Goal: Task Accomplishment & Management: Manage account settings

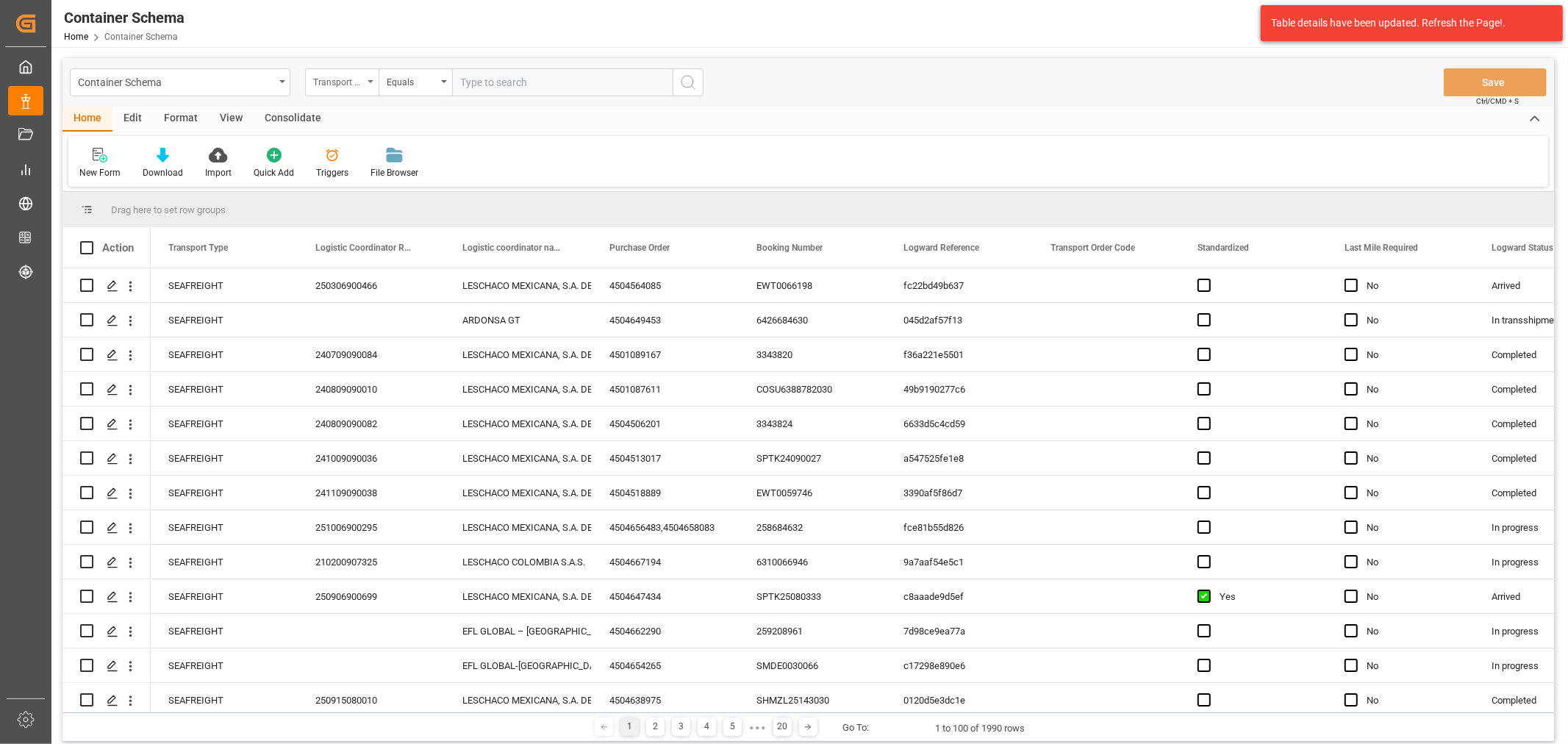
click at [334, 84] on div "Transport Type" at bounding box center [338, 80] width 50 height 17
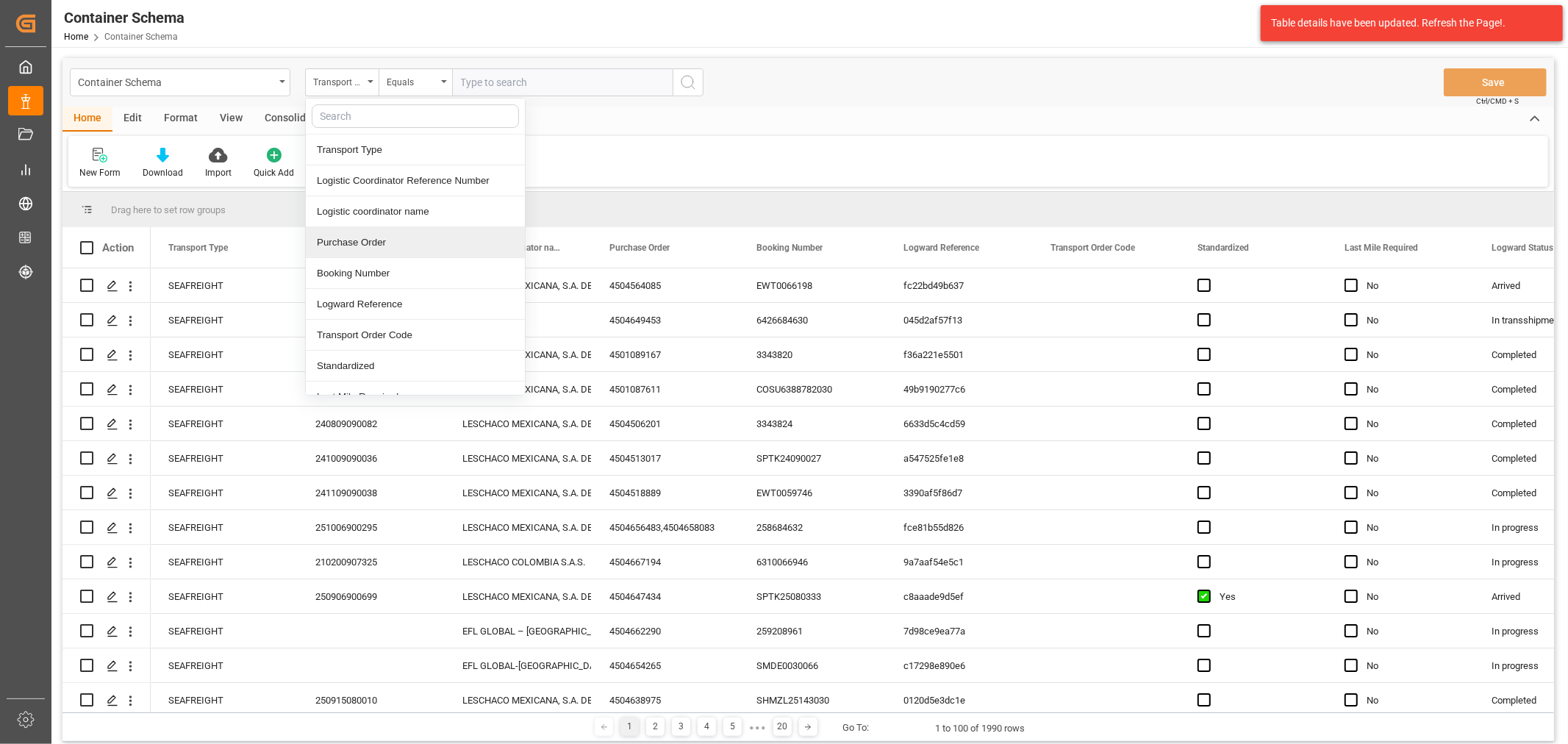
drag, startPoint x: 374, startPoint y: 249, endPoint x: 377, endPoint y: 229, distance: 20.2
click at [374, 248] on div "Purchase Order" at bounding box center [415, 243] width 219 height 31
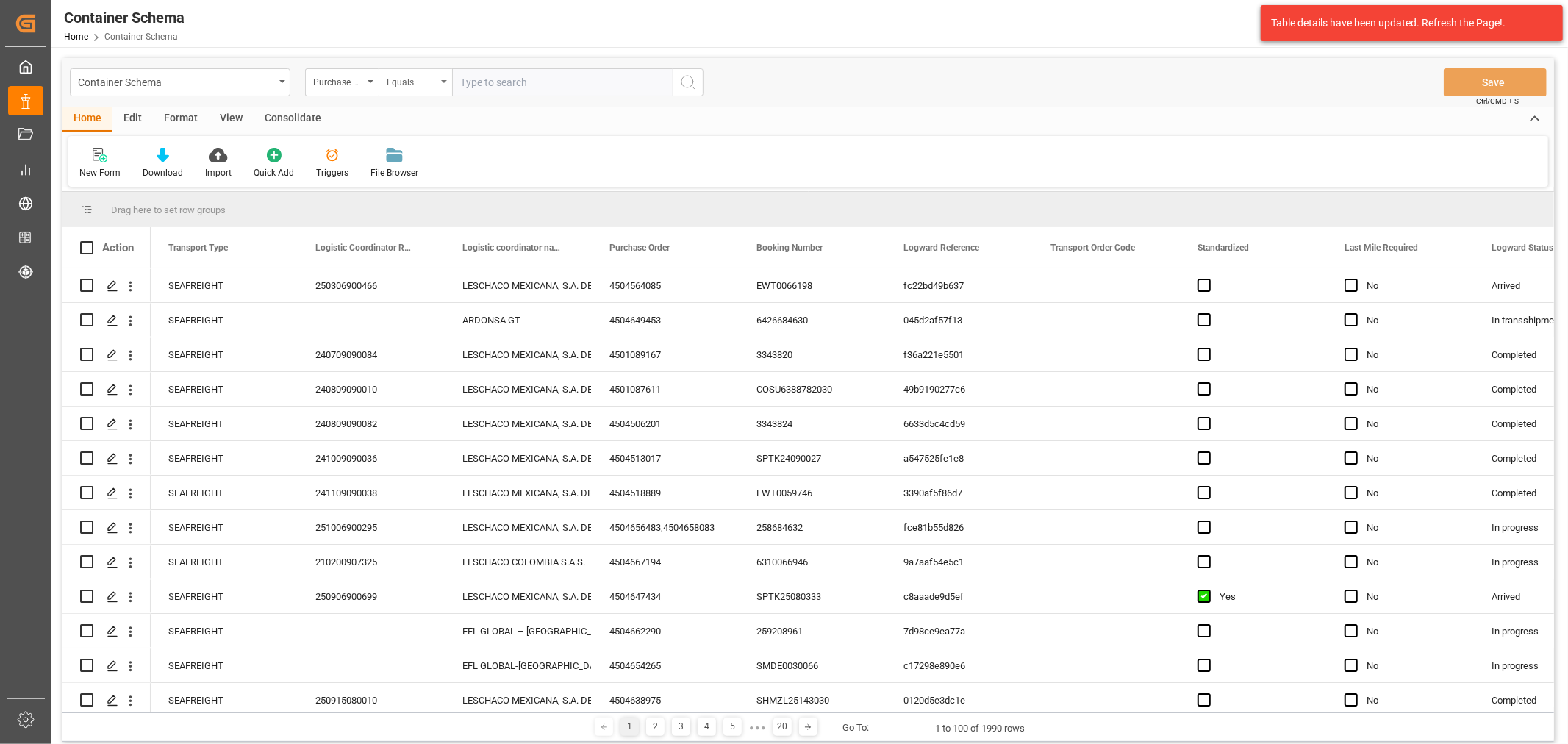
click at [410, 84] on div "Equals" at bounding box center [412, 80] width 50 height 17
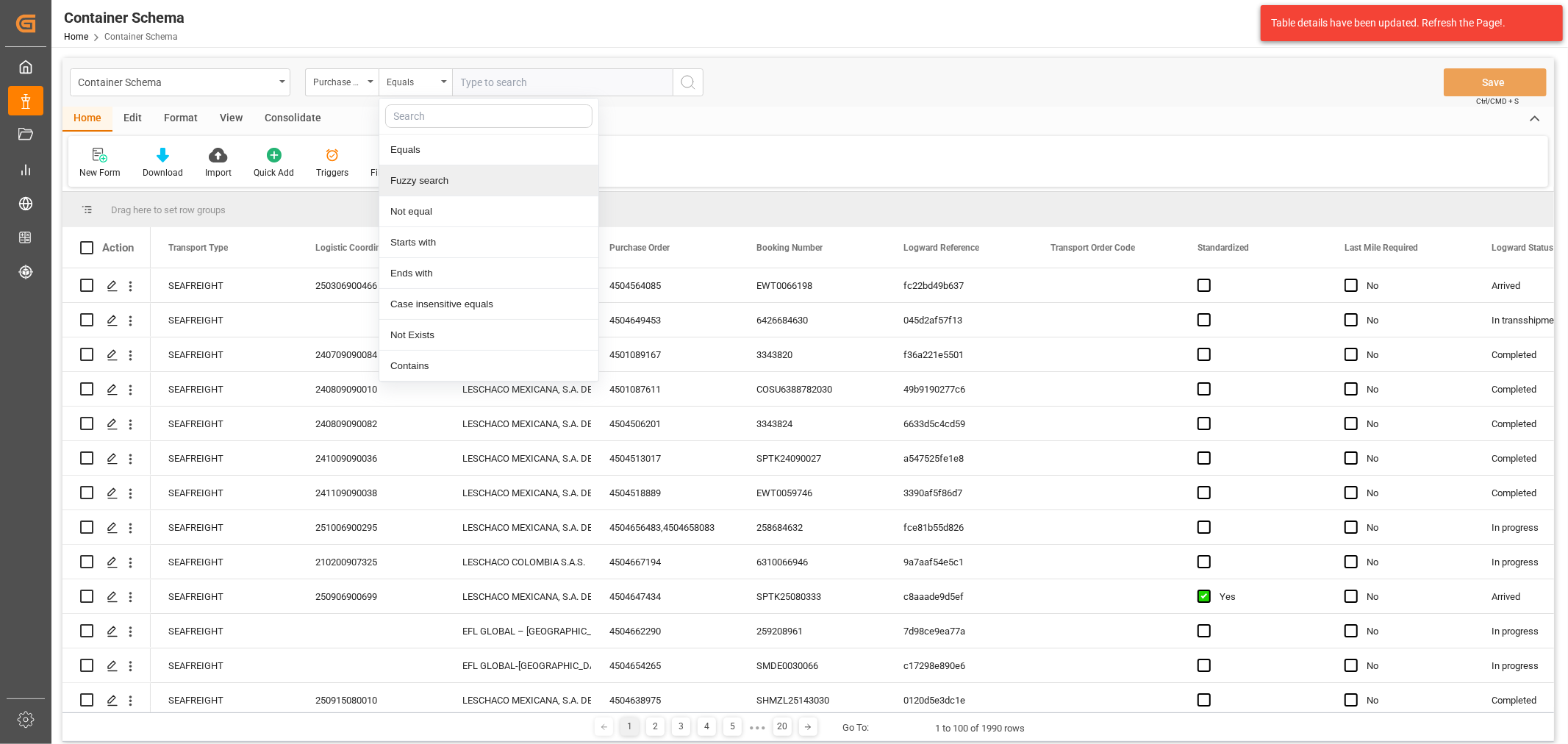
drag, startPoint x: 458, startPoint y: 181, endPoint x: 464, endPoint y: 170, distance: 12.5
click at [458, 181] on div "Fuzzy search" at bounding box center [489, 181] width 219 height 31
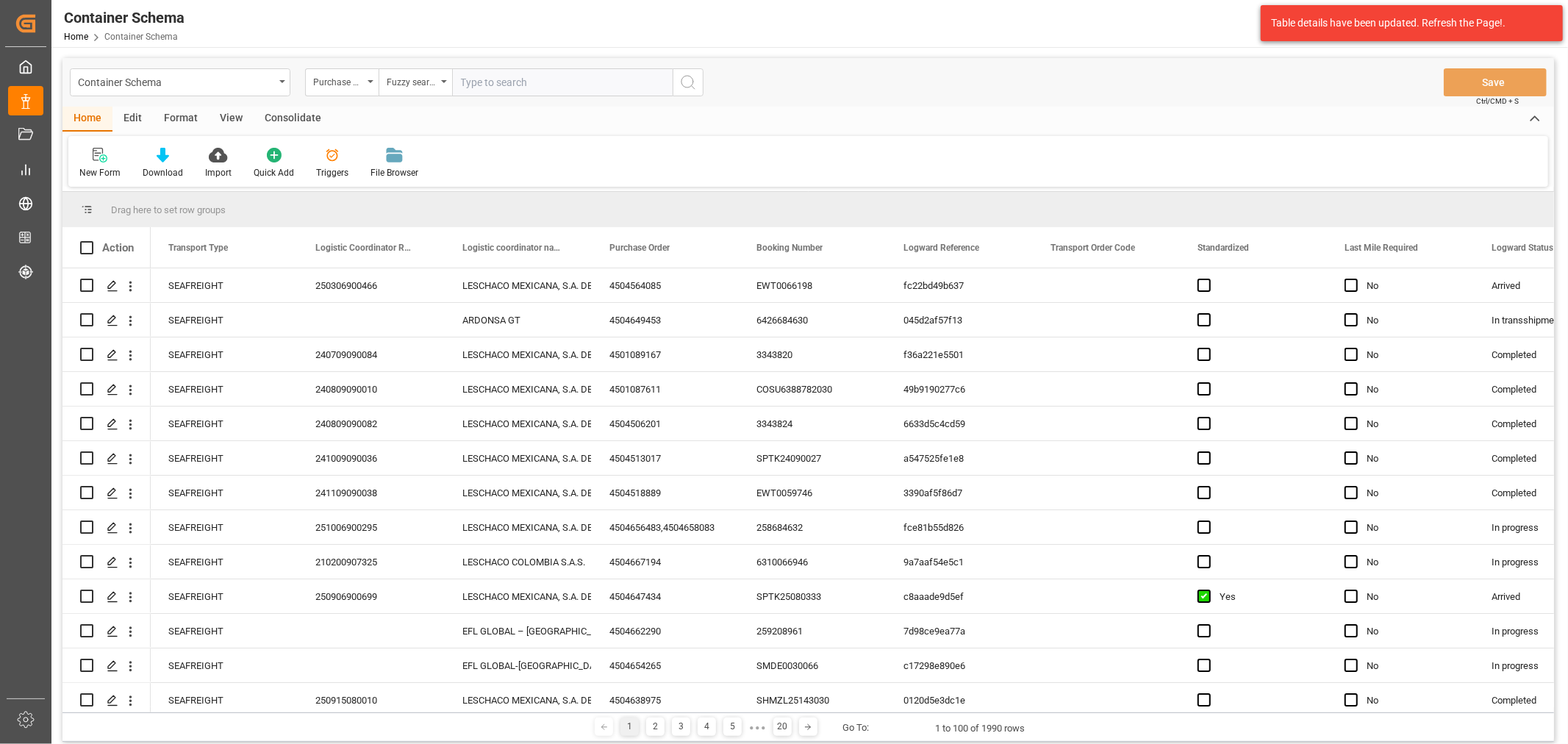
click at [516, 79] on input "text" at bounding box center [562, 83] width 221 height 28
paste input "4504651293"
type input "4504651293"
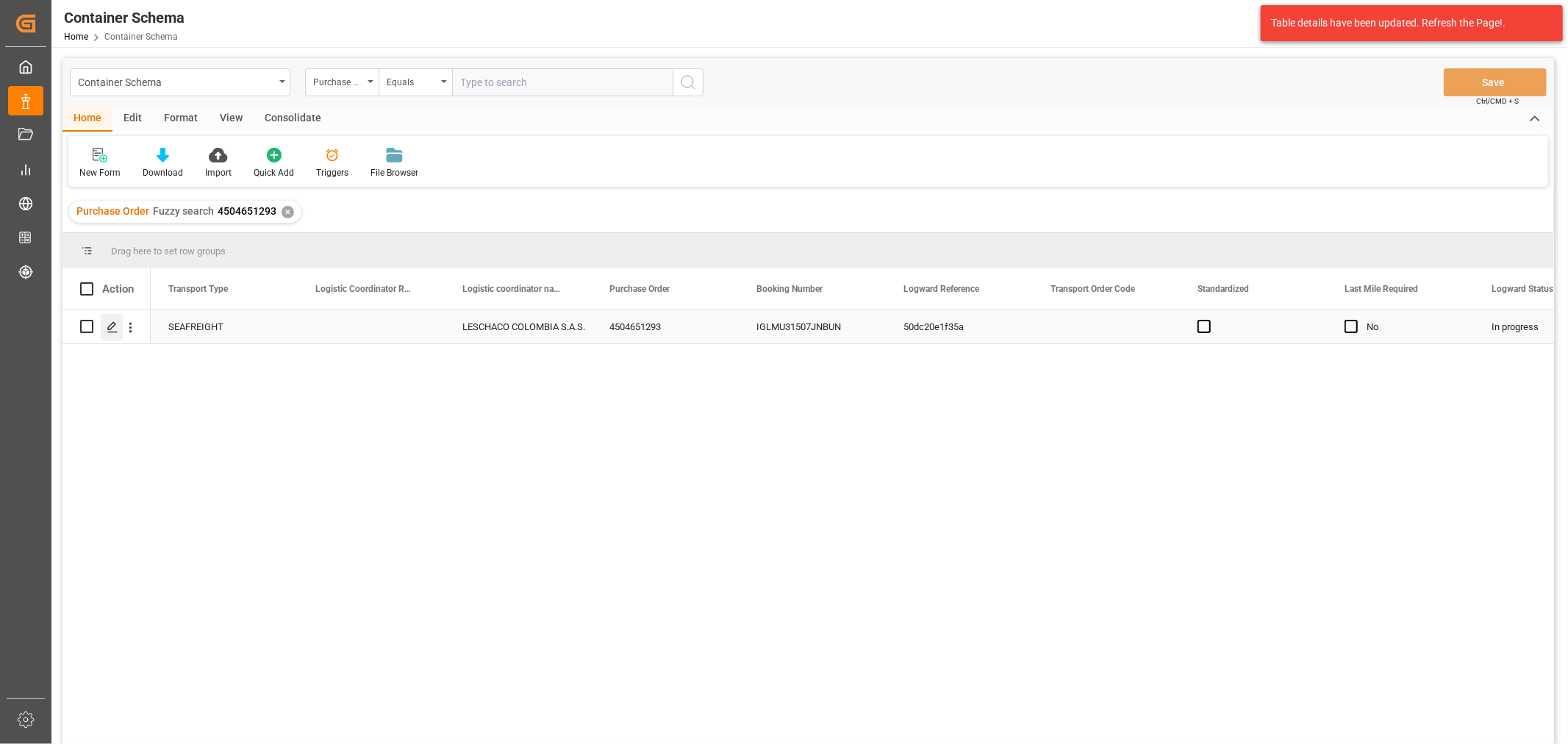
click at [110, 328] on polygon "Press SPACE to select this row." at bounding box center [111, 326] width 7 height 7
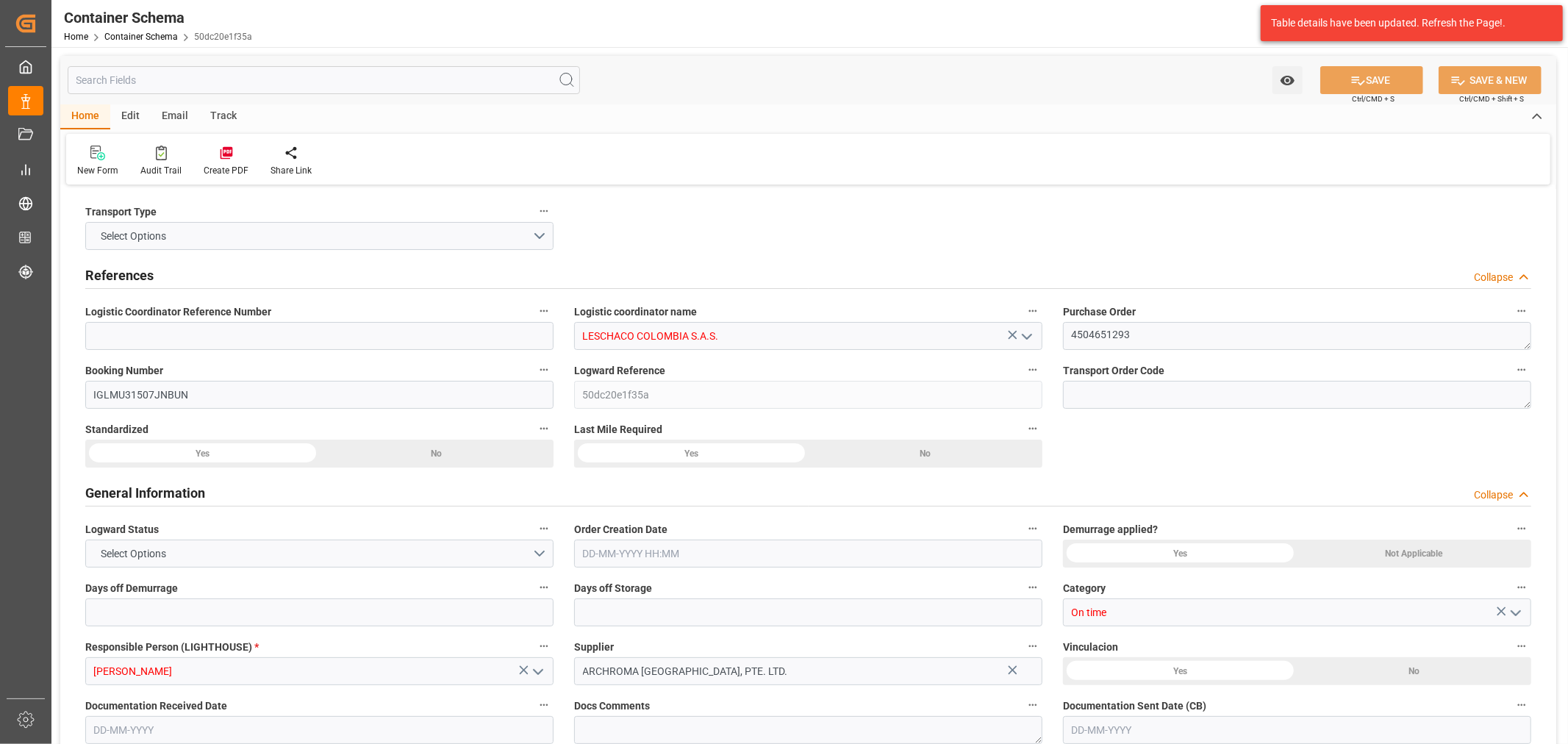
type input "0"
type input "3"
type input "1"
type input "2"
type input "2000"
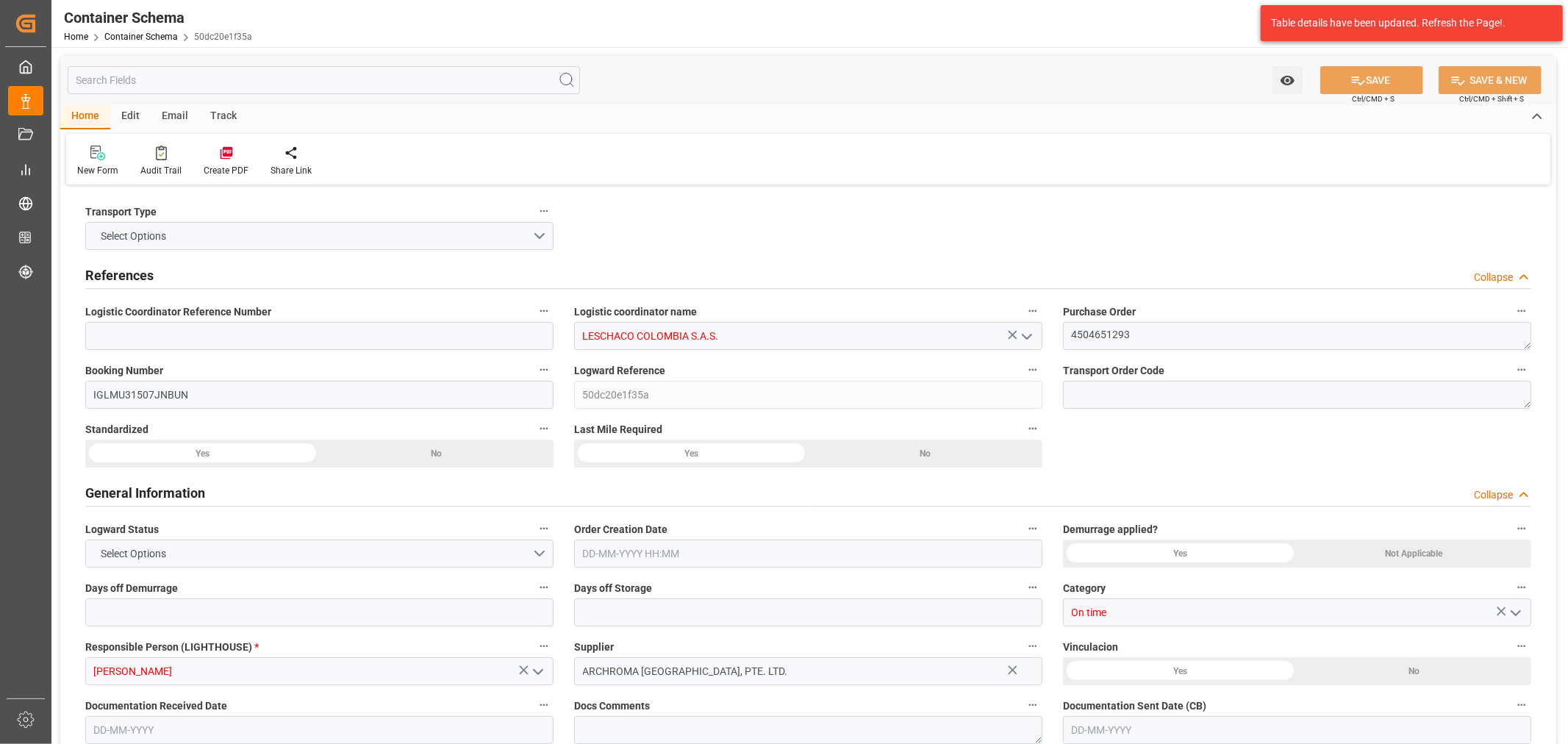
type input "2114"
type input "MSC"
type input "Mediterranean Shipping Company"
type input "INNSA"
type input "COBUN"
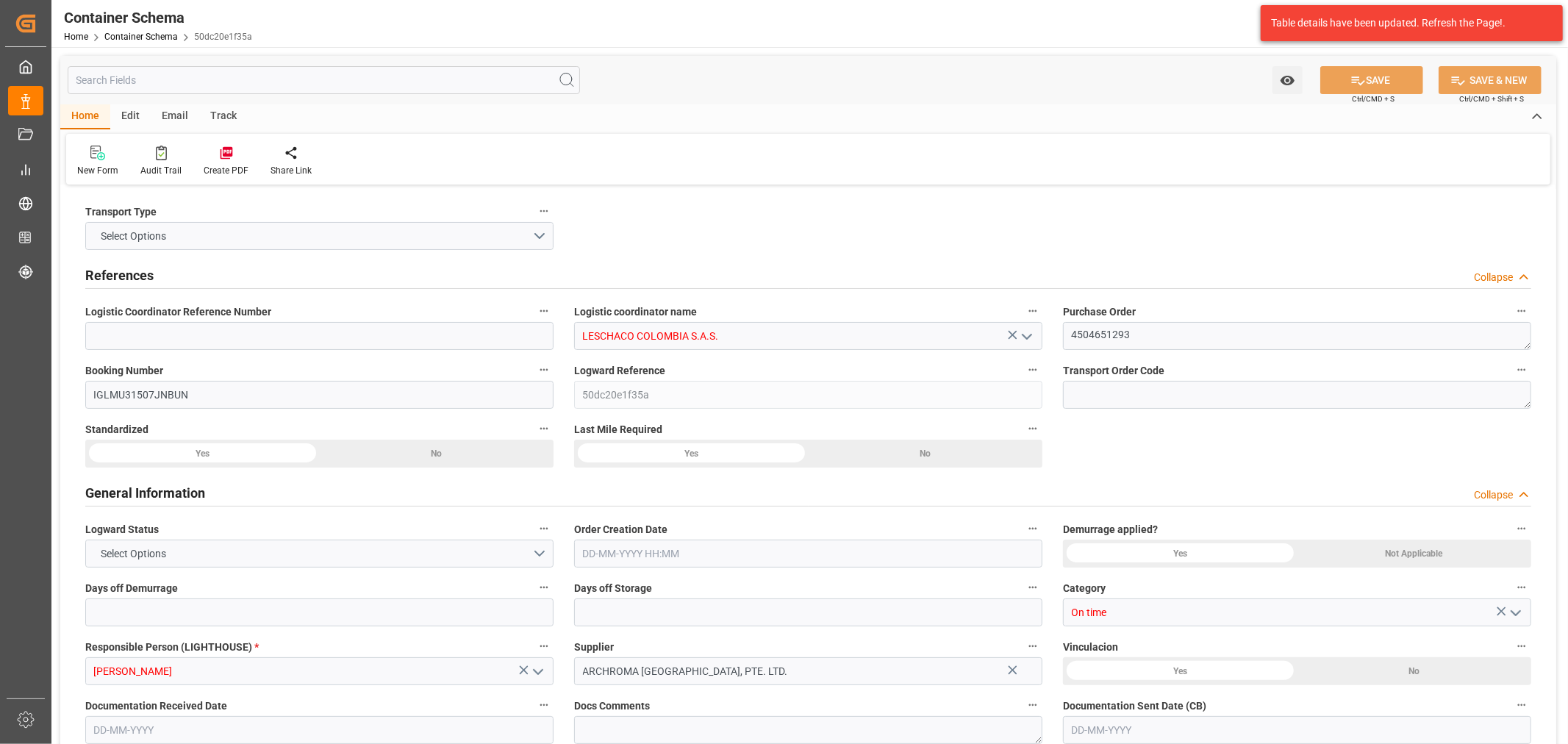
type input "COBUN"
type input "9968310"
type input "8"
type input "0"
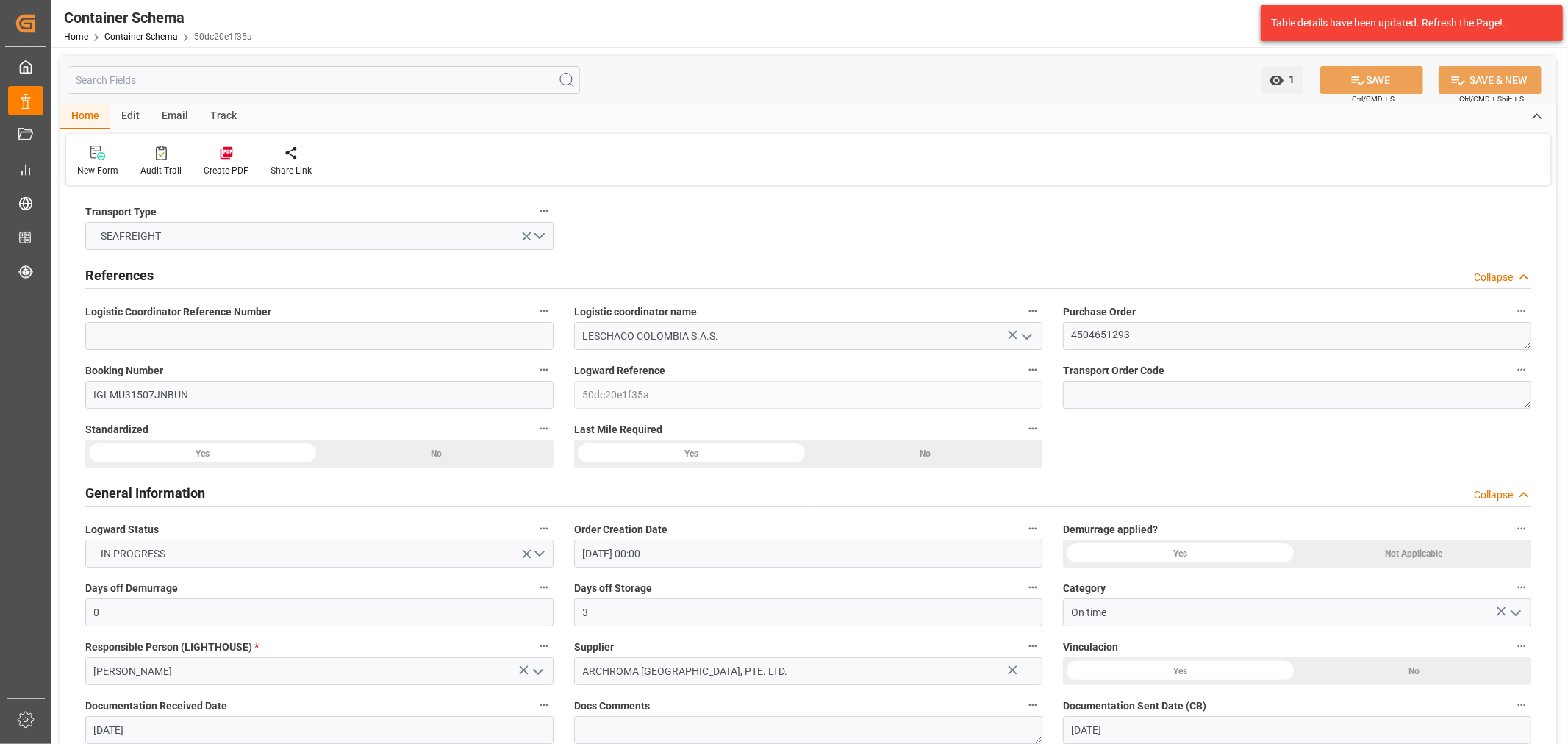
type input "01-10-2025 00:00"
type input "30-09-2025"
type input "10-11-2025"
type input "03-10-2025"
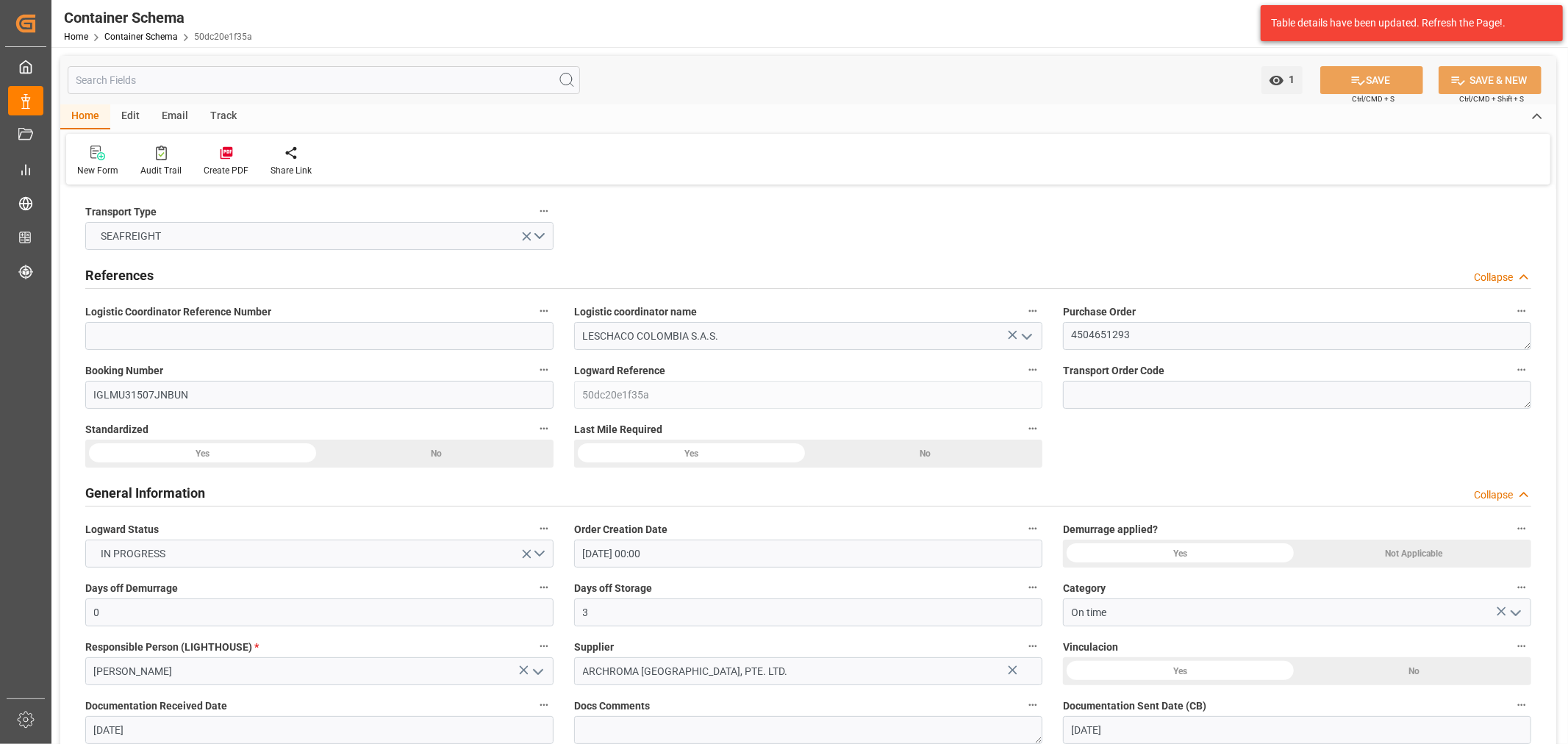
type input "03-10-2025 04:52"
type input "01-10-2025 14:55"
type input "03-10-2025"
click at [269, 333] on input at bounding box center [320, 336] width 468 height 28
paste input "220200902825"
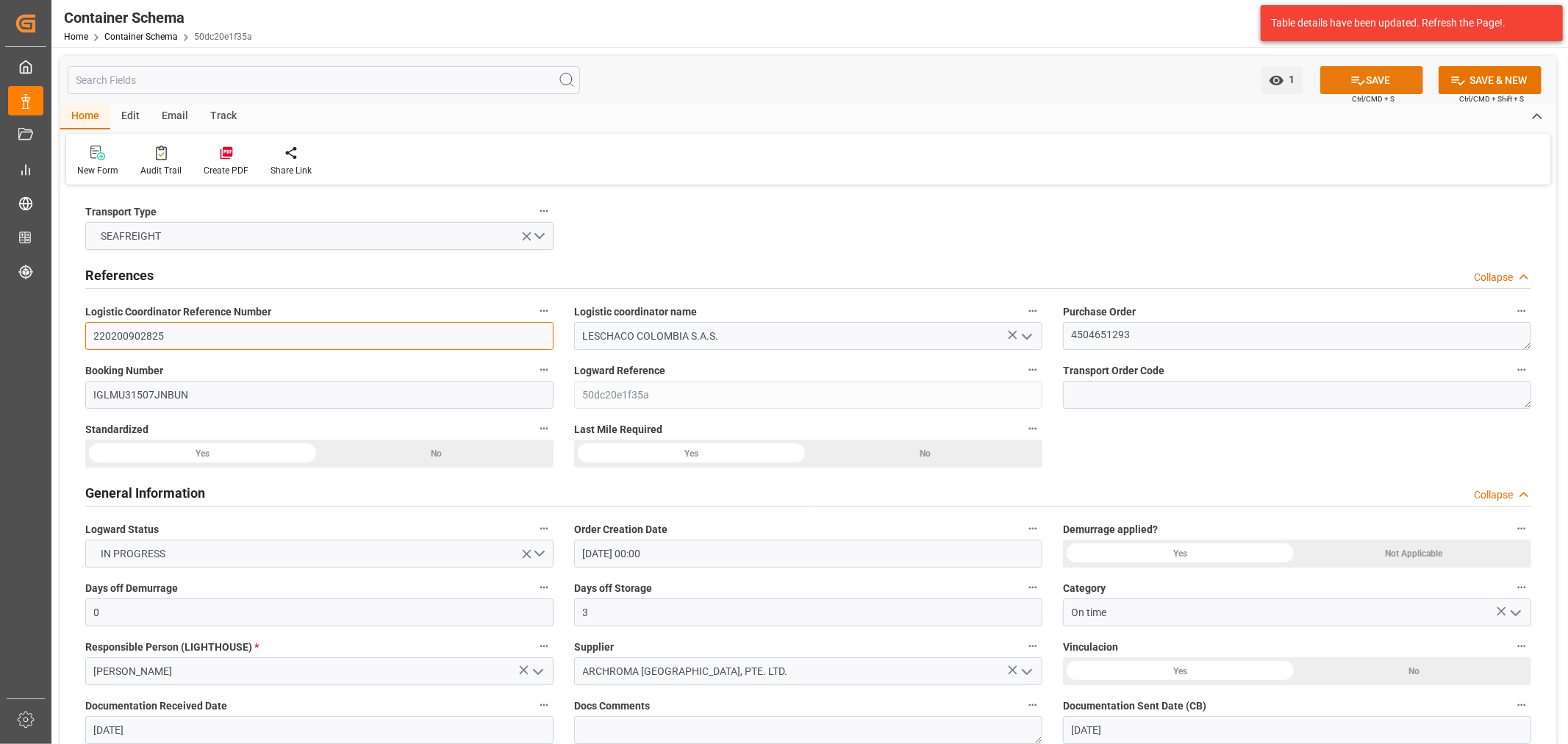
type input "220200902825"
click at [1369, 89] on button "SAVE" at bounding box center [1371, 80] width 103 height 28
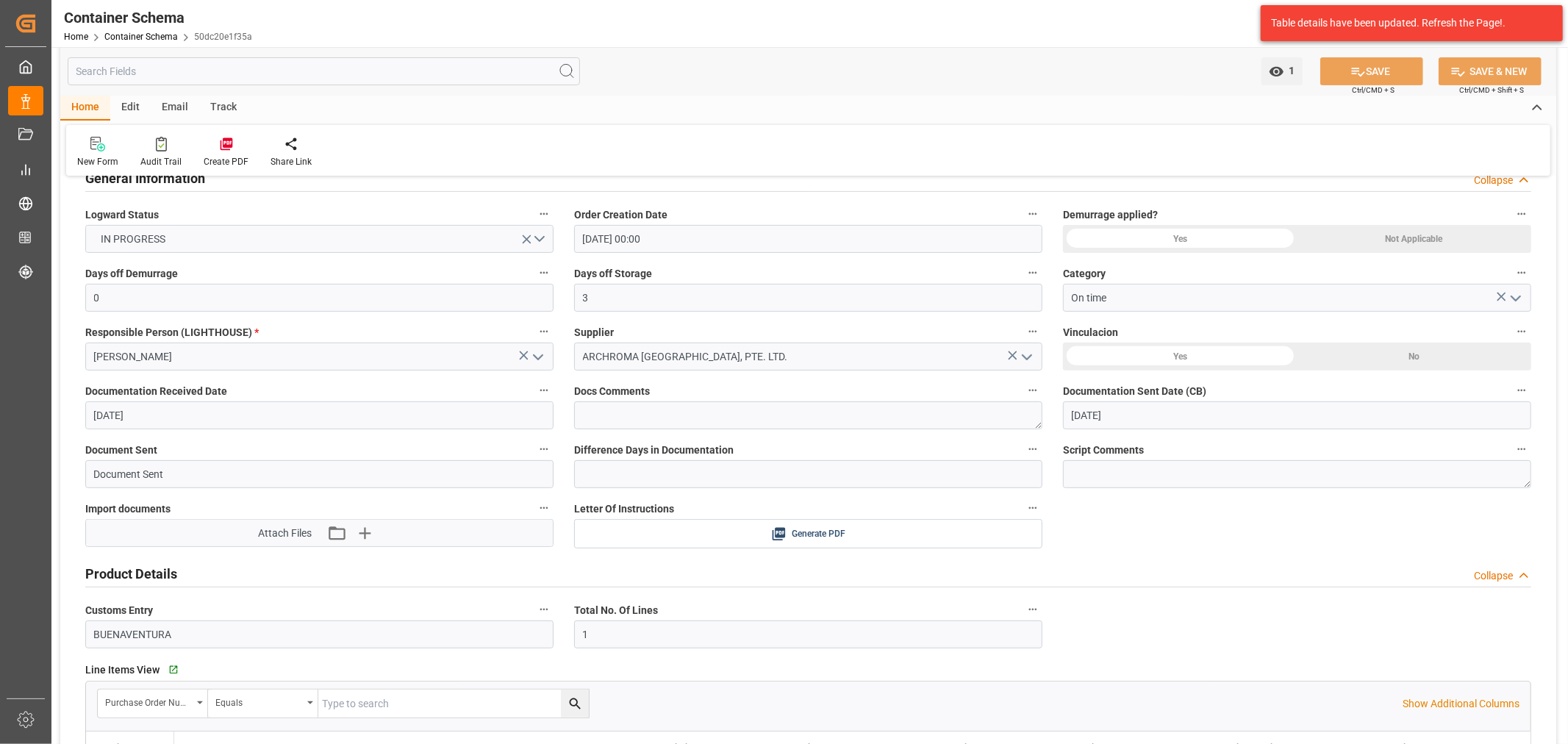
scroll to position [163, 0]
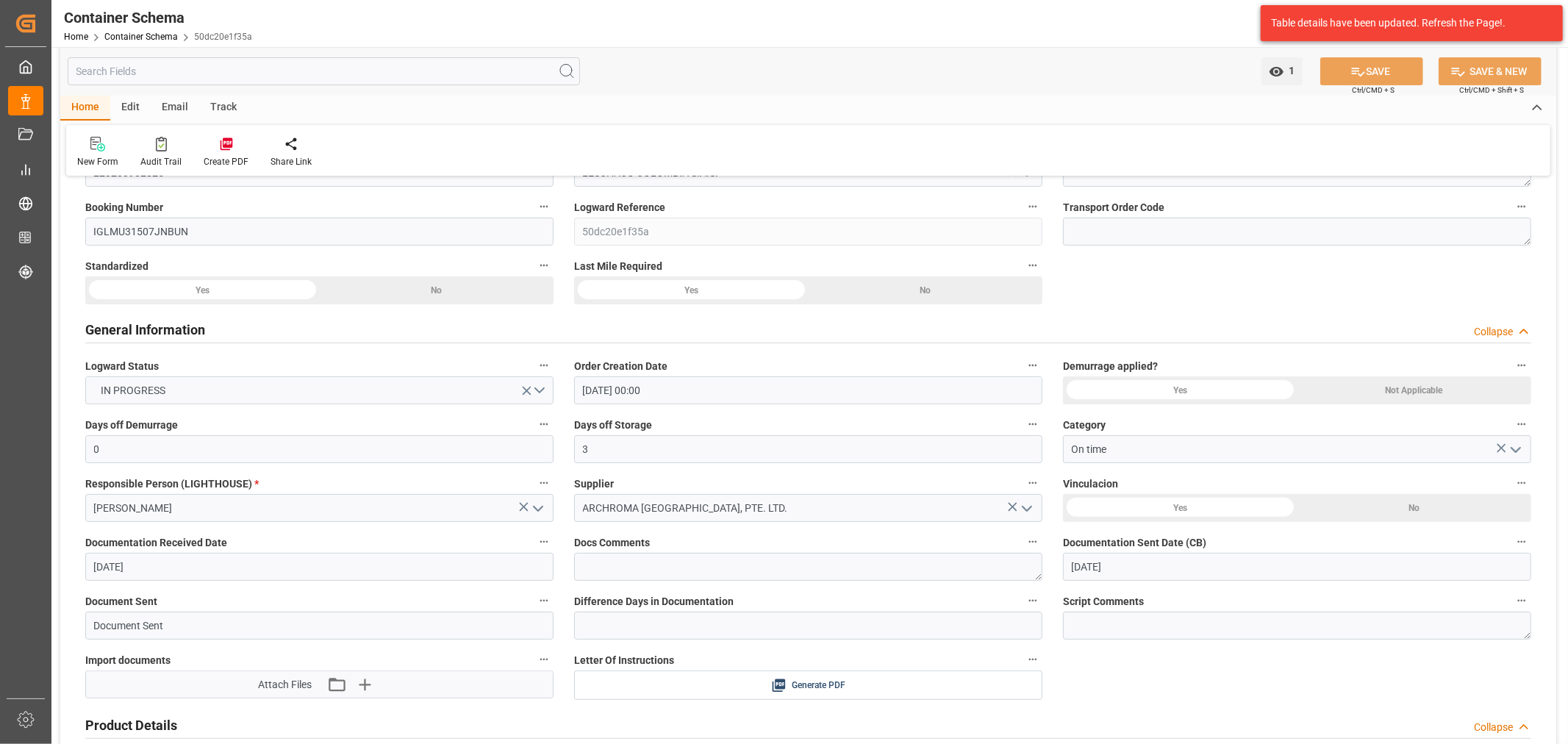
click at [217, 108] on div "Track" at bounding box center [224, 108] width 49 height 25
click at [101, 160] on div "Tracking" at bounding box center [94, 162] width 35 height 13
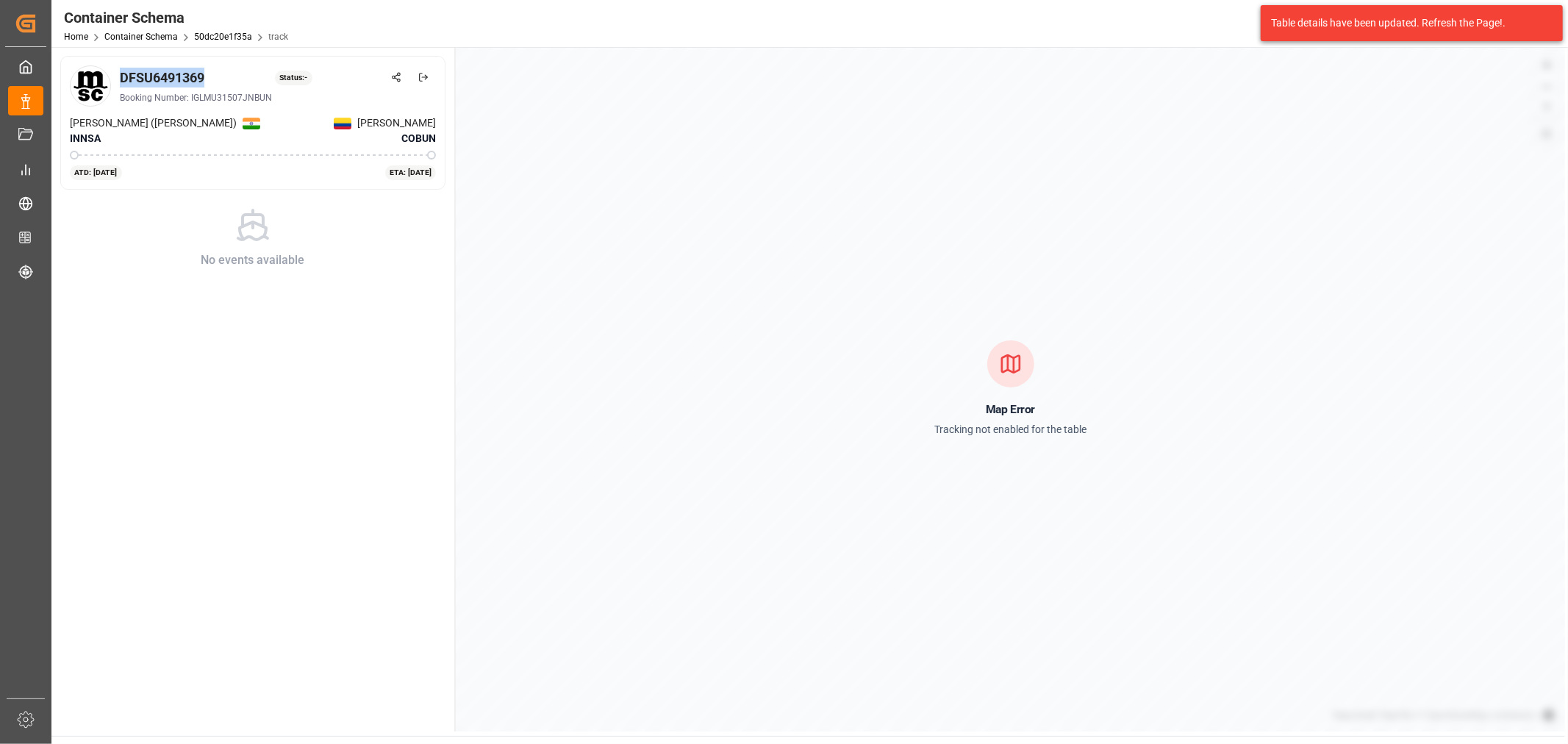
drag, startPoint x: 210, startPoint y: 80, endPoint x: 120, endPoint y: 72, distance: 90.4
click at [120, 72] on div "DFSU6491369 Status: -" at bounding box center [278, 78] width 316 height 20
copy div "DFSU6491369"
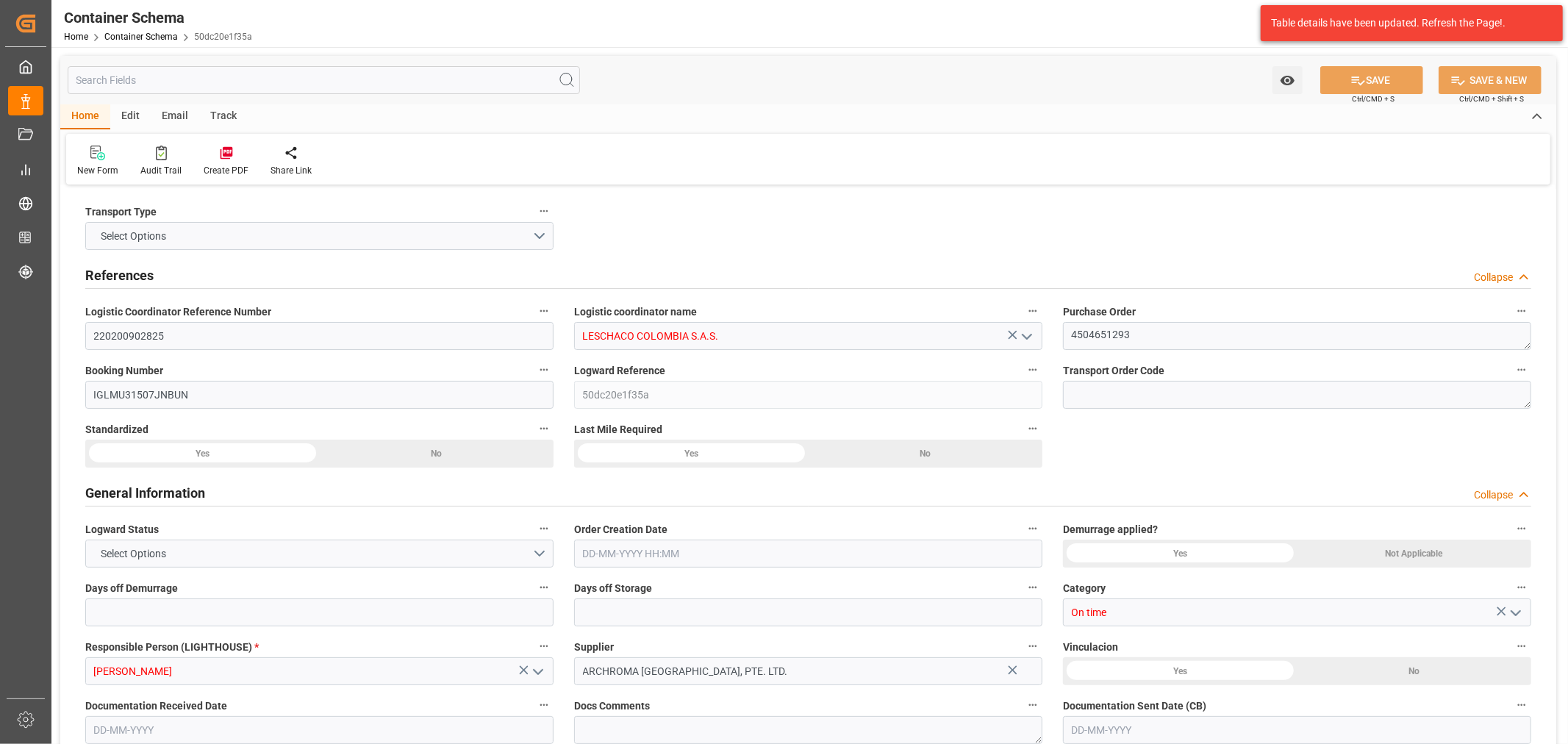
type input "0"
type input "3"
type input "1"
type input "2"
type input "2000"
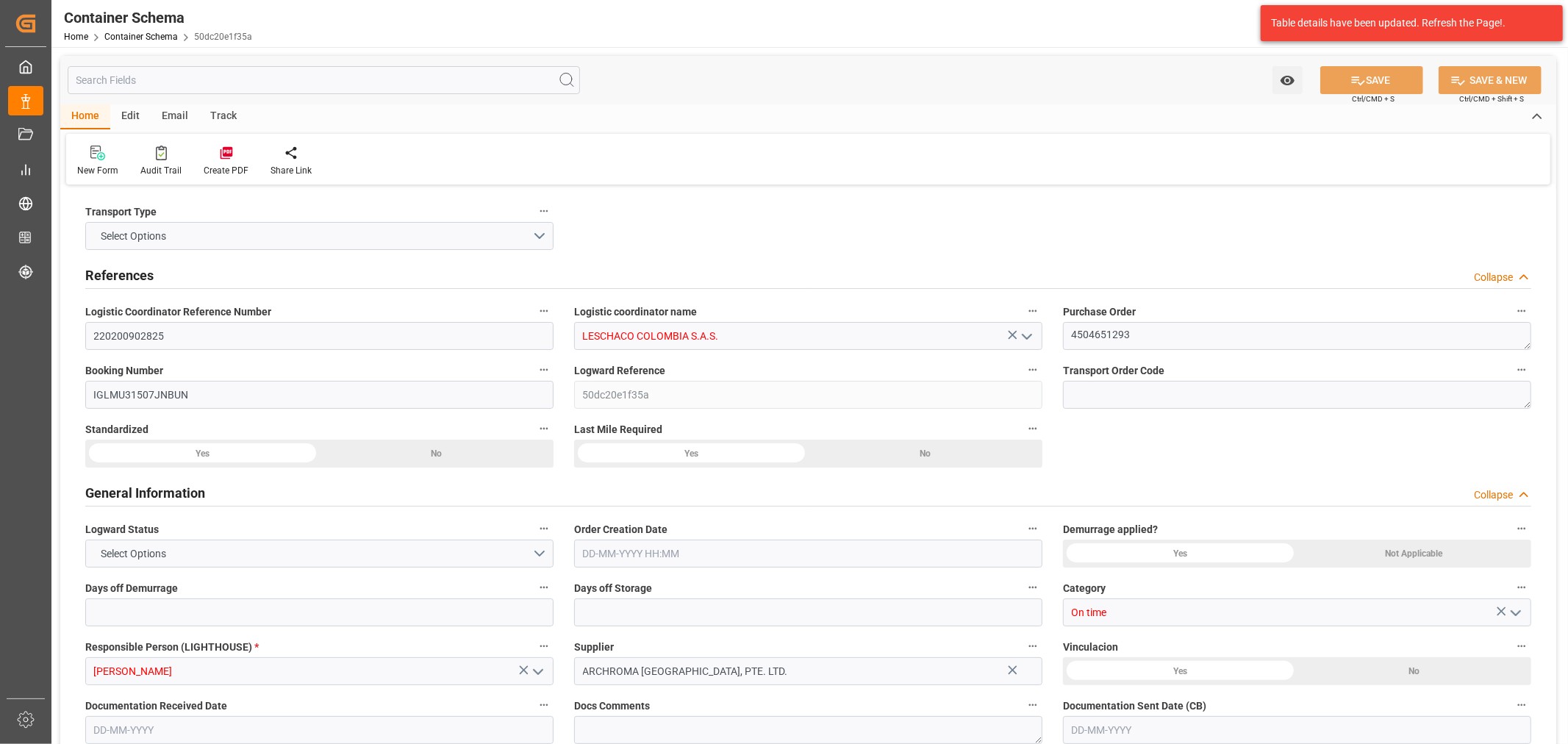
type input "2114"
type input "MSC"
type input "Mediterranean Shipping Company"
type input "INNSA"
type input "COBUN"
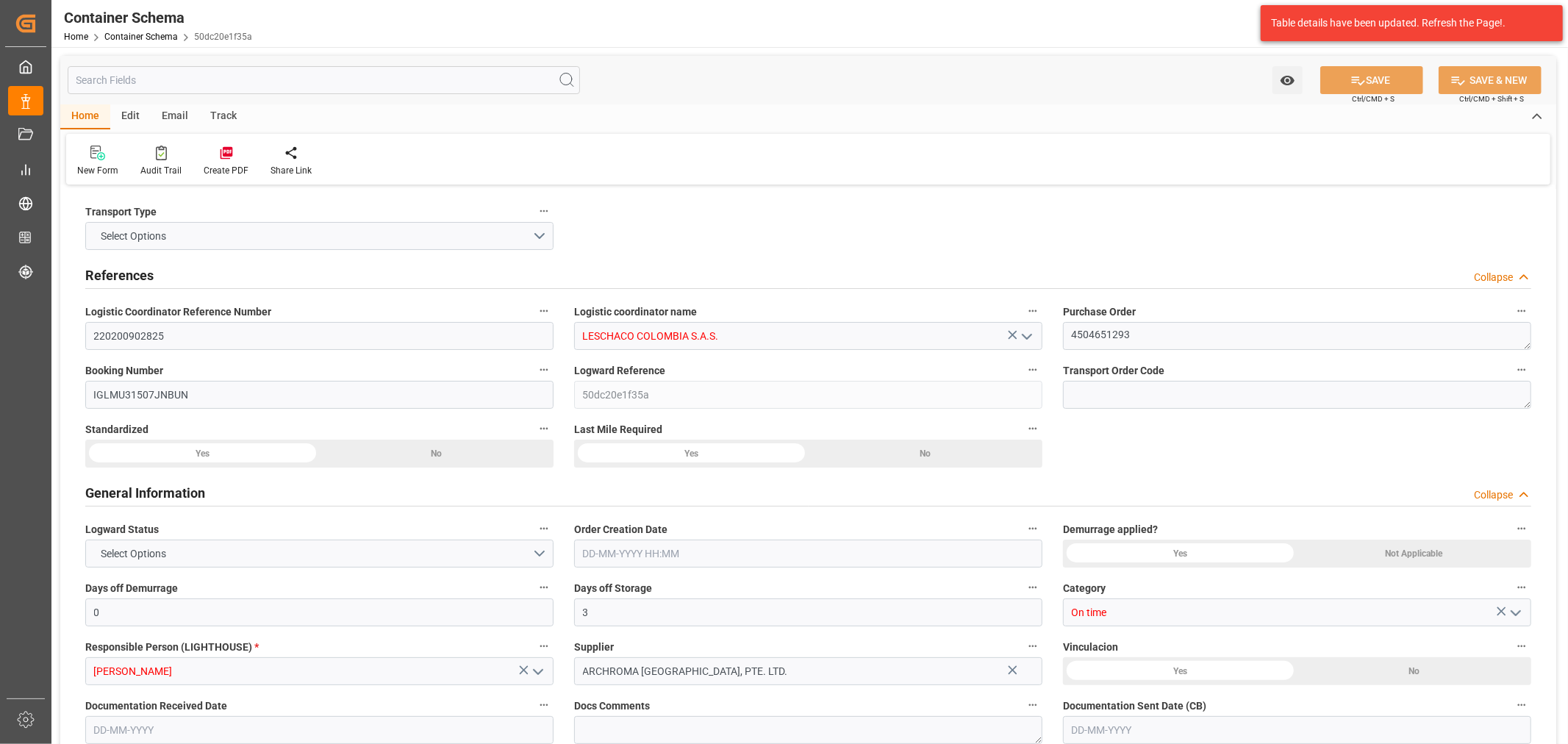
type input "COBUN"
type input "9968310"
type input "8"
type input "0"
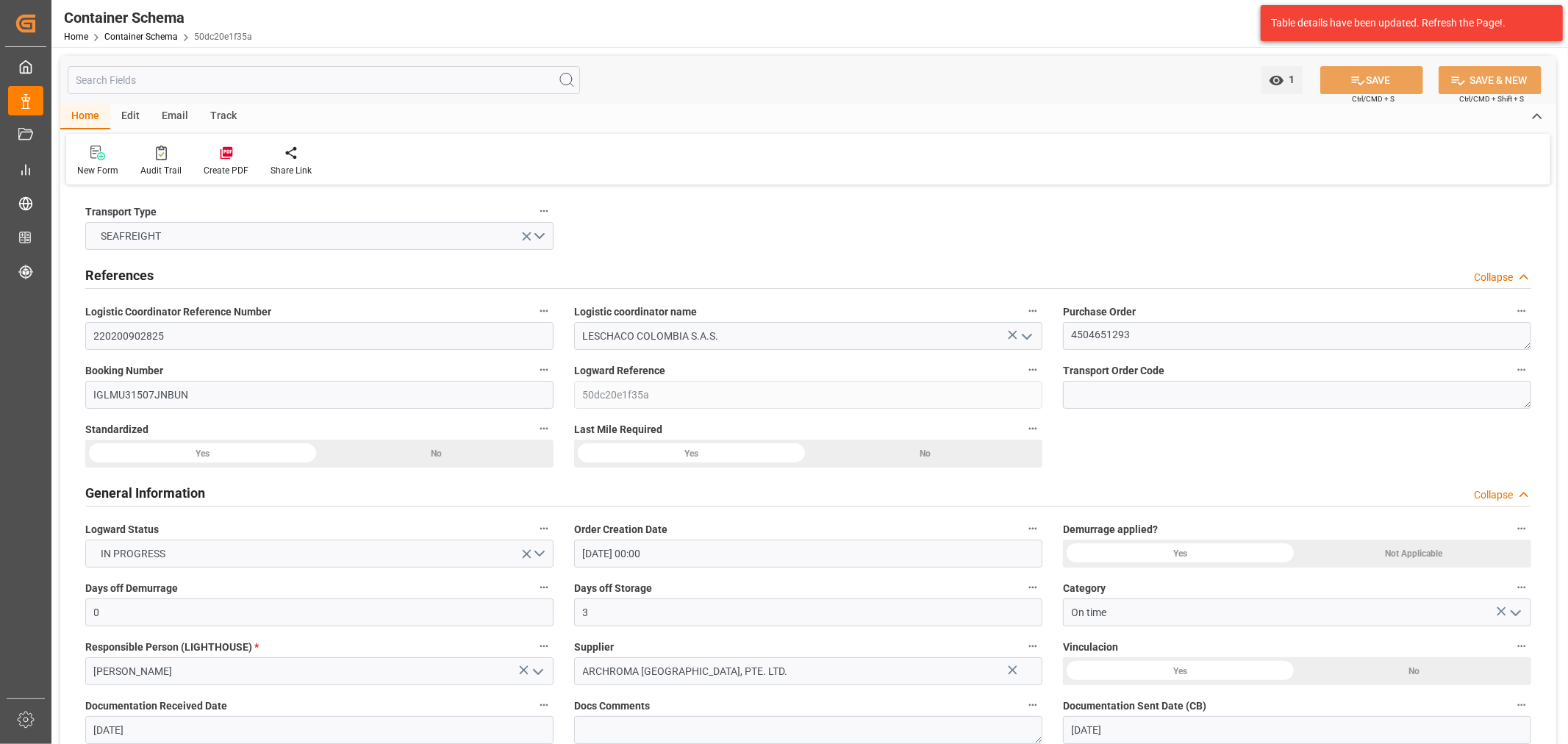
type input "01-10-2025 00:00"
type input "30-09-2025"
type input "10-11-2025"
type input "03-10-2025"
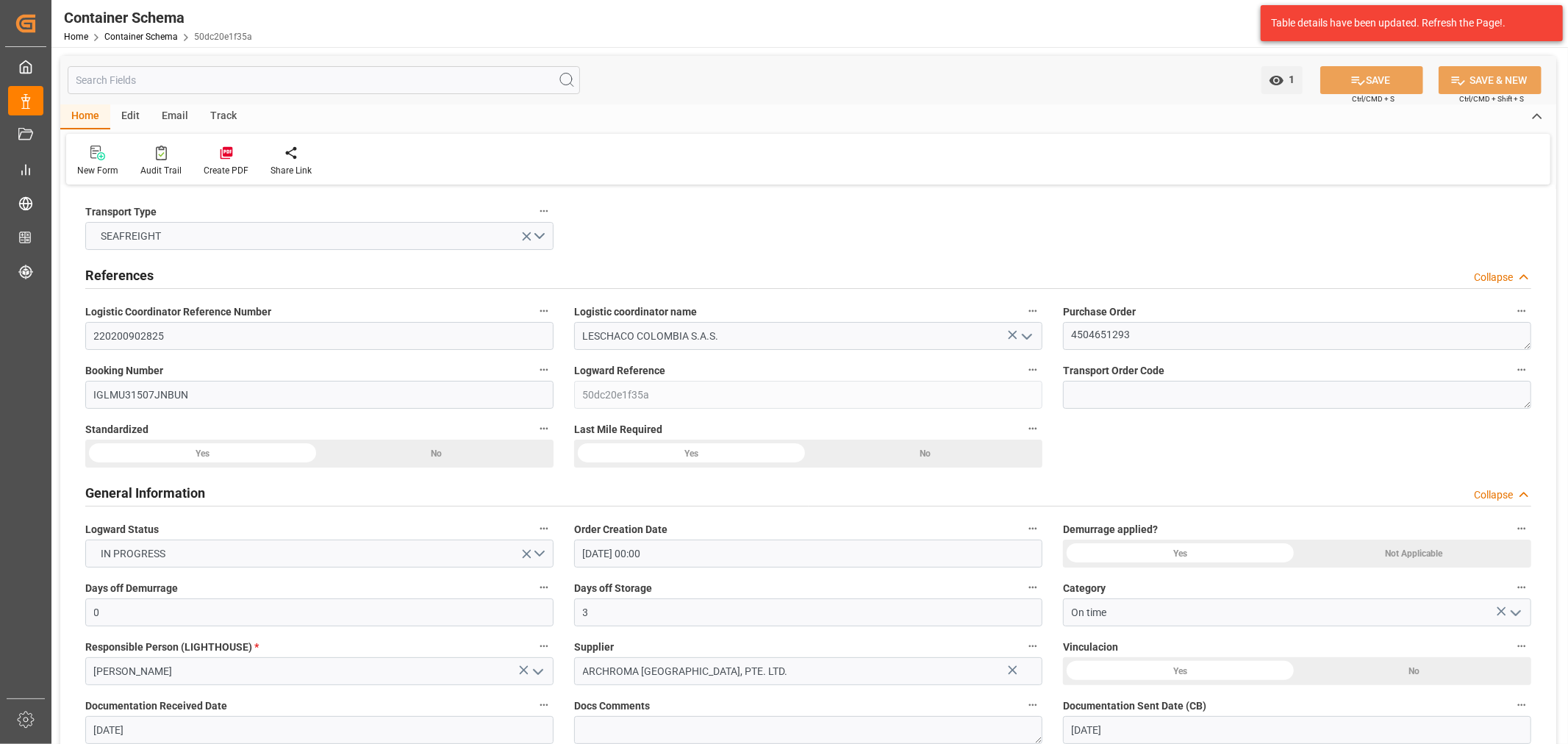
type input "03-10-2025 22:42"
type input "01-10-2025 14:55"
type input "03-10-2025"
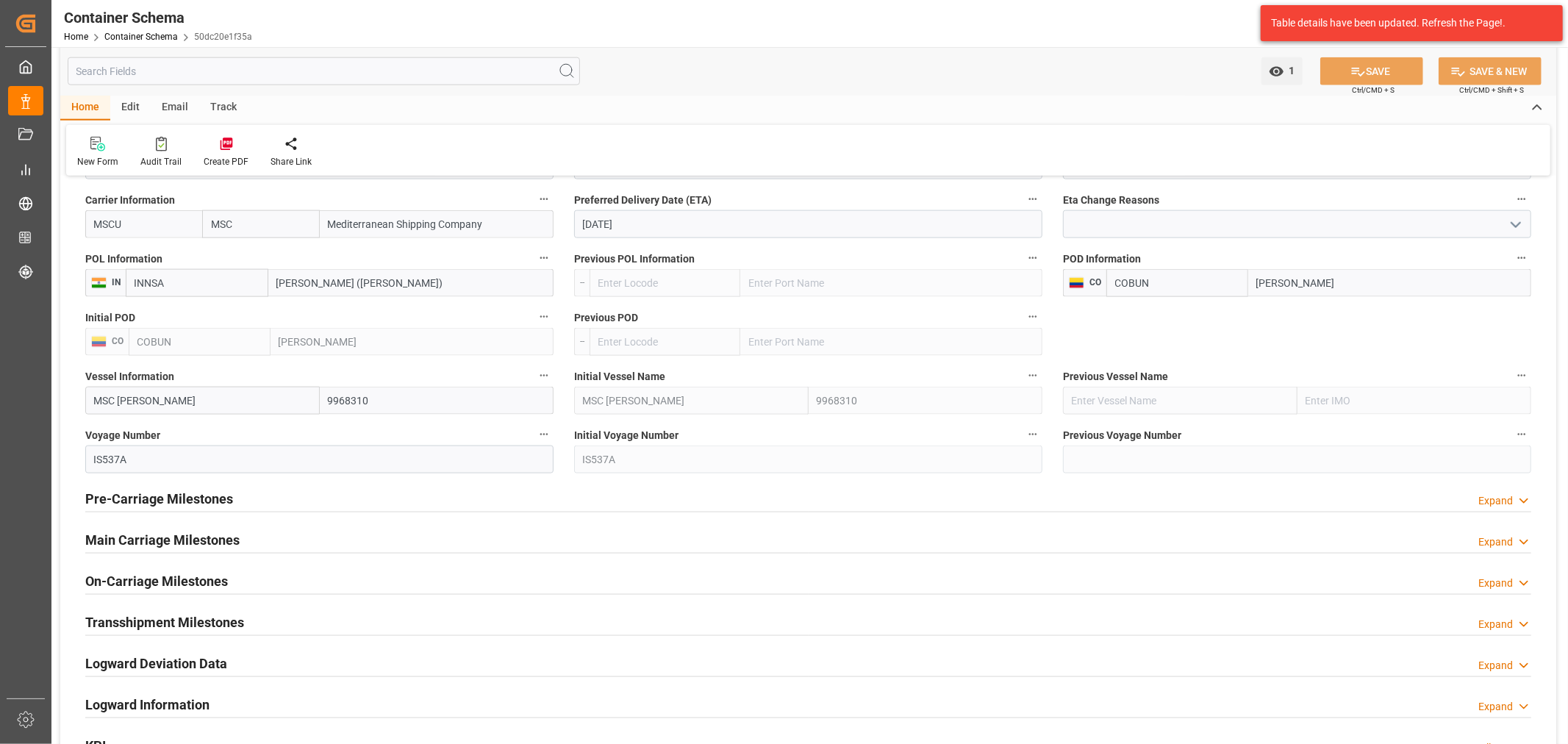
scroll to position [1551, 0]
click at [661, 224] on input "10-11-2025" at bounding box center [808, 222] width 468 height 28
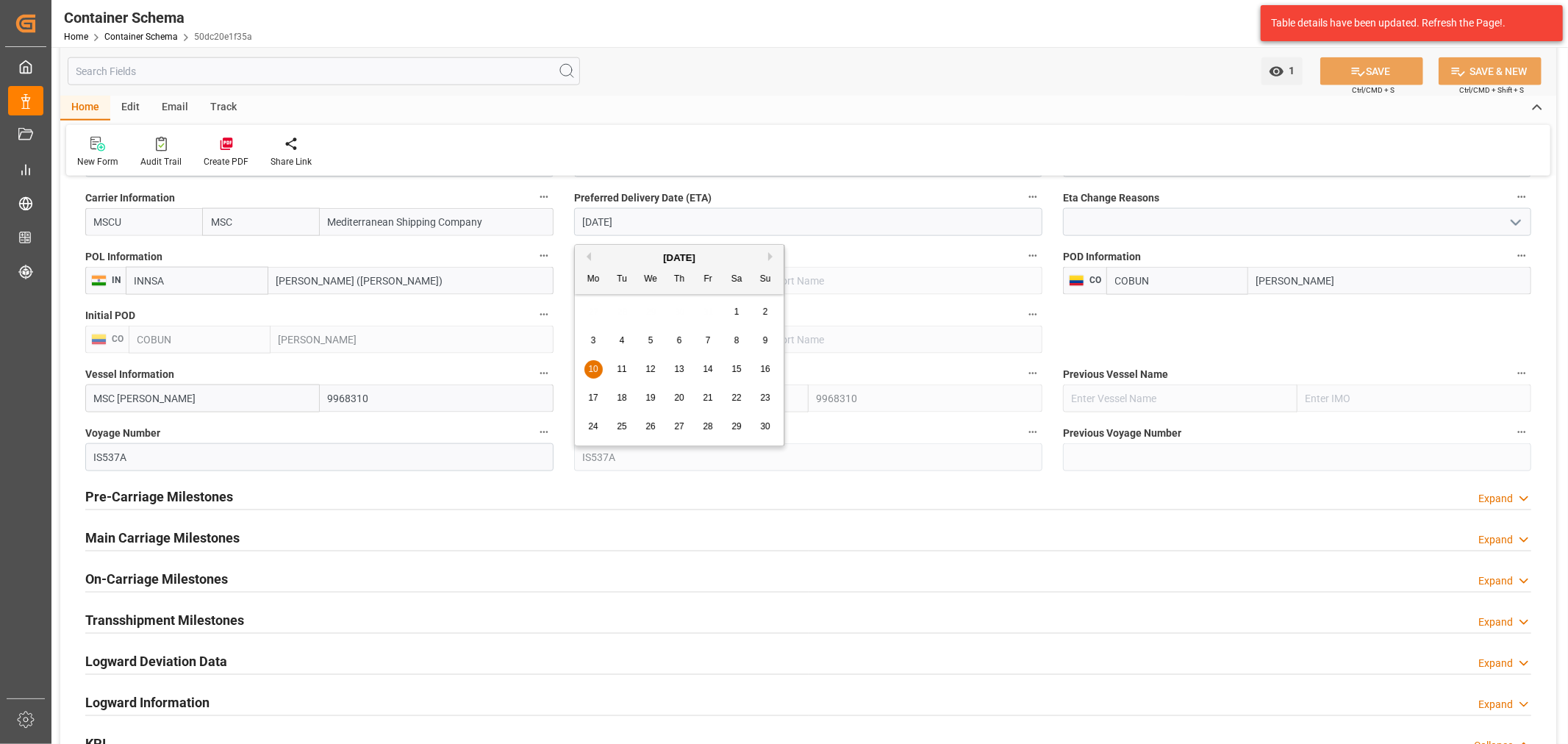
click at [686, 398] on div "20" at bounding box center [679, 399] width 18 height 18
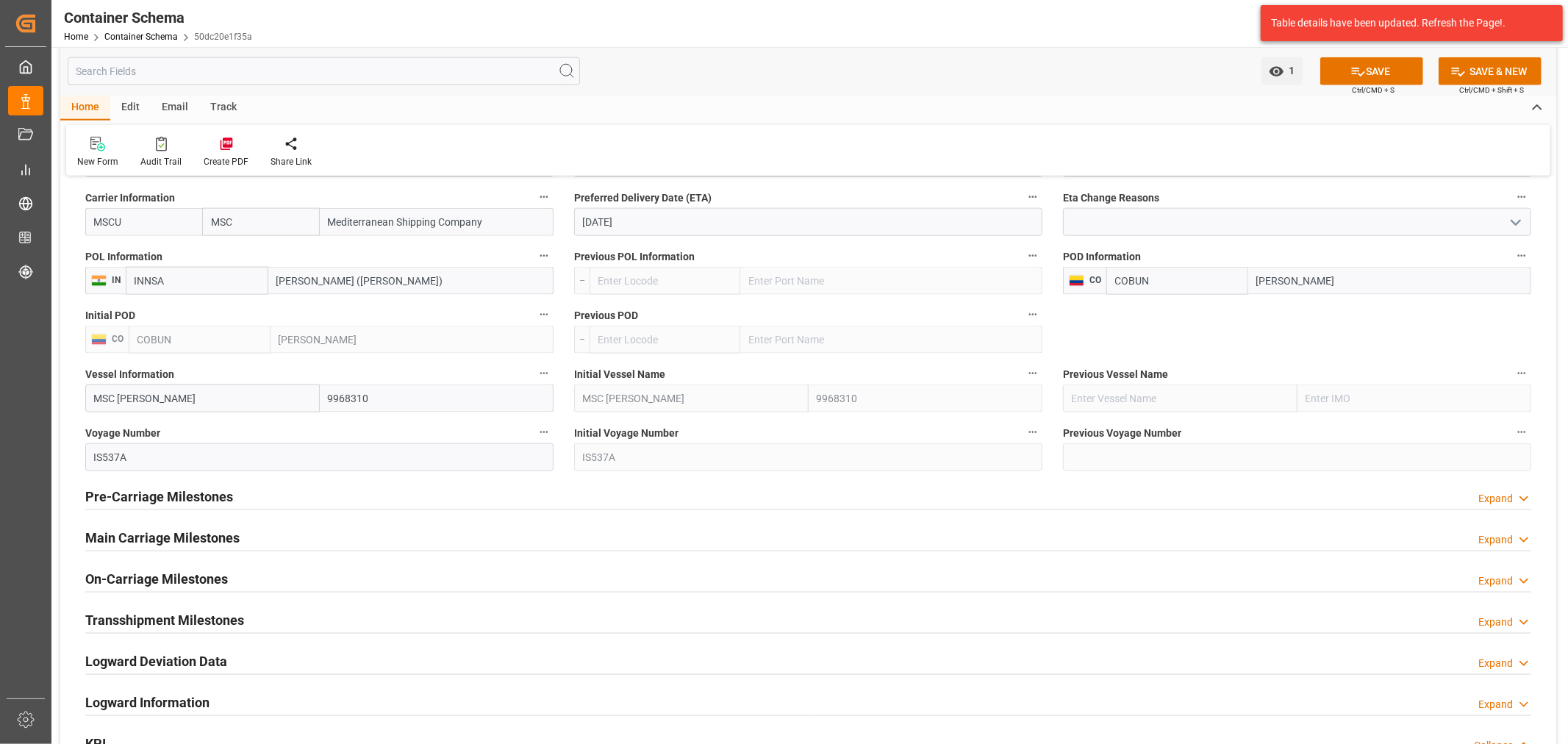
type input "20-11-2025"
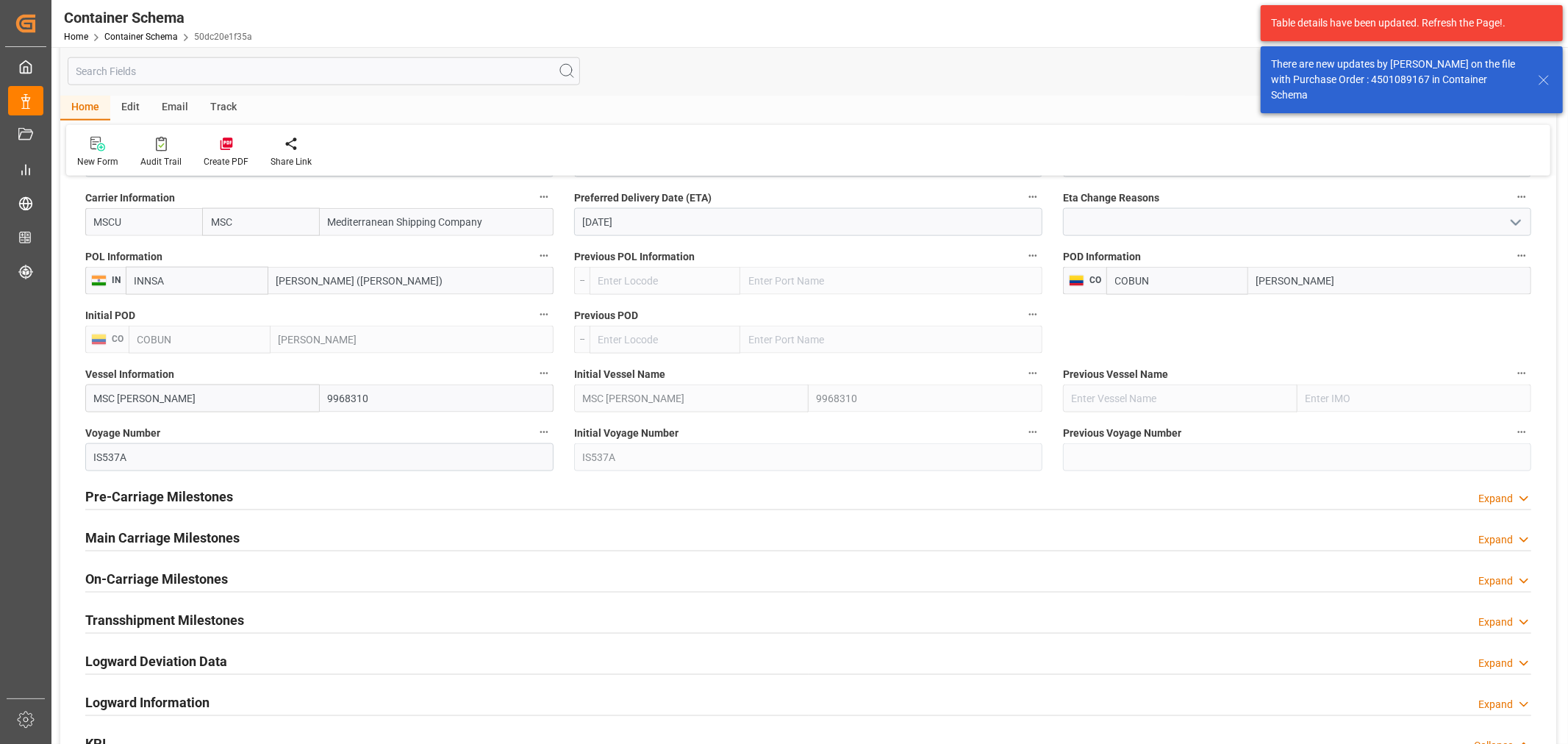
click at [1508, 218] on icon "open menu" at bounding box center [1516, 223] width 18 height 18
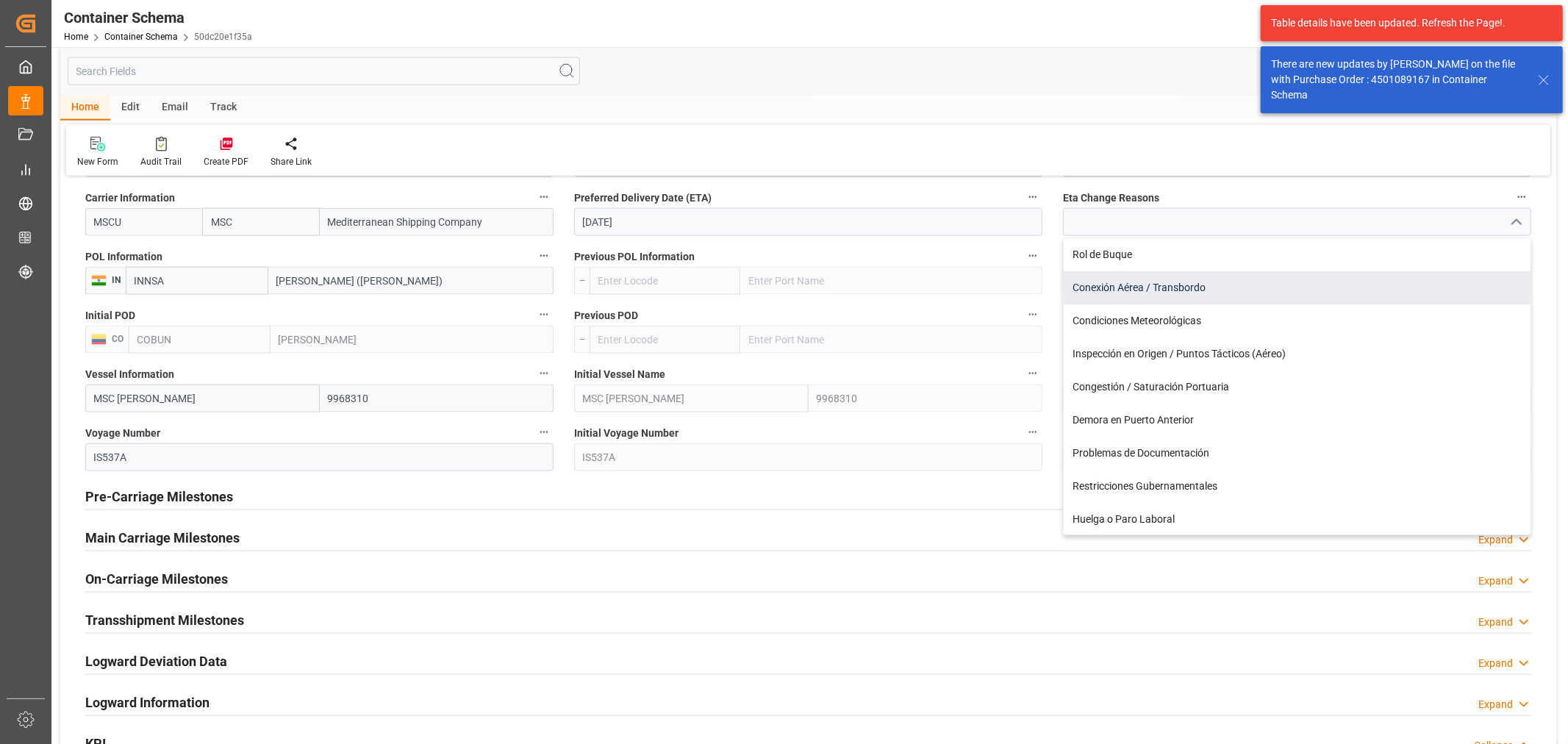
click at [1258, 285] on div "Conexión Aérea / Transbordo" at bounding box center [1297, 287] width 467 height 33
type input "Conexión Aérea / Transbordo"
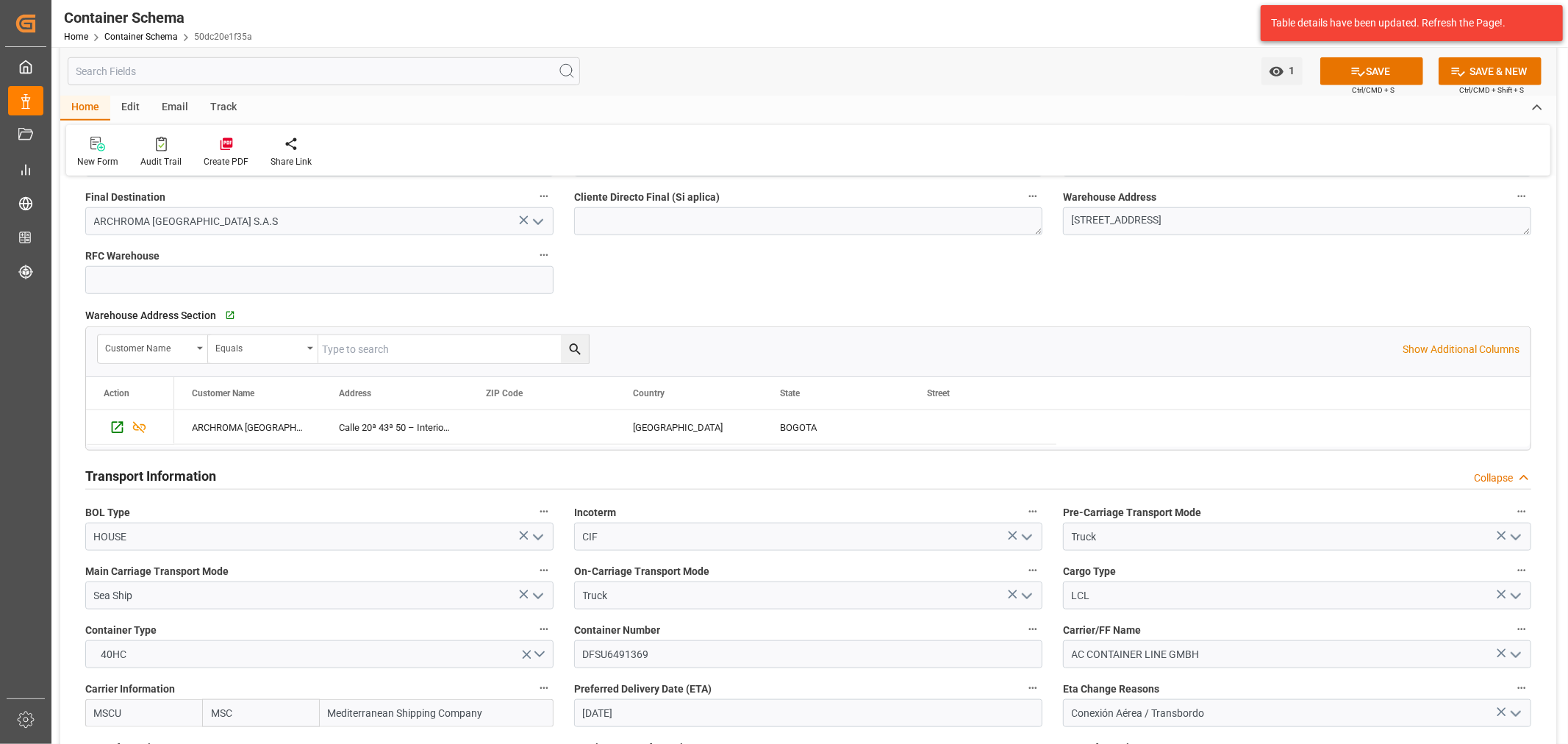
scroll to position [898, 0]
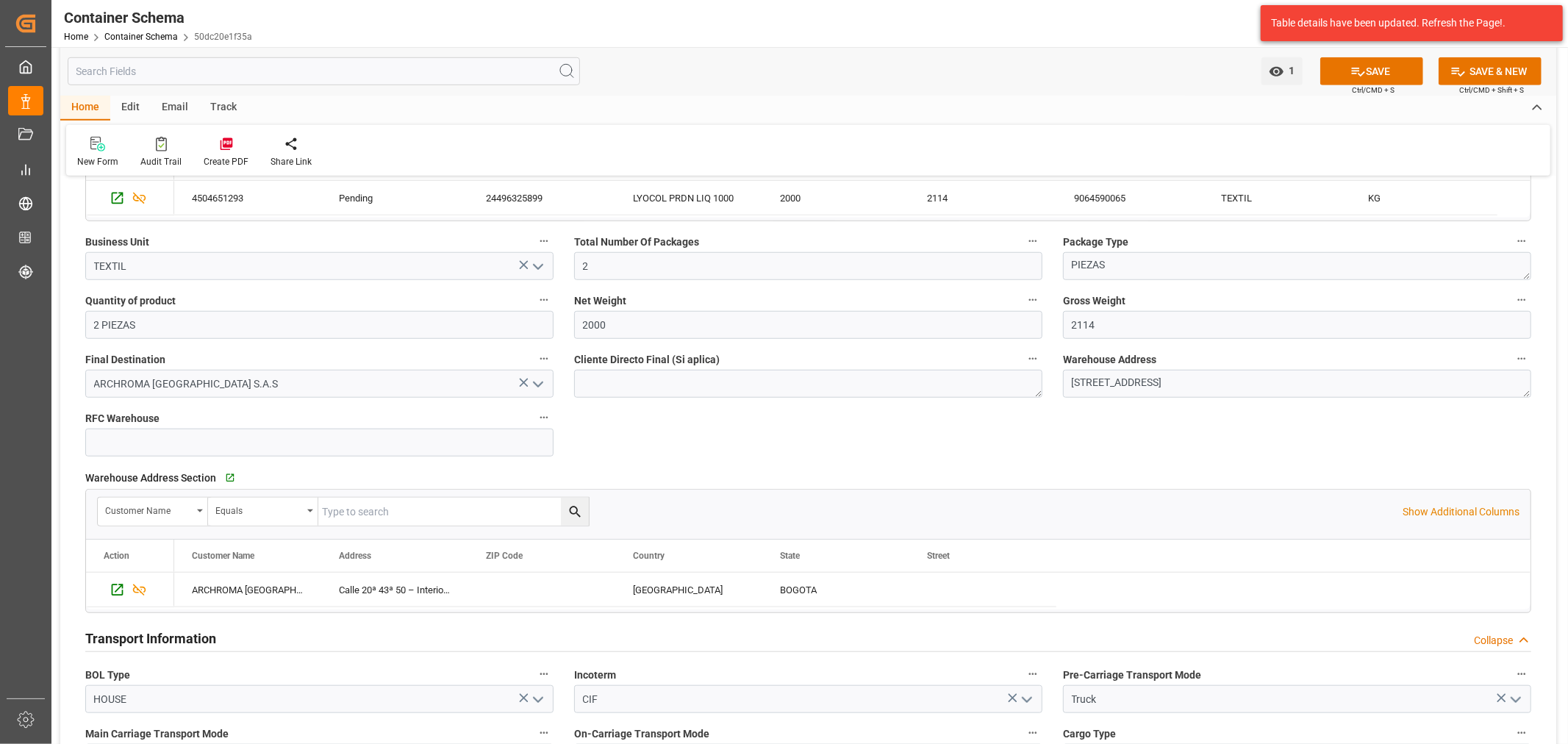
click at [1361, 71] on icon at bounding box center [1358, 72] width 16 height 16
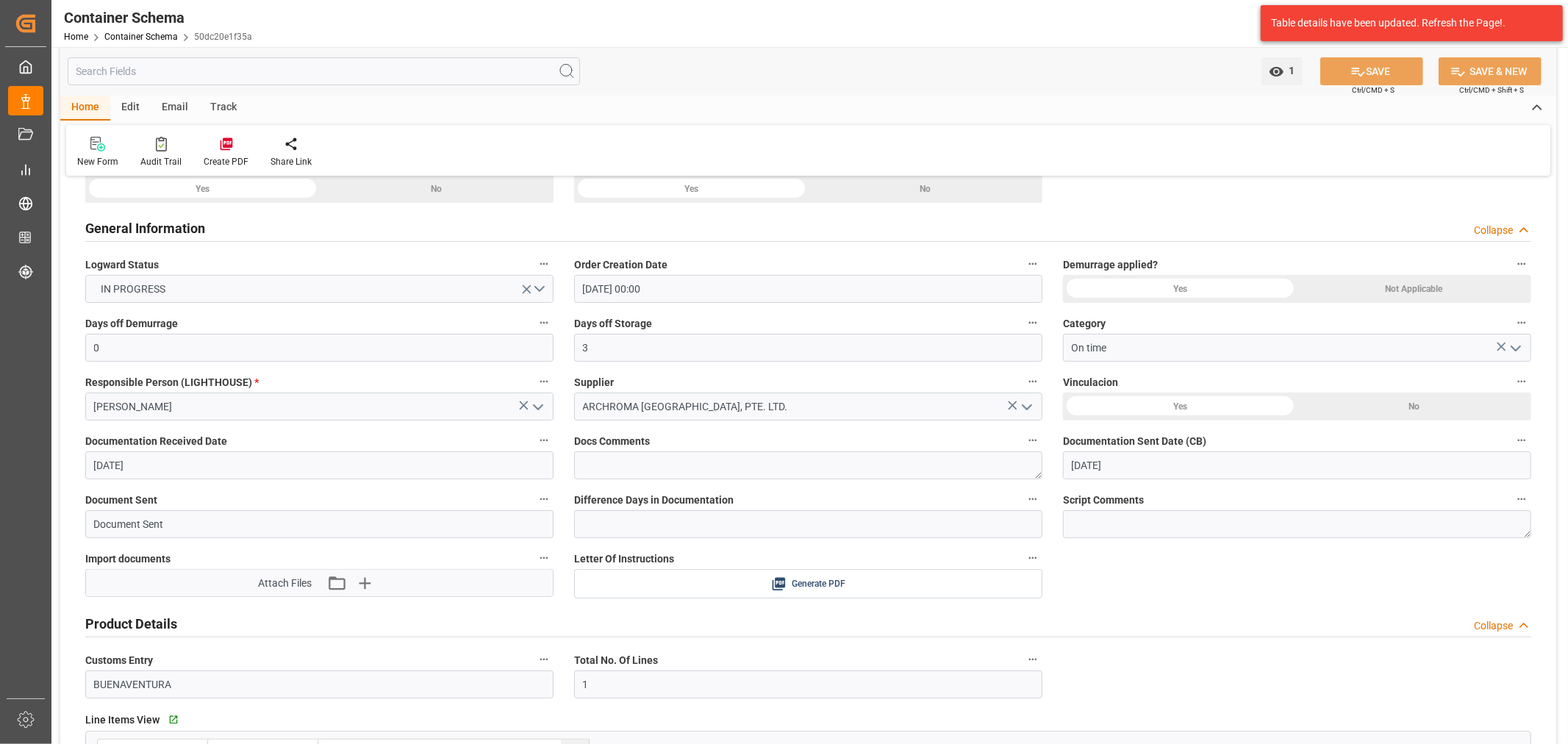
scroll to position [163, 0]
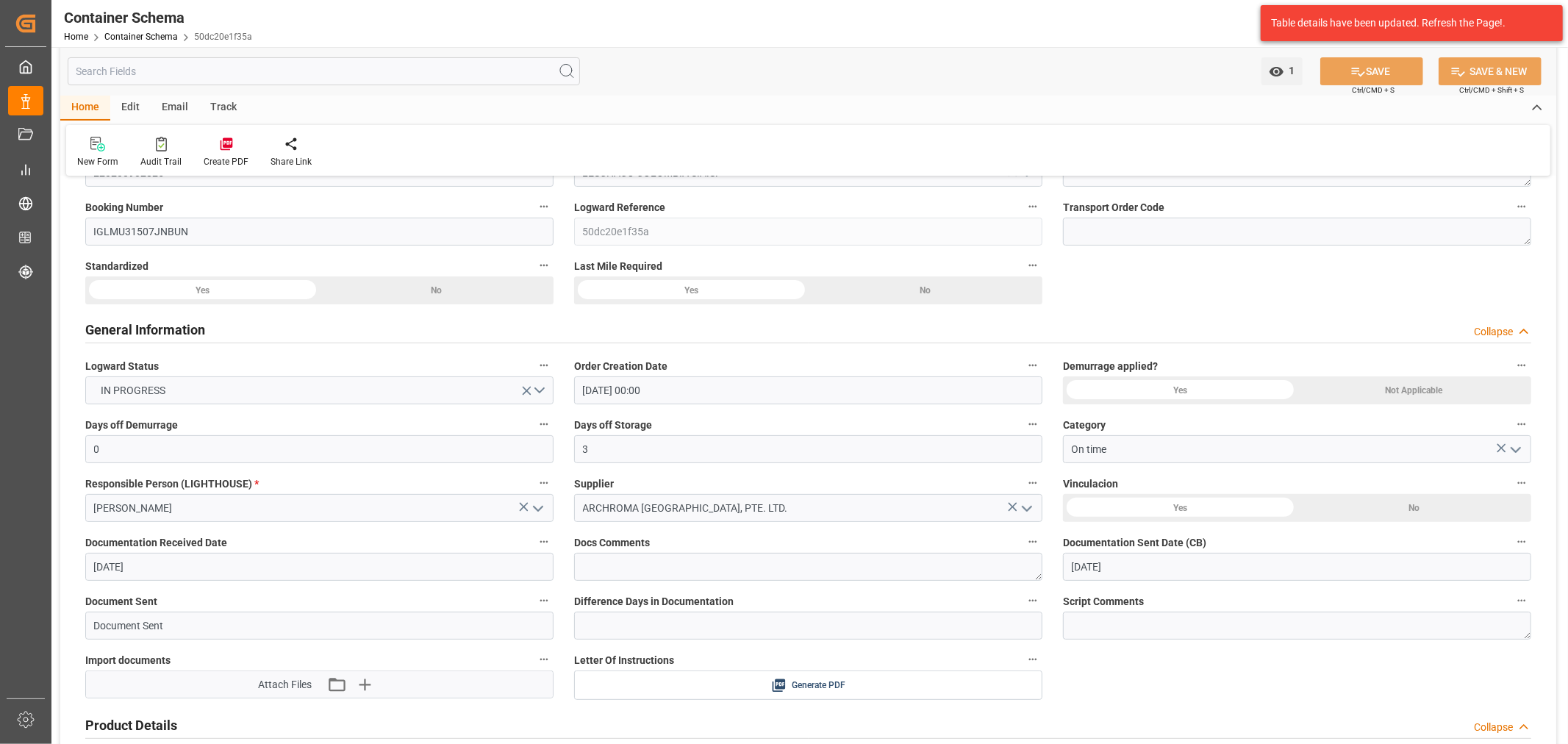
click at [180, 105] on div "Email" at bounding box center [175, 108] width 49 height 25
click at [116, 150] on div at bounding box center [100, 143] width 45 height 16
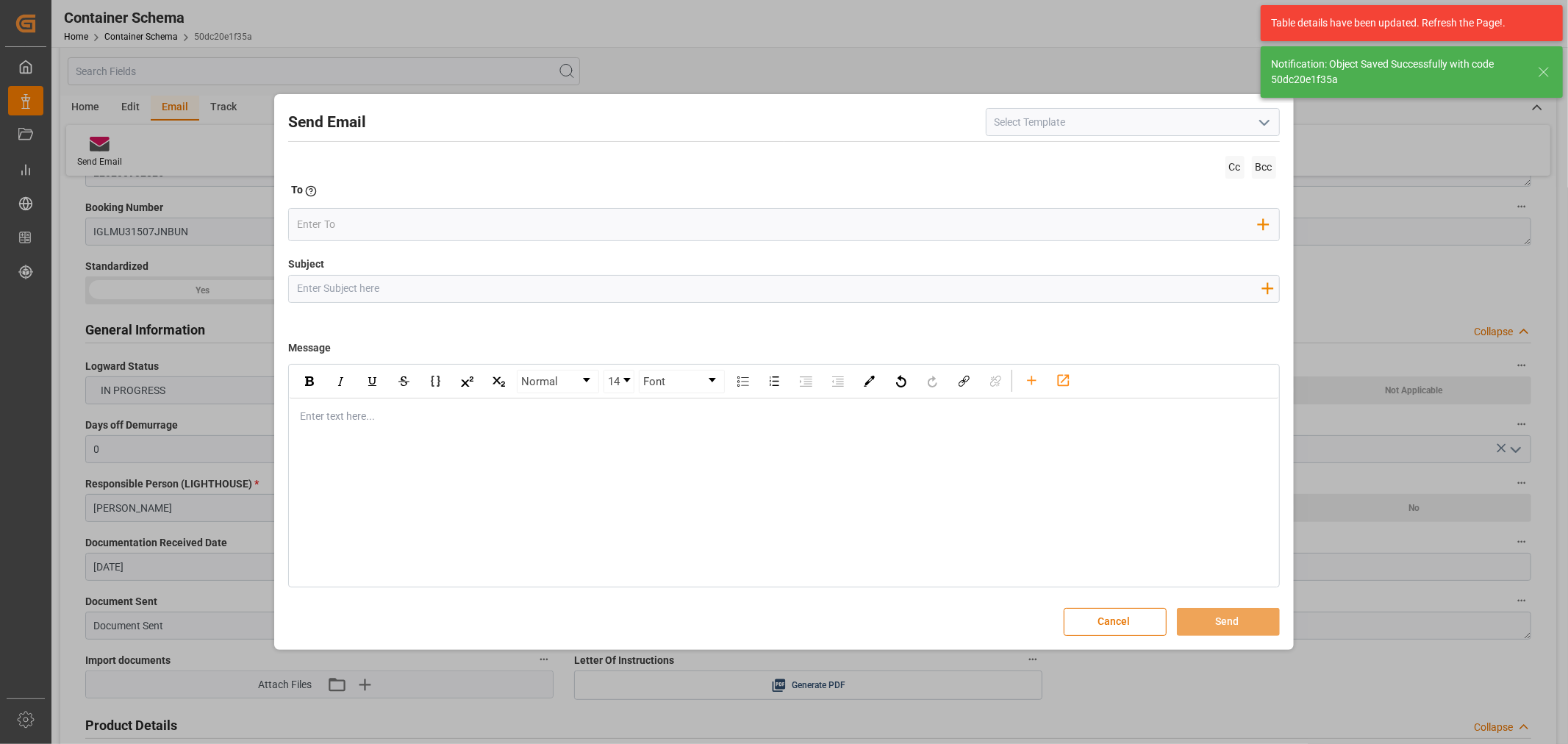
type input "03-10-2025 22:48"
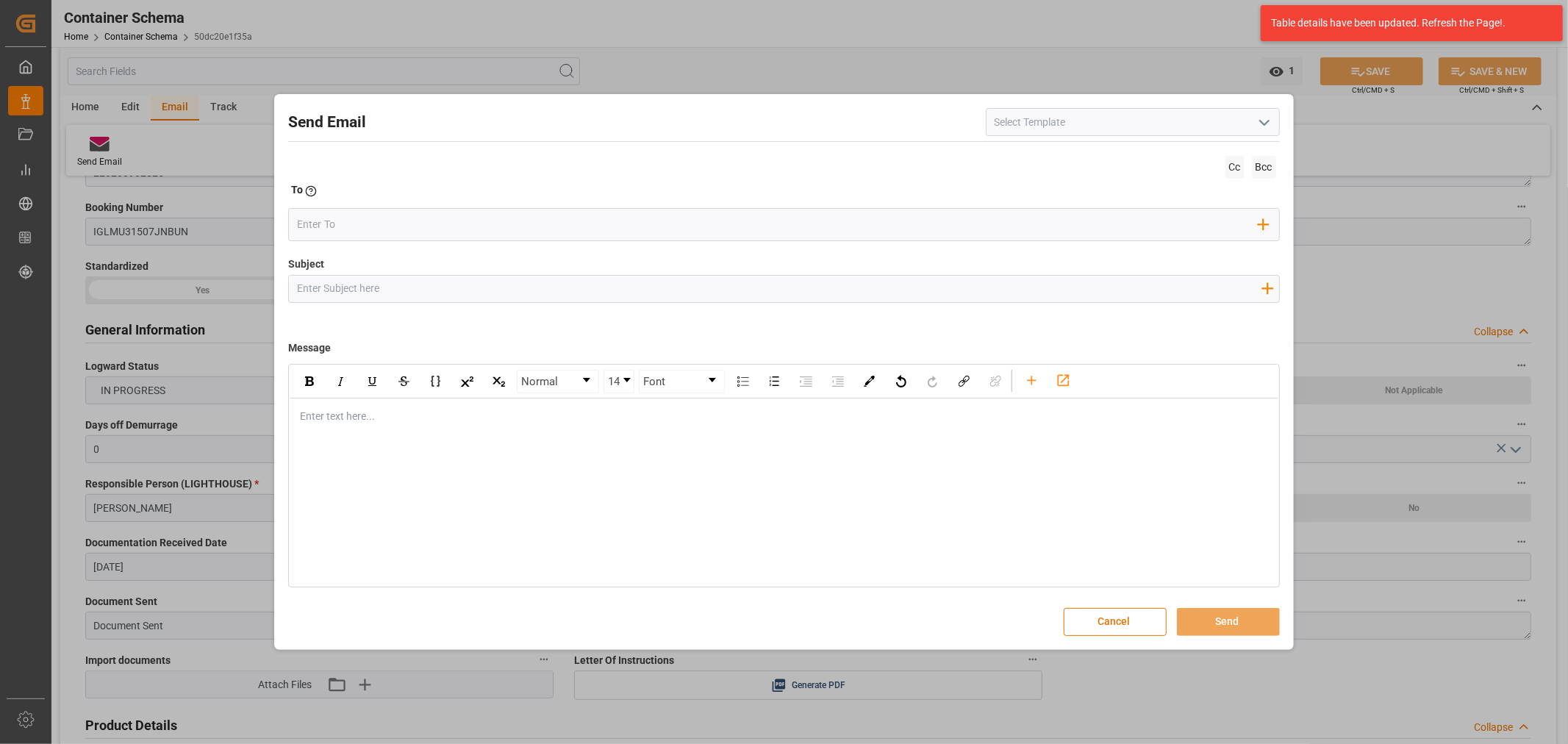
drag, startPoint x: 395, startPoint y: 297, endPoint x: 316, endPoint y: 151, distance: 166.0
click at [395, 297] on input "Subject" at bounding box center [778, 288] width 980 height 26
click at [586, 284] on input "Subject" at bounding box center [778, 288] width 980 height 26
paste input "PO 4504651293 //TE//DOCUMENTOS// ARCHROMA INDIA PRIVATE LIMITED//ARCHROMA COLOM…"
drag, startPoint x: 471, startPoint y: 284, endPoint x: 402, endPoint y: 287, distance: 69.1
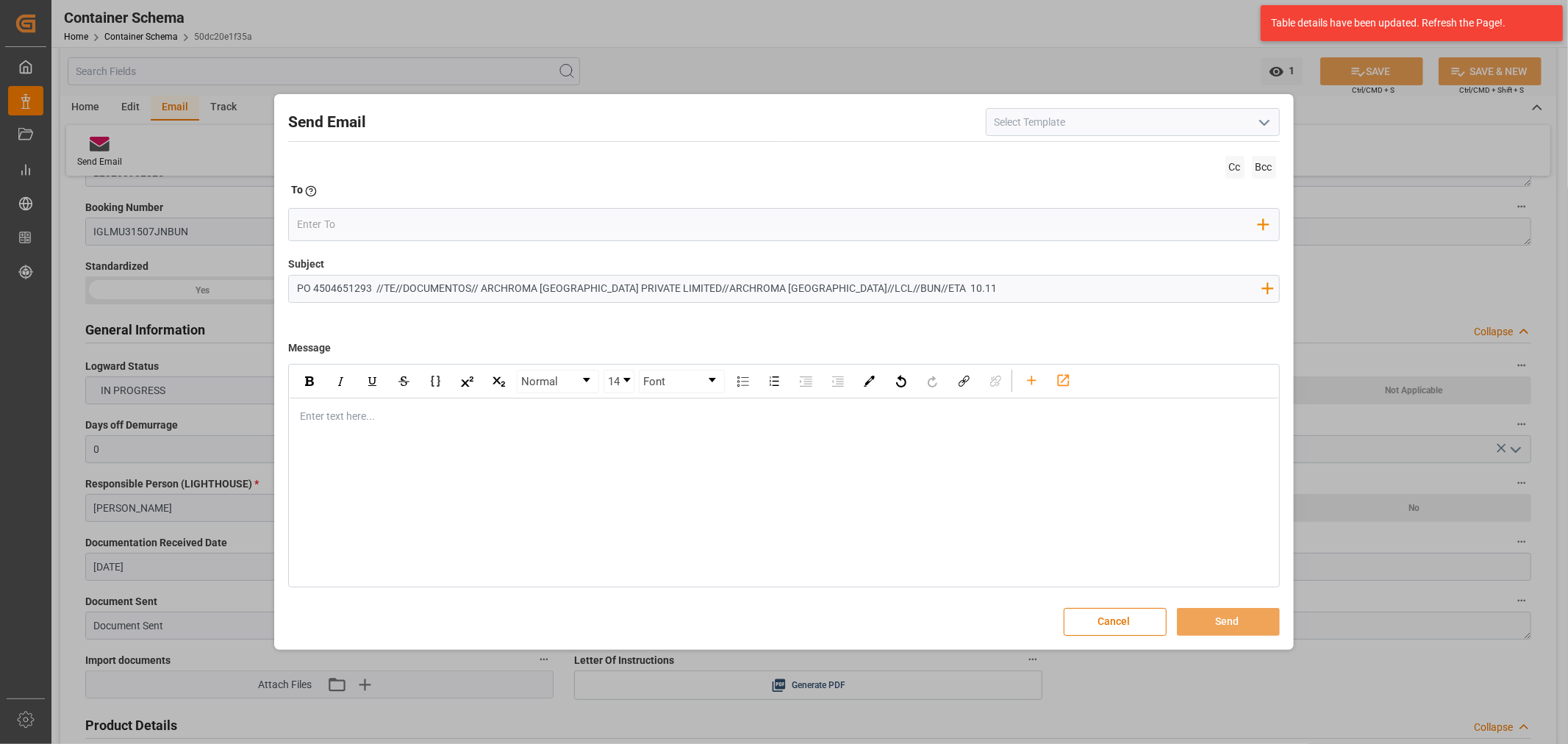
click at [402, 287] on input "PO 4504651293 //TE//DOCUMENTOS// ARCHROMA INDIA PRIVATE LIMITED//ARCHROMA COLOM…" at bounding box center [778, 288] width 980 height 26
click at [866, 292] on input "PO 4504651293 //TE//VARIACION ETA// ARCHROMA INDIA PRIVATE LIMITED//ARCHROMA CO…" at bounding box center [778, 288] width 980 height 26
type input "PO 4504651293 //TE//VARIACION ETA// ARCHROMA INDIA PRIVATE LIMITED//ARCHROMA CO…"
drag, startPoint x: 405, startPoint y: 435, endPoint x: 407, endPoint y: 428, distance: 7.3
click at [405, 435] on div "Normal 14 Font Enter text here..." at bounding box center [783, 475] width 991 height 224
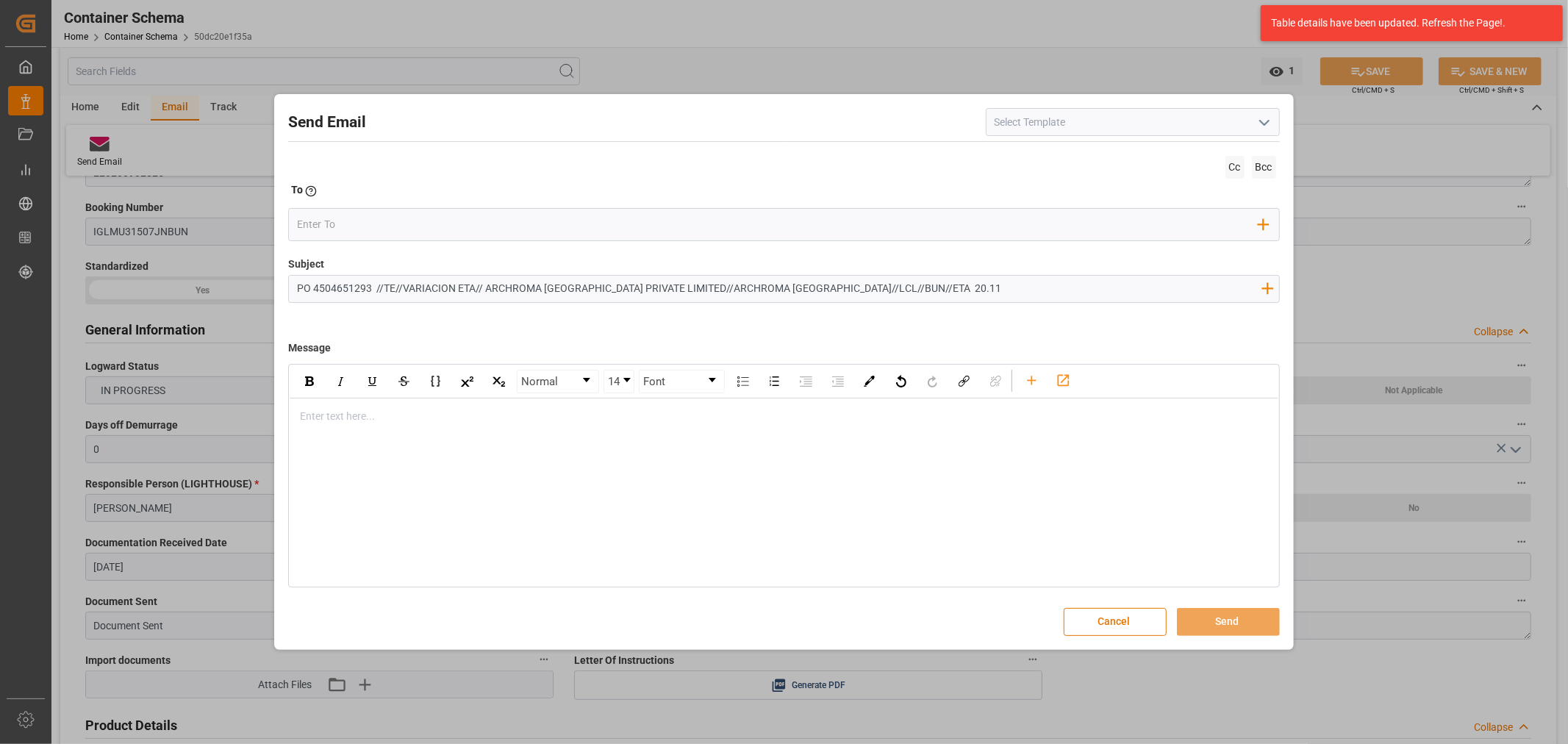
click at [399, 417] on div "rdw-editor" at bounding box center [783, 416] width 966 height 16
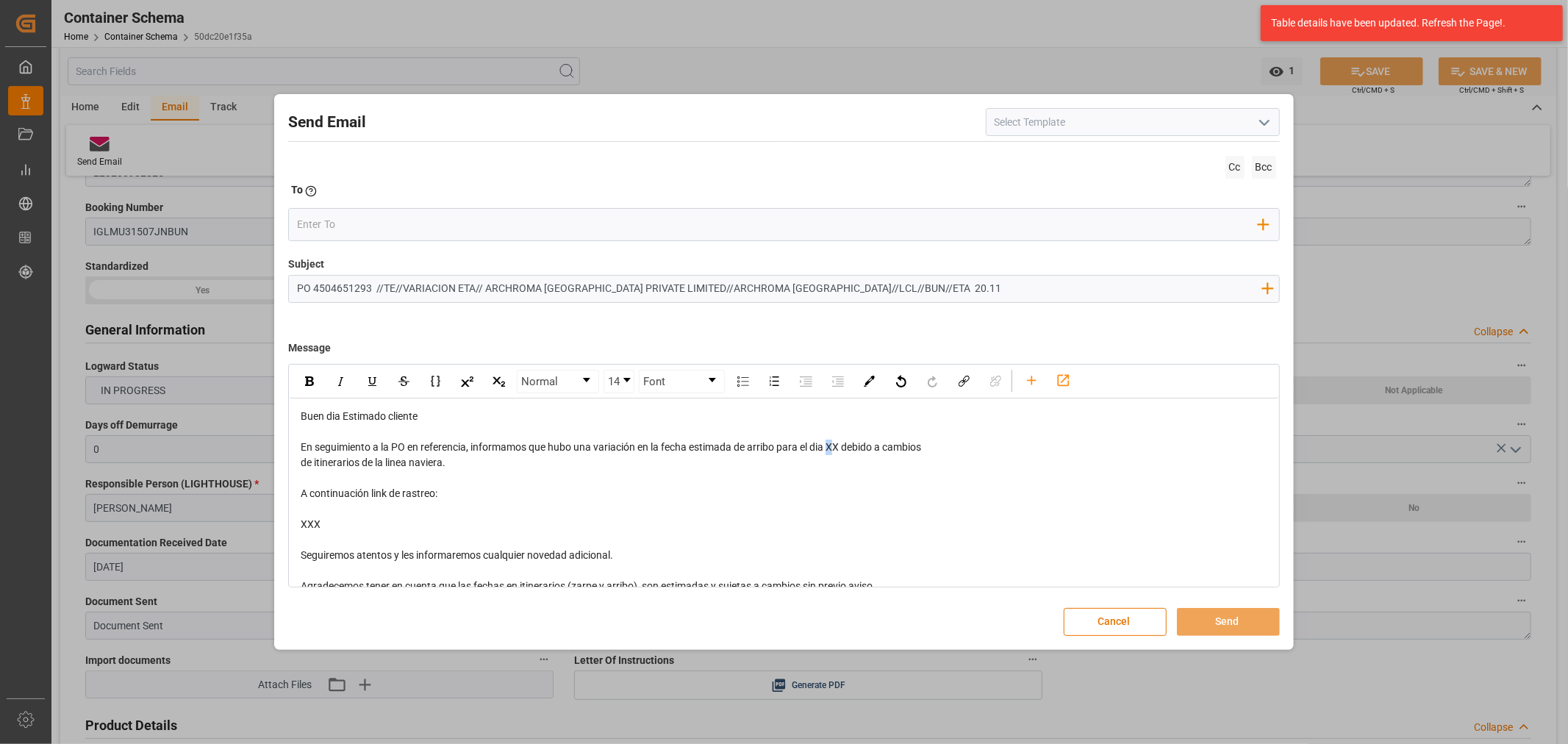
click at [833, 446] on span "En seguimiento a la PO en referencia, informamos que hubo una variación en la f…" at bounding box center [611, 447] width 620 height 12
drag, startPoint x: 841, startPoint y: 449, endPoint x: 832, endPoint y: 449, distance: 9.0
click at [832, 449] on span "En seguimiento a la PO en referencia, informamos que hubo una variación en la f…" at bounding box center [611, 447] width 620 height 12
drag, startPoint x: 901, startPoint y: 446, endPoint x: 934, endPoint y: 461, distance: 36.2
click at [934, 461] on div "Buen dia Estimado cliente En seguimiento a la PO en referencia, informamos que …" at bounding box center [783, 555] width 966 height 293
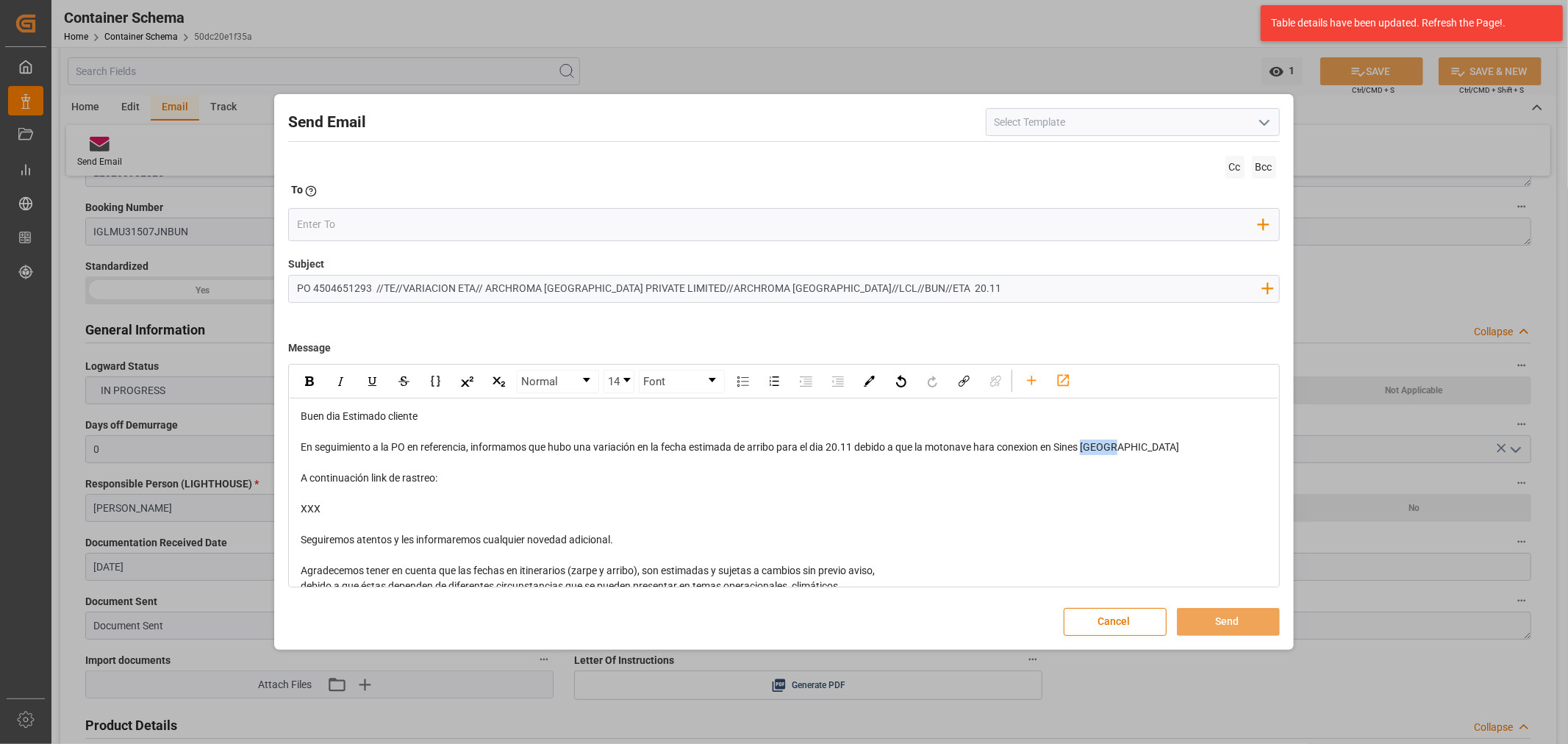
drag, startPoint x: 1147, startPoint y: 453, endPoint x: 1090, endPoint y: 448, distance: 57.2
click at [1090, 448] on div "En seguimiento a la PO en referencia, informamos que hubo una variación en la f…" at bounding box center [783, 447] width 966 height 16
drag, startPoint x: 388, startPoint y: 511, endPoint x: 283, endPoint y: 473, distance: 111.7
click at [283, 473] on div "Send Email Cc Bcc To Enter the TO Email address Add Field to To Subject PO 4504…" at bounding box center [783, 371] width 1011 height 548
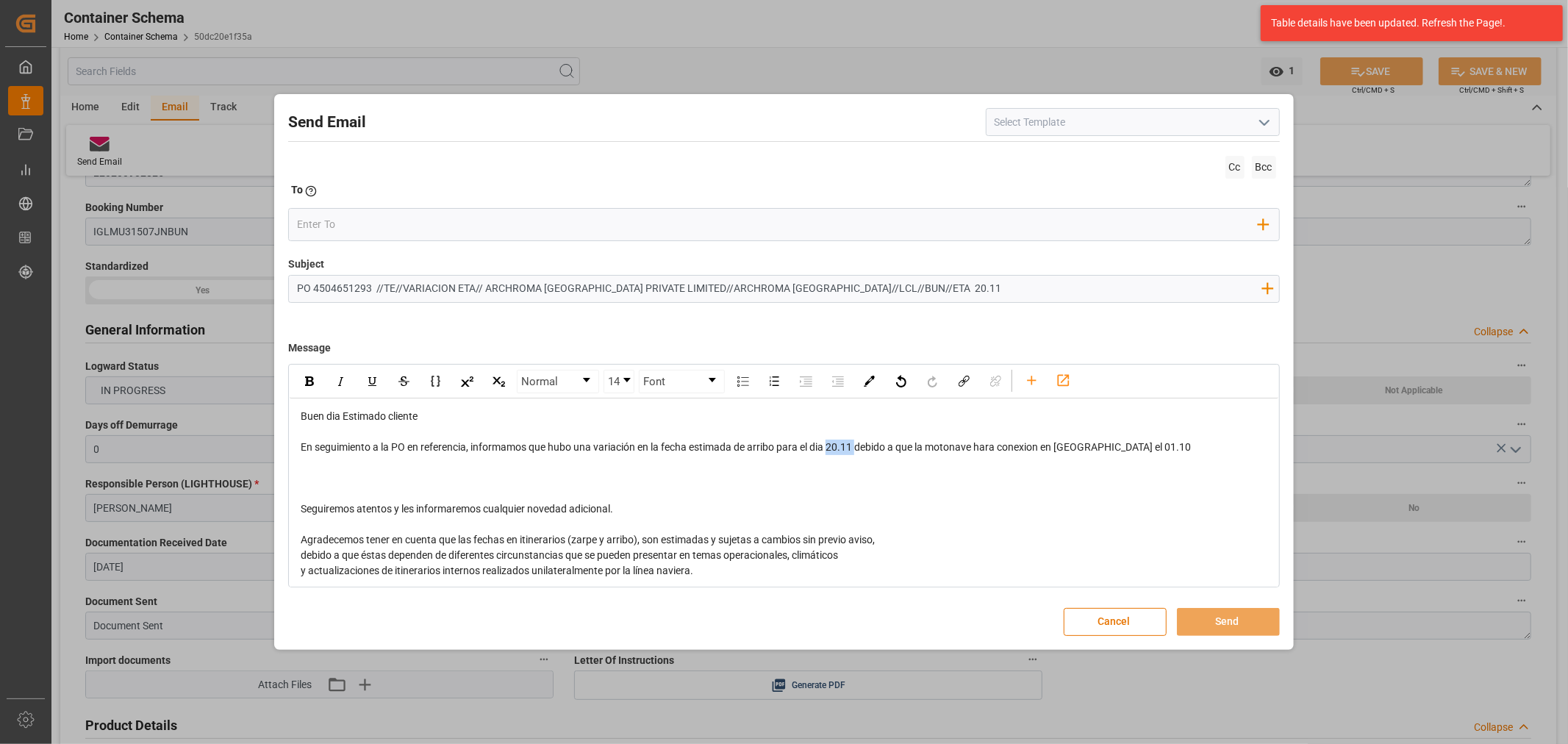
drag, startPoint x: 859, startPoint y: 449, endPoint x: 829, endPoint y: 444, distance: 30.4
click at [829, 444] on span "En seguimiento a la PO en referencia, informamos que hubo una variación en la f…" at bounding box center [746, 447] width 890 height 12
click at [304, 386] on div "rdw-inline-control" at bounding box center [309, 382] width 26 height 22
click at [317, 486] on div "rdw-editor" at bounding box center [783, 493] width 966 height 16
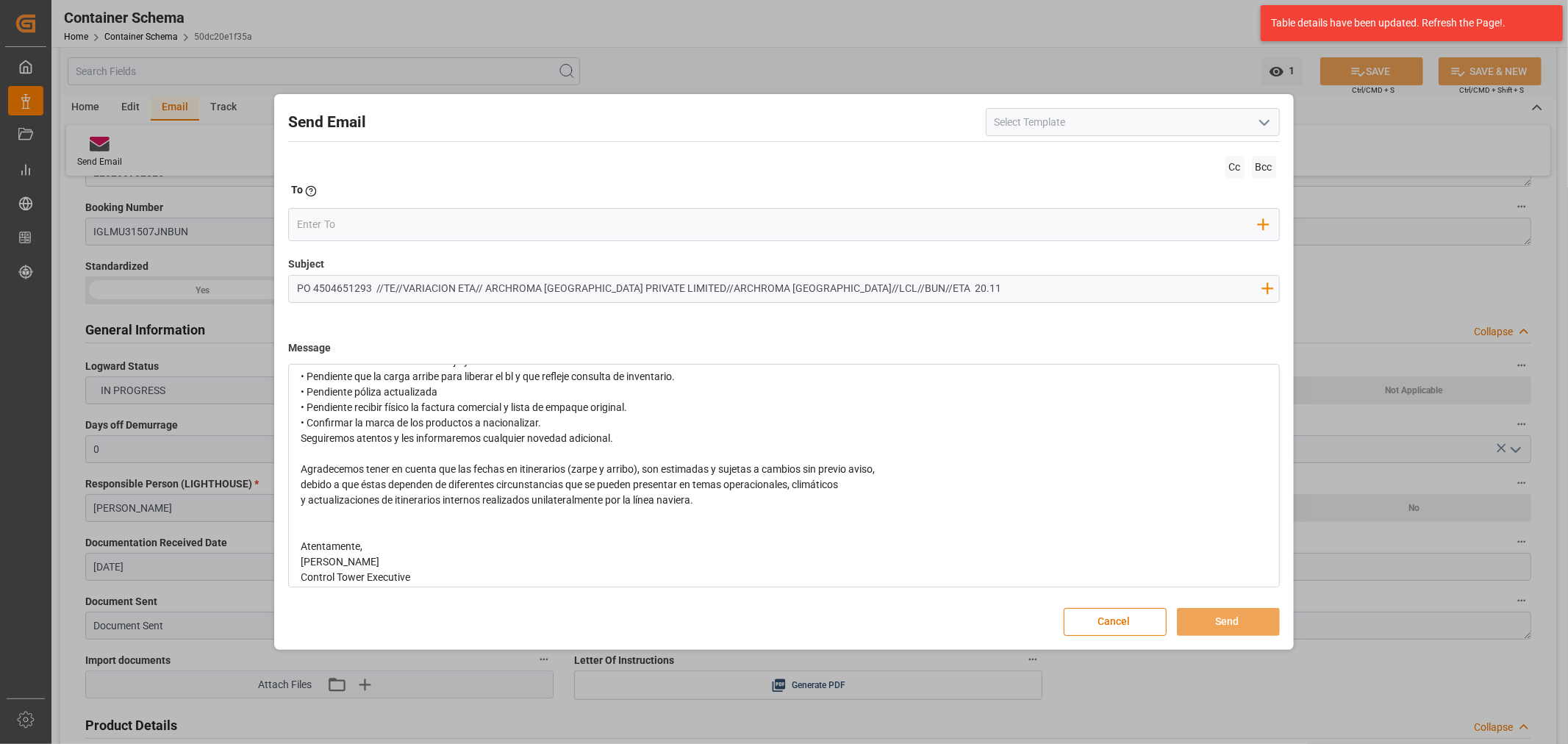
click at [632, 427] on div "• Confirmar la marca de los productos a nacionalizar." at bounding box center [783, 423] width 966 height 16
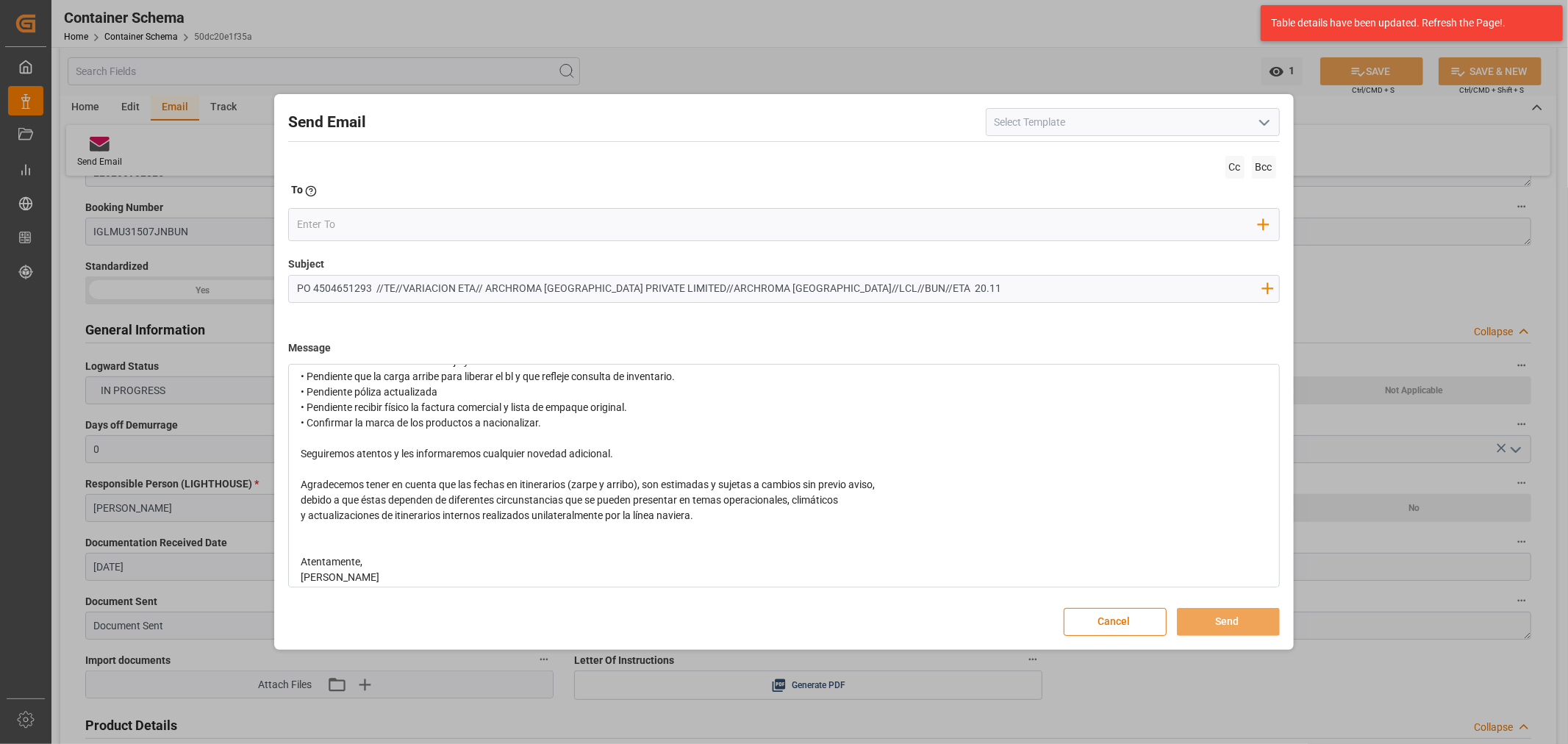
scroll to position [0, 0]
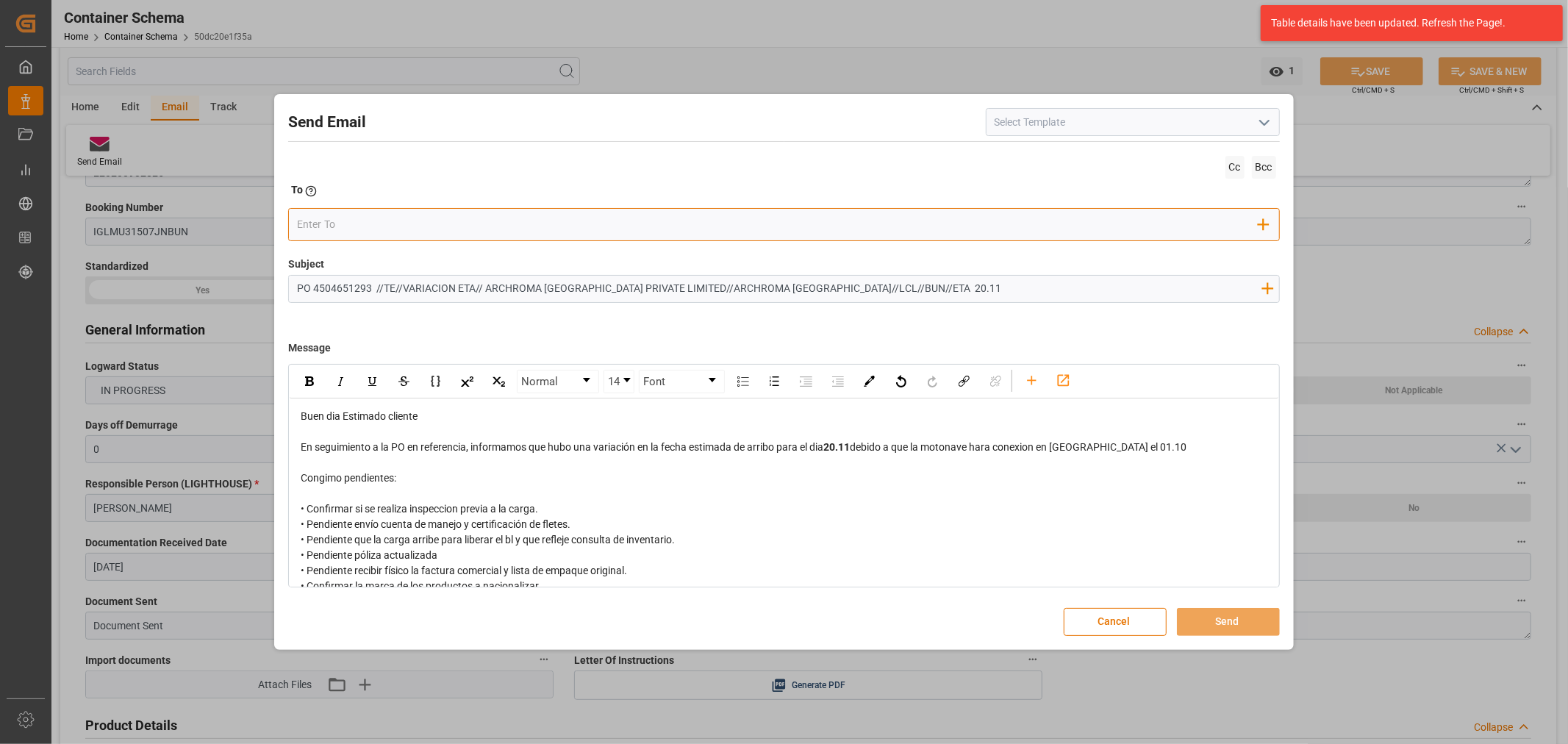
click at [461, 221] on input "email" at bounding box center [777, 225] width 961 height 22
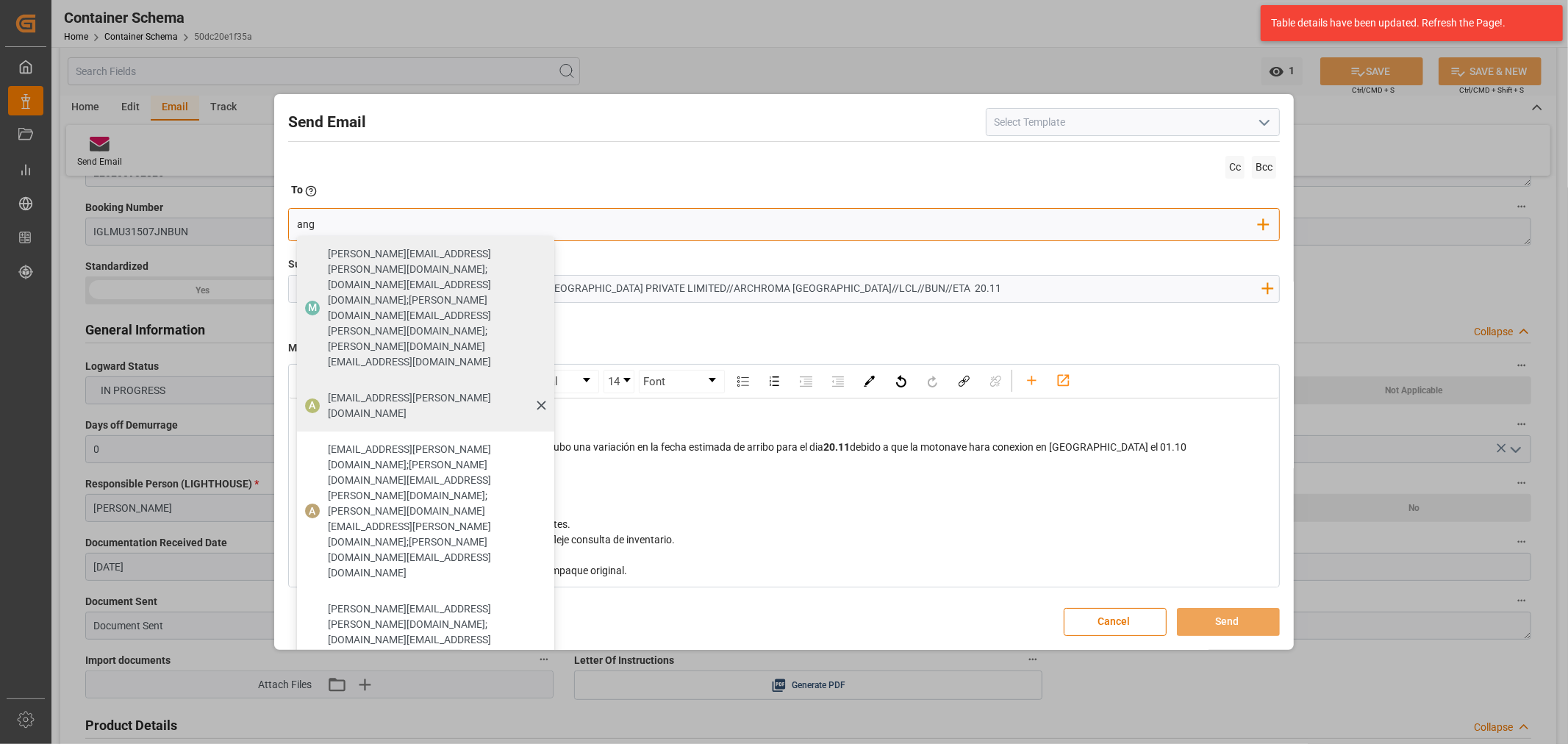
type input "ang"
click at [354, 390] on span "angiee.lamilla@archroma.com" at bounding box center [436, 406] width 216 height 31
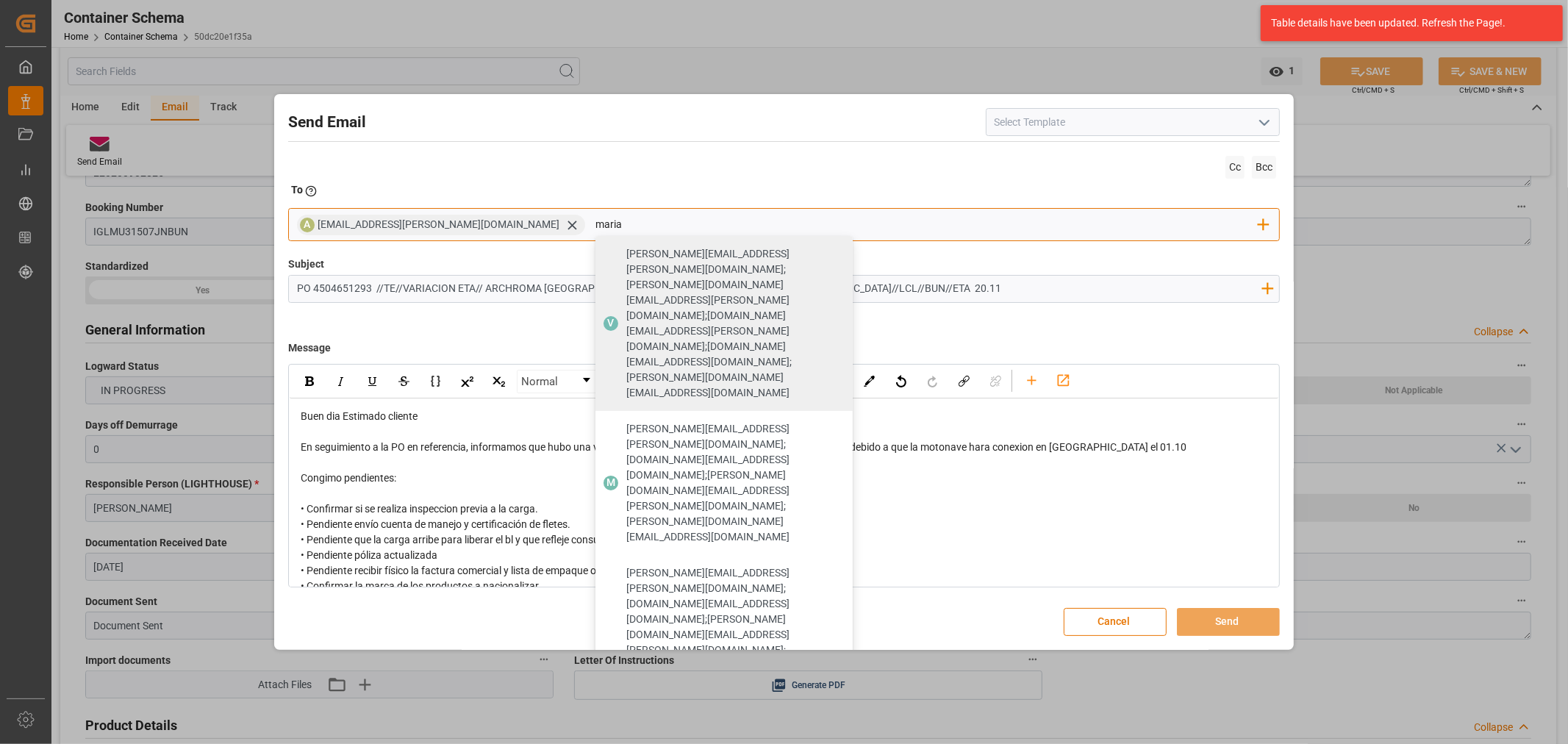
type input "maria"
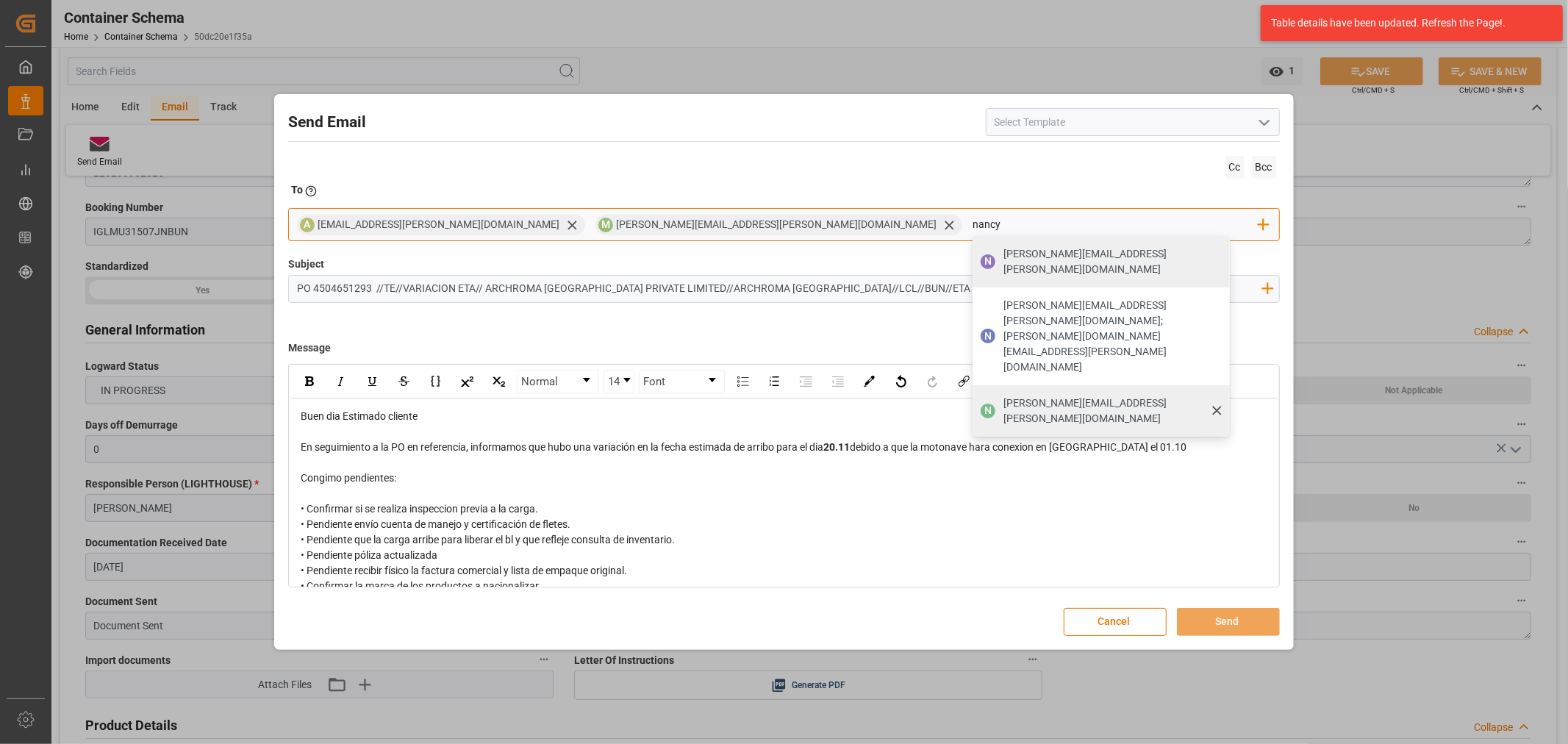
type input "nancy"
click at [1003, 396] on span "nancy.castellanos@archroma.com" at bounding box center [1111, 411] width 216 height 31
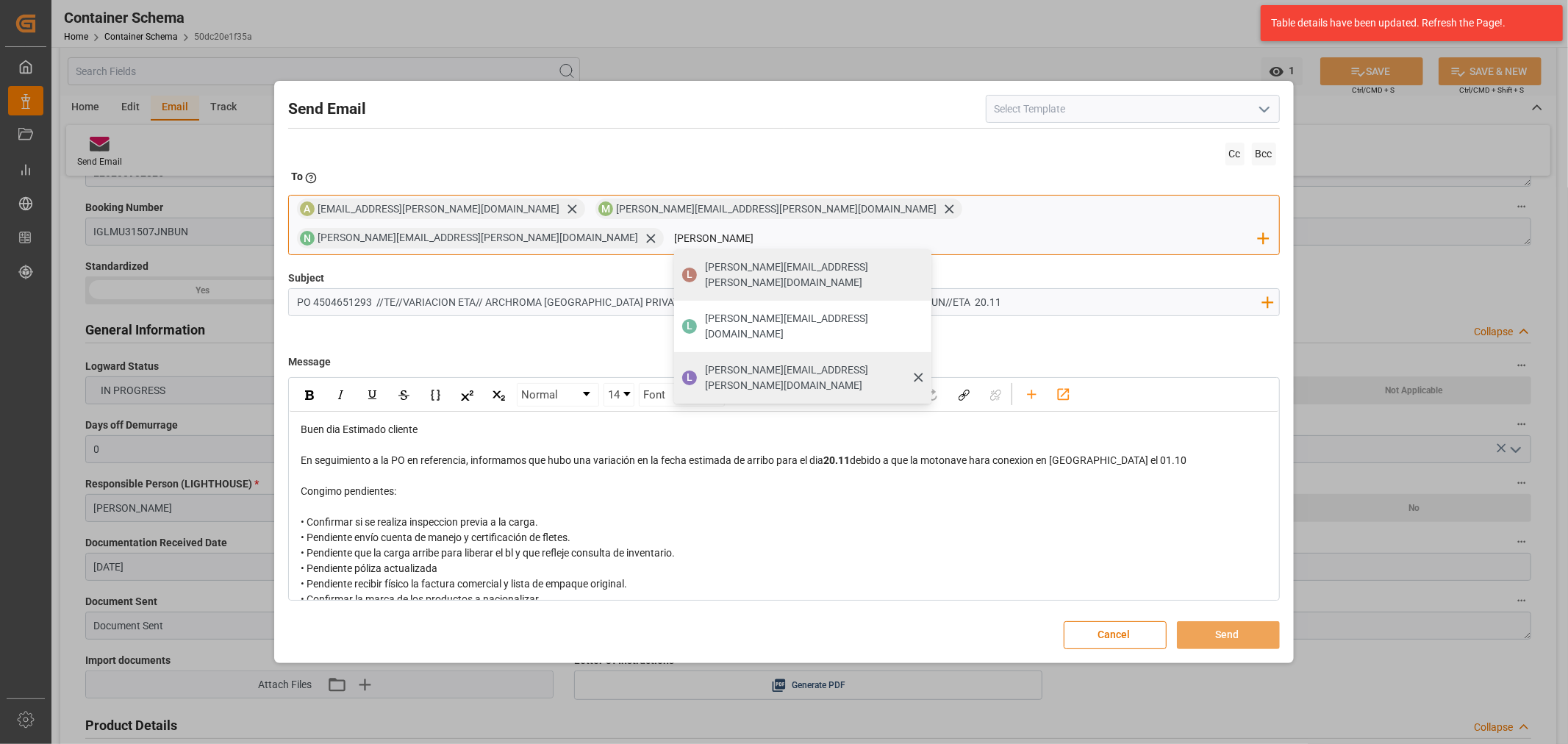
type input "luis"
click at [926, 357] on div "luis.montoya@leschaco.com" at bounding box center [813, 378] width 227 height 41
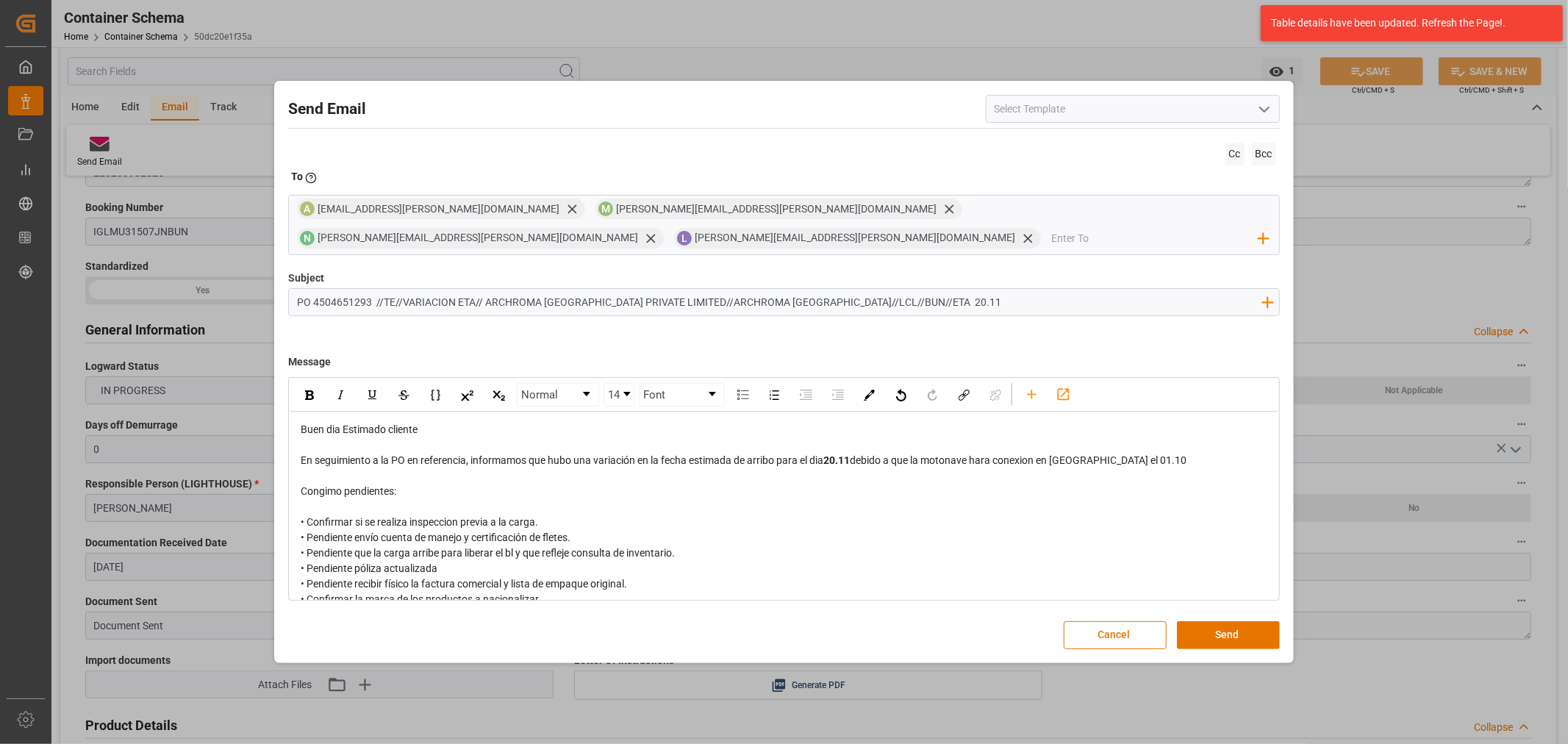
click at [324, 485] on span "Congimo pendientes:" at bounding box center [348, 491] width 95 height 12
click at [403, 499] on div "rdw-editor" at bounding box center [783, 506] width 966 height 16
click at [326, 485] on span "Confimo pendientes:" at bounding box center [347, 491] width 93 height 12
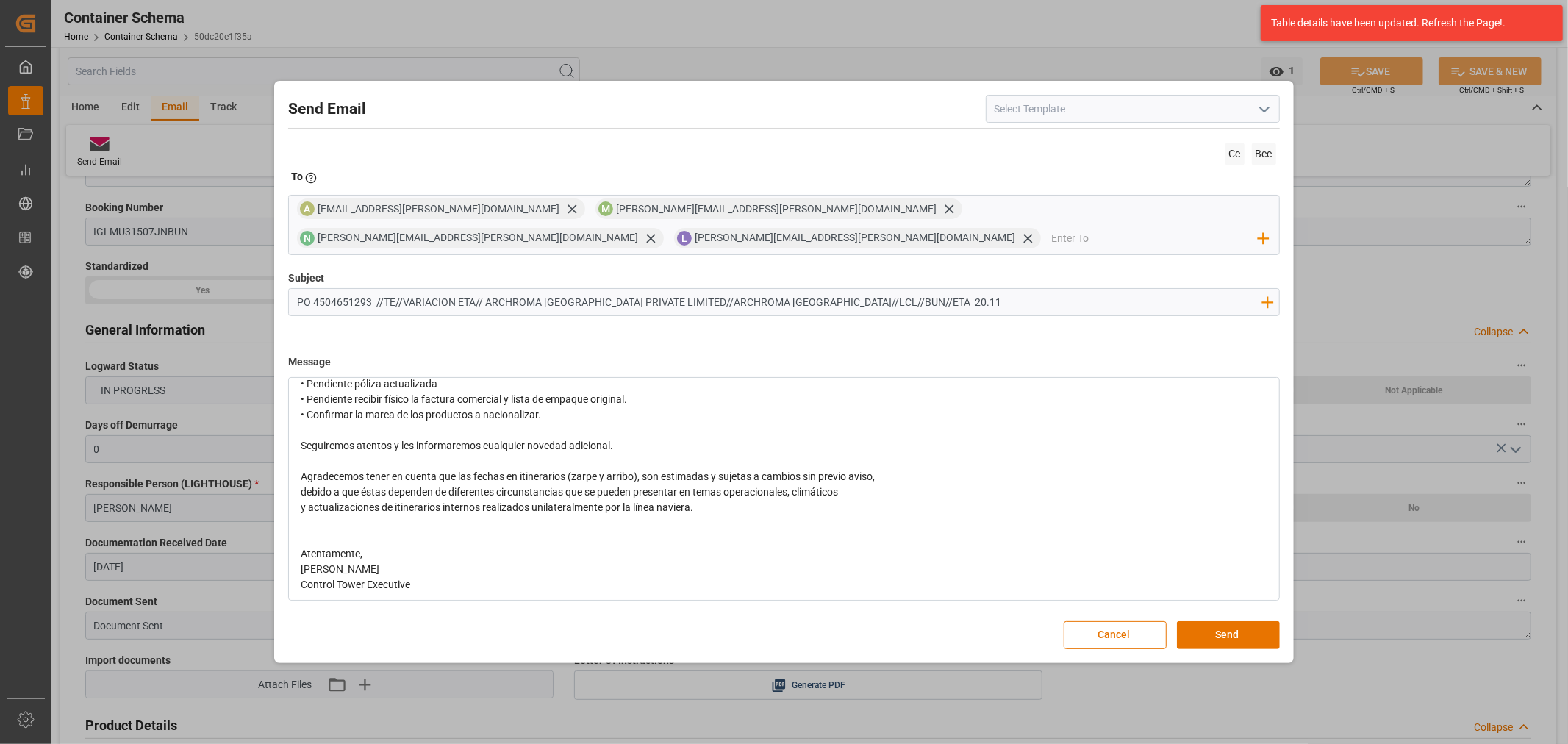
scroll to position [188, 0]
click at [1237, 621] on button "Send" at bounding box center [1228, 635] width 103 height 28
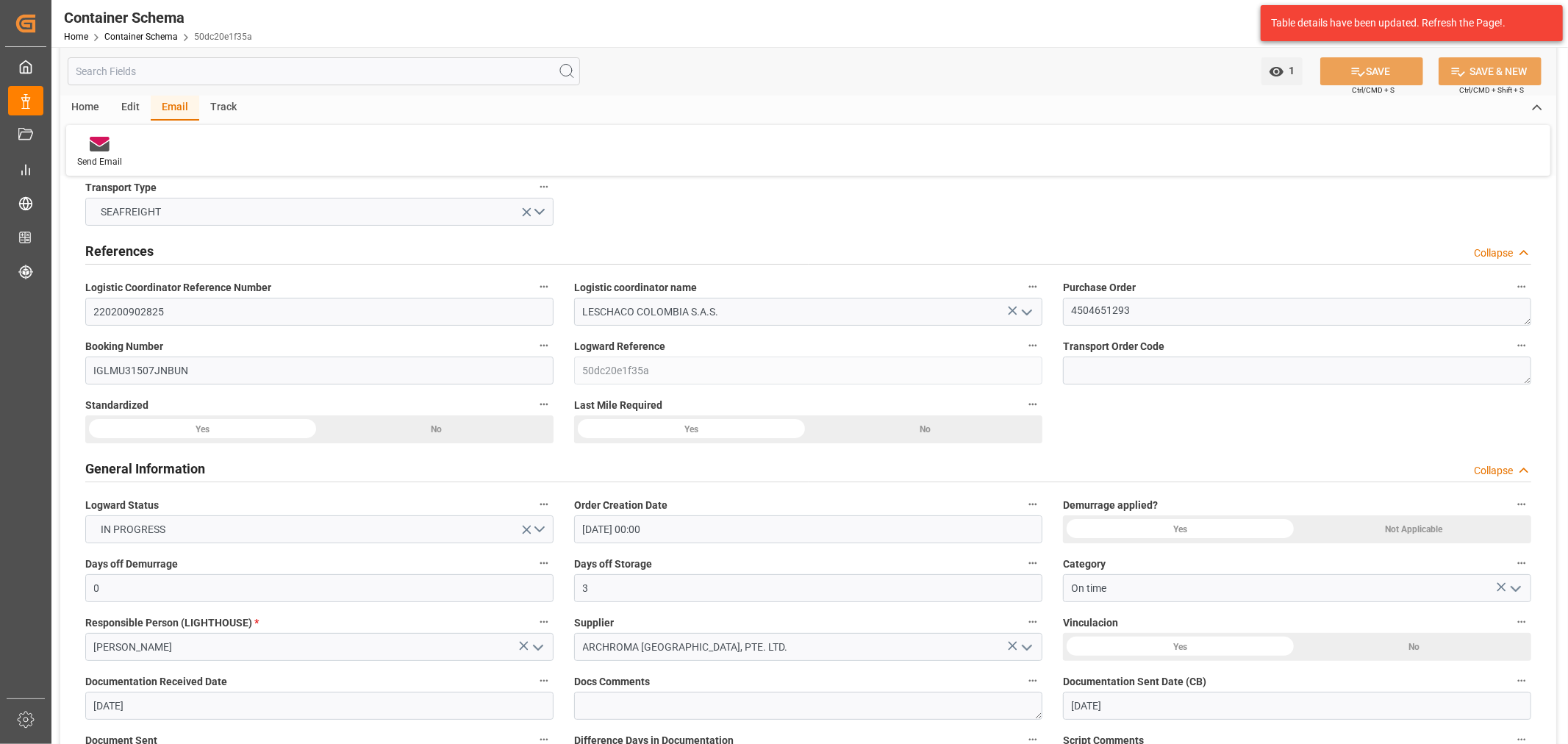
scroll to position [0, 0]
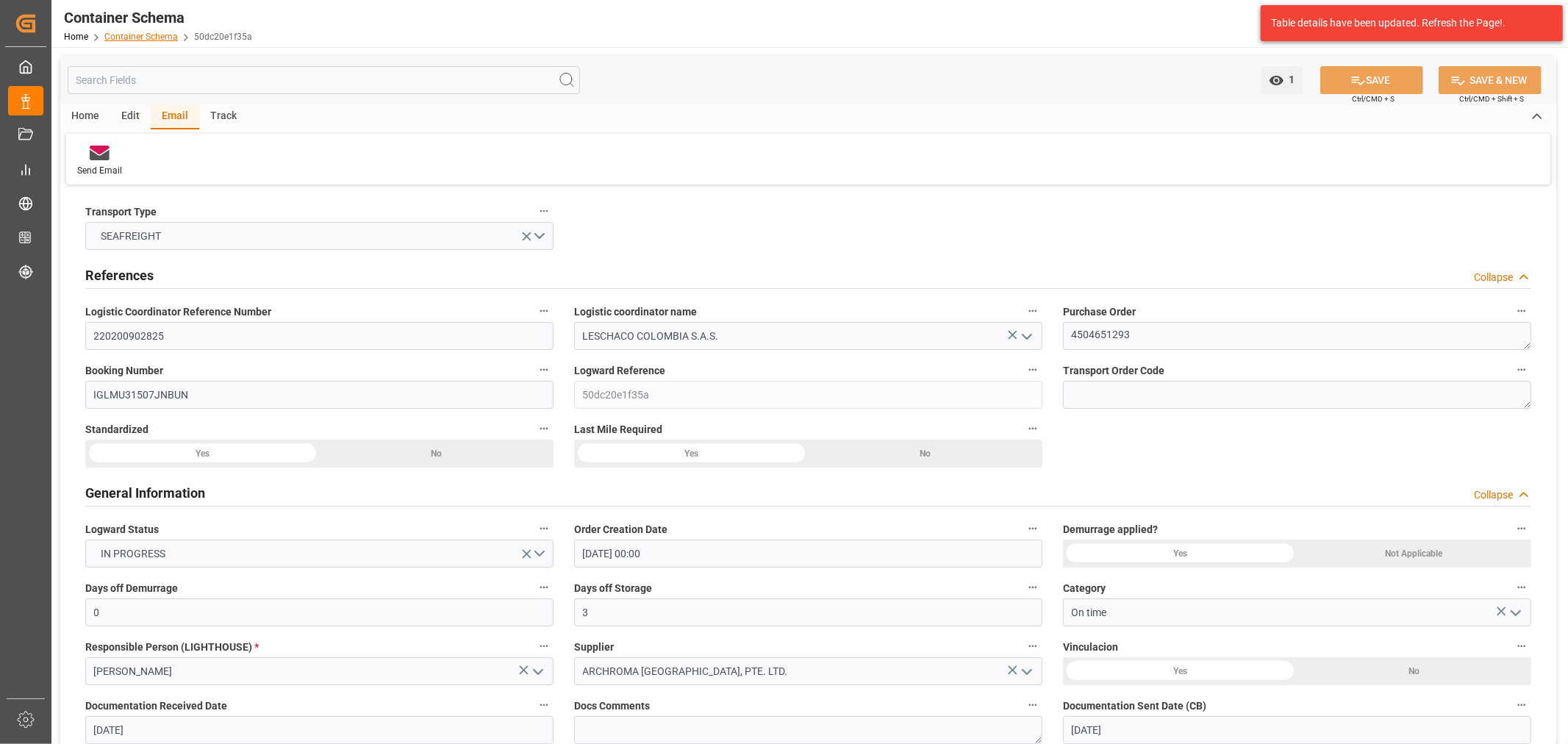
click at [155, 32] on link "Container Schema" at bounding box center [141, 37] width 74 height 10
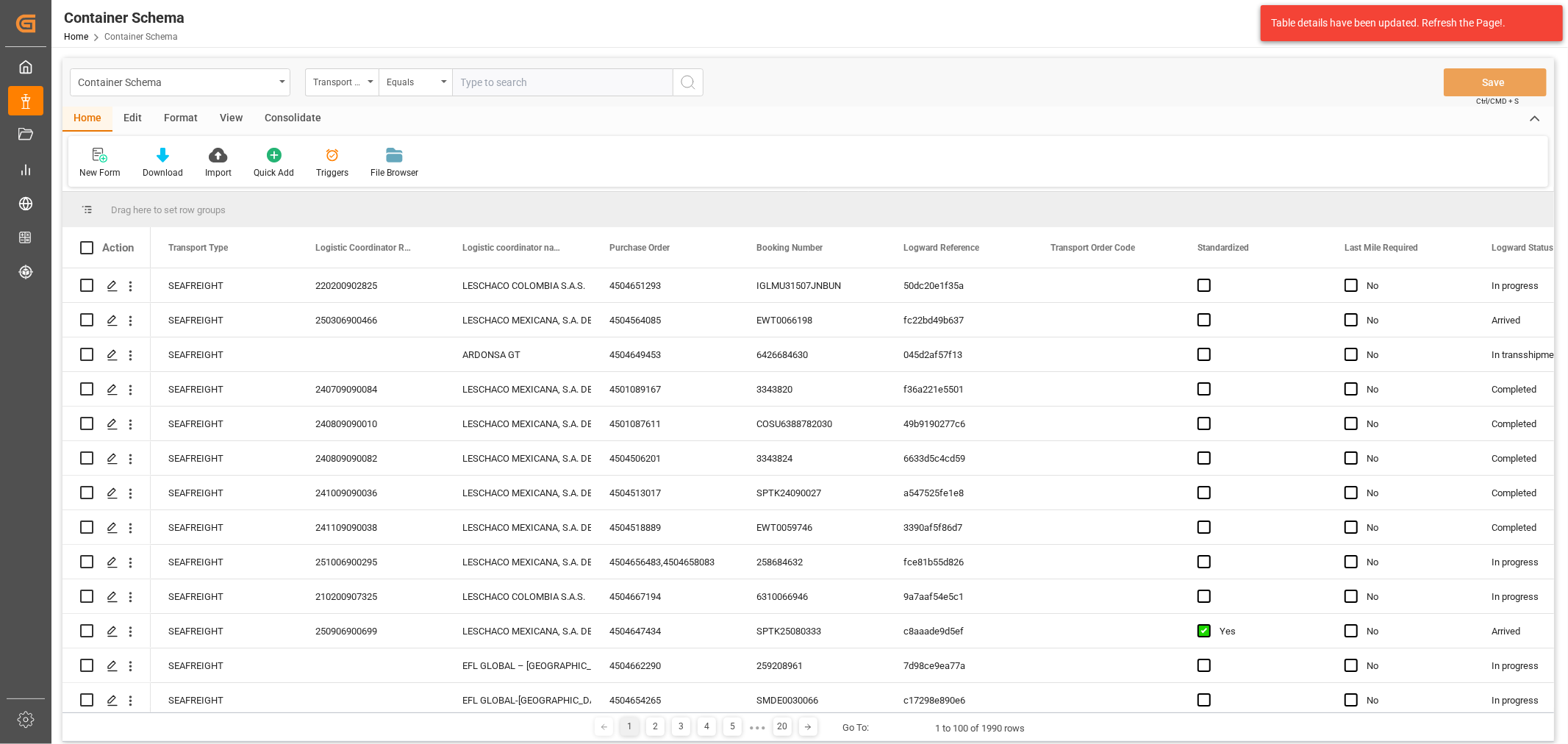
click at [366, 86] on div "Transport Type" at bounding box center [342, 83] width 74 height 28
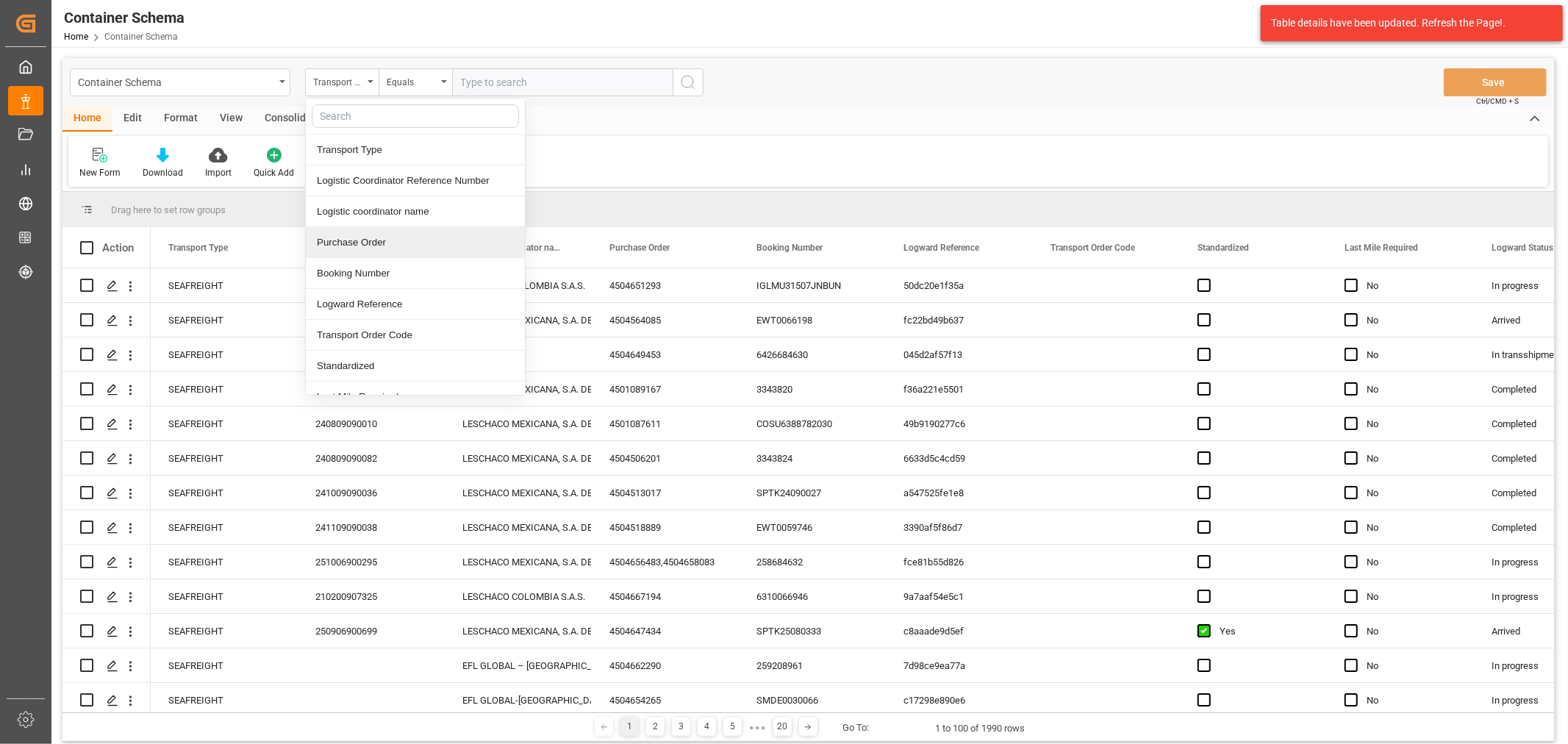
click at [379, 247] on div "Purchase Order" at bounding box center [415, 243] width 219 height 31
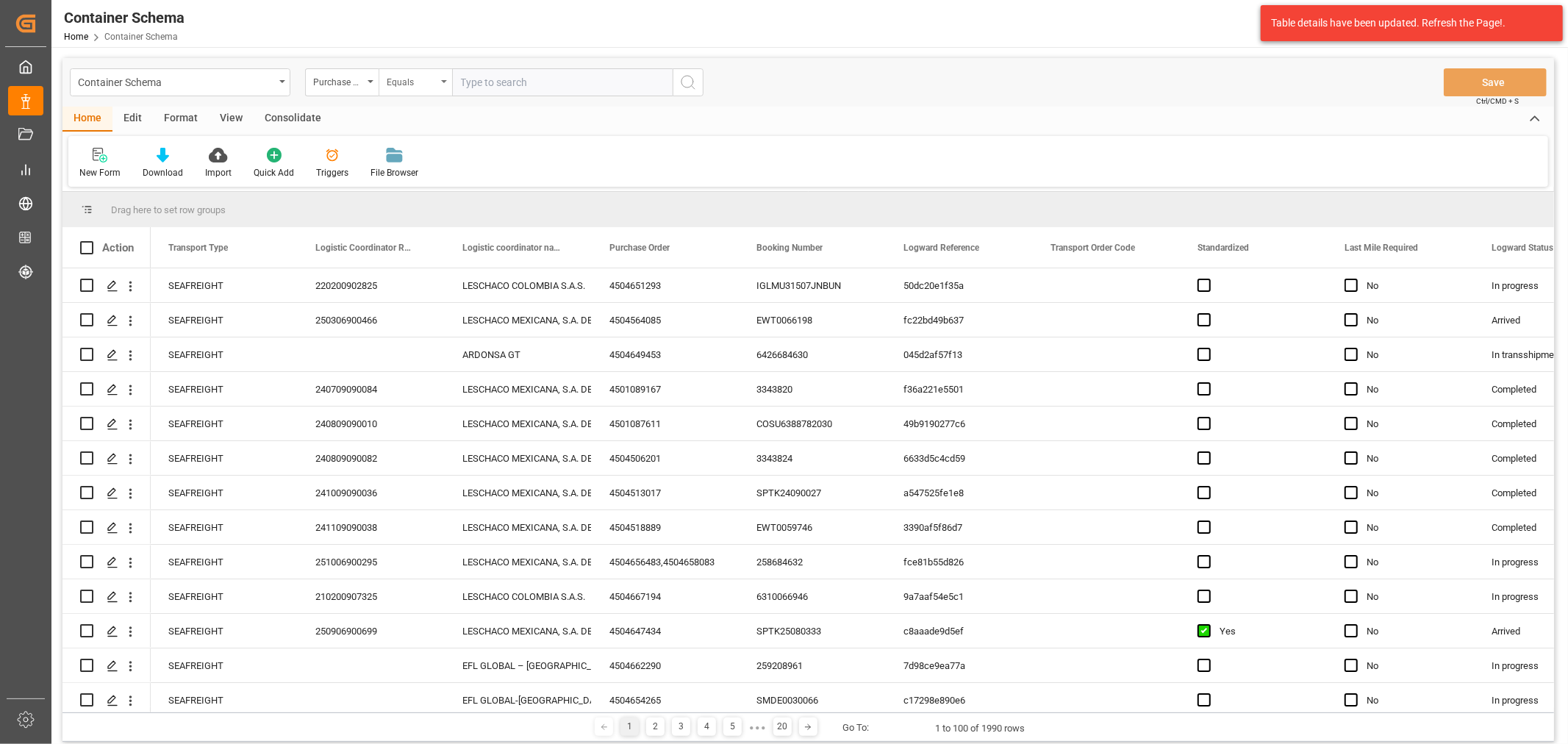
click at [413, 86] on div "Equals" at bounding box center [412, 80] width 50 height 17
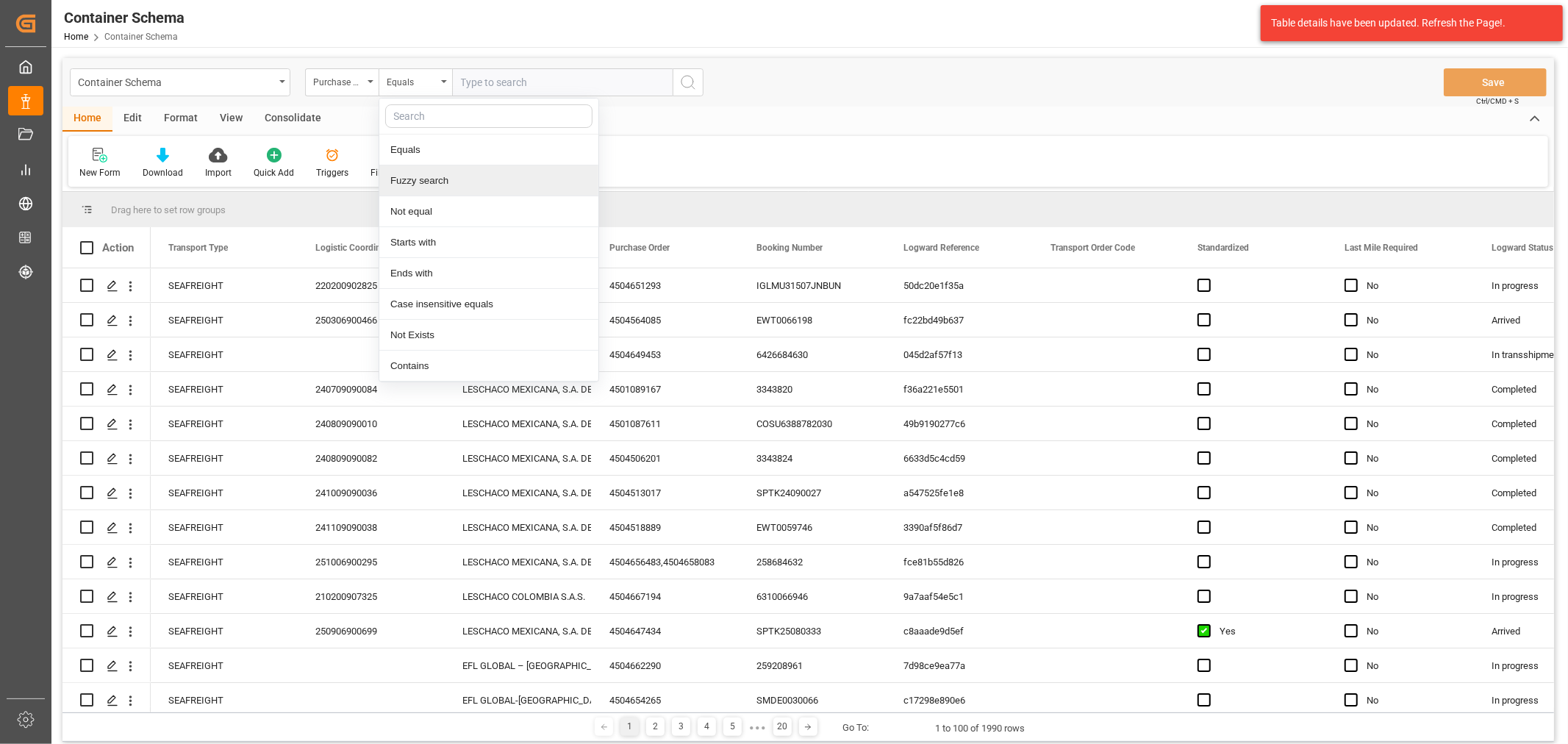
click at [472, 185] on div "Fuzzy search" at bounding box center [489, 181] width 219 height 31
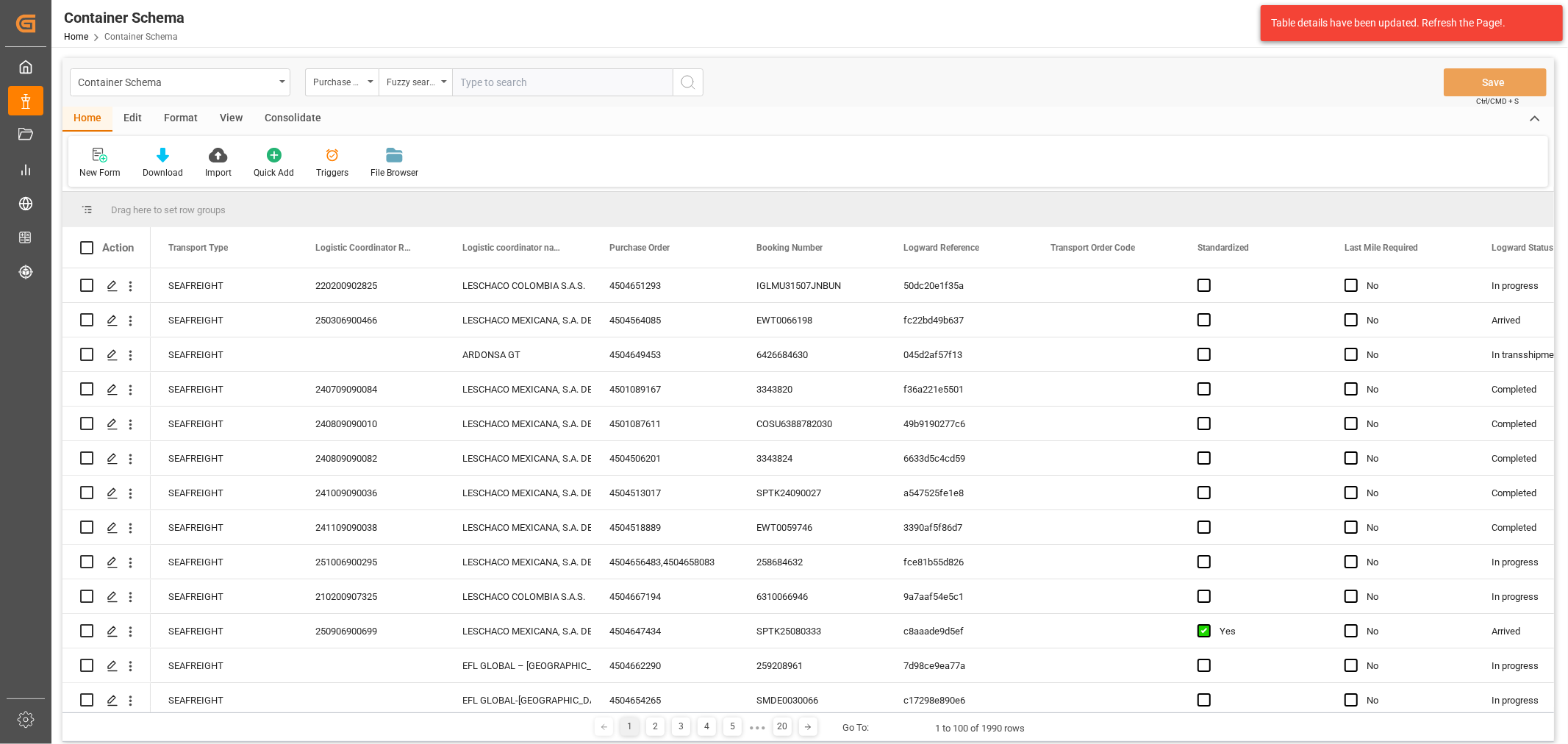
click at [548, 78] on input "text" at bounding box center [562, 83] width 221 height 28
paste input "4504669927"
type input "4504669927"
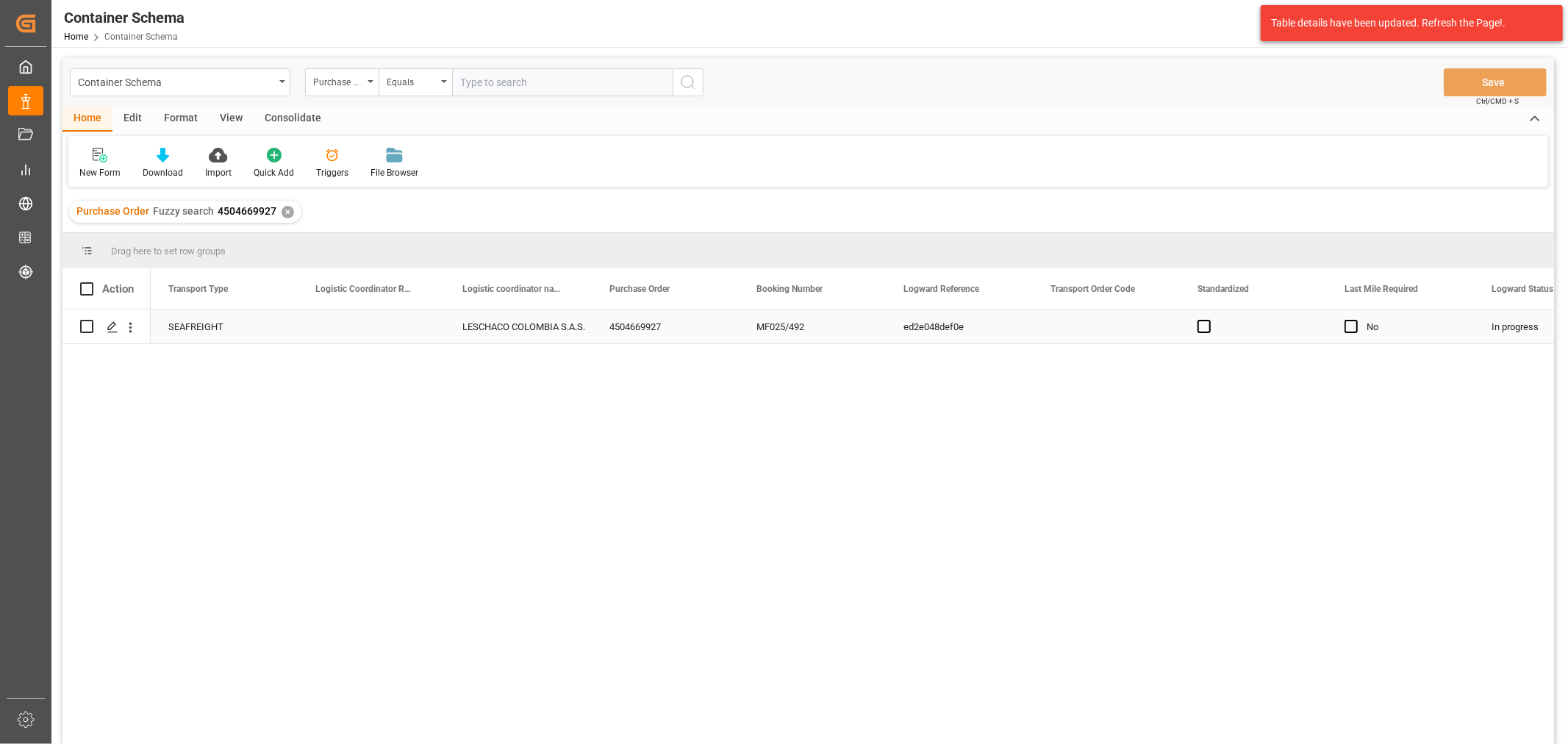
click at [351, 326] on div "Press SPACE to select this row." at bounding box center [371, 326] width 147 height 34
click at [355, 328] on input "Press SPACE to select this row." at bounding box center [371, 335] width 123 height 28
paste input "220201000225"
type input "220201000225"
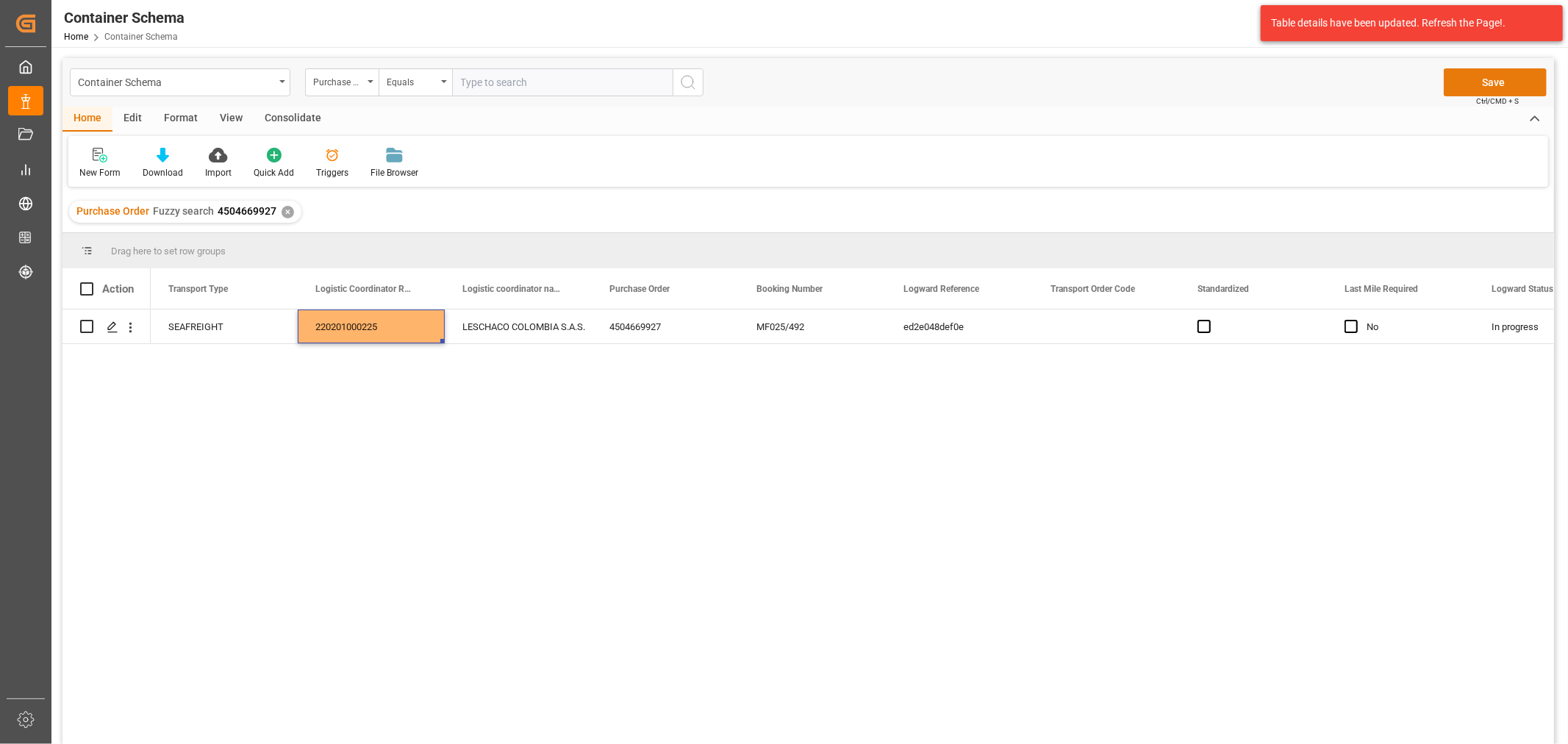
click at [1492, 83] on button "Save" at bounding box center [1495, 83] width 103 height 28
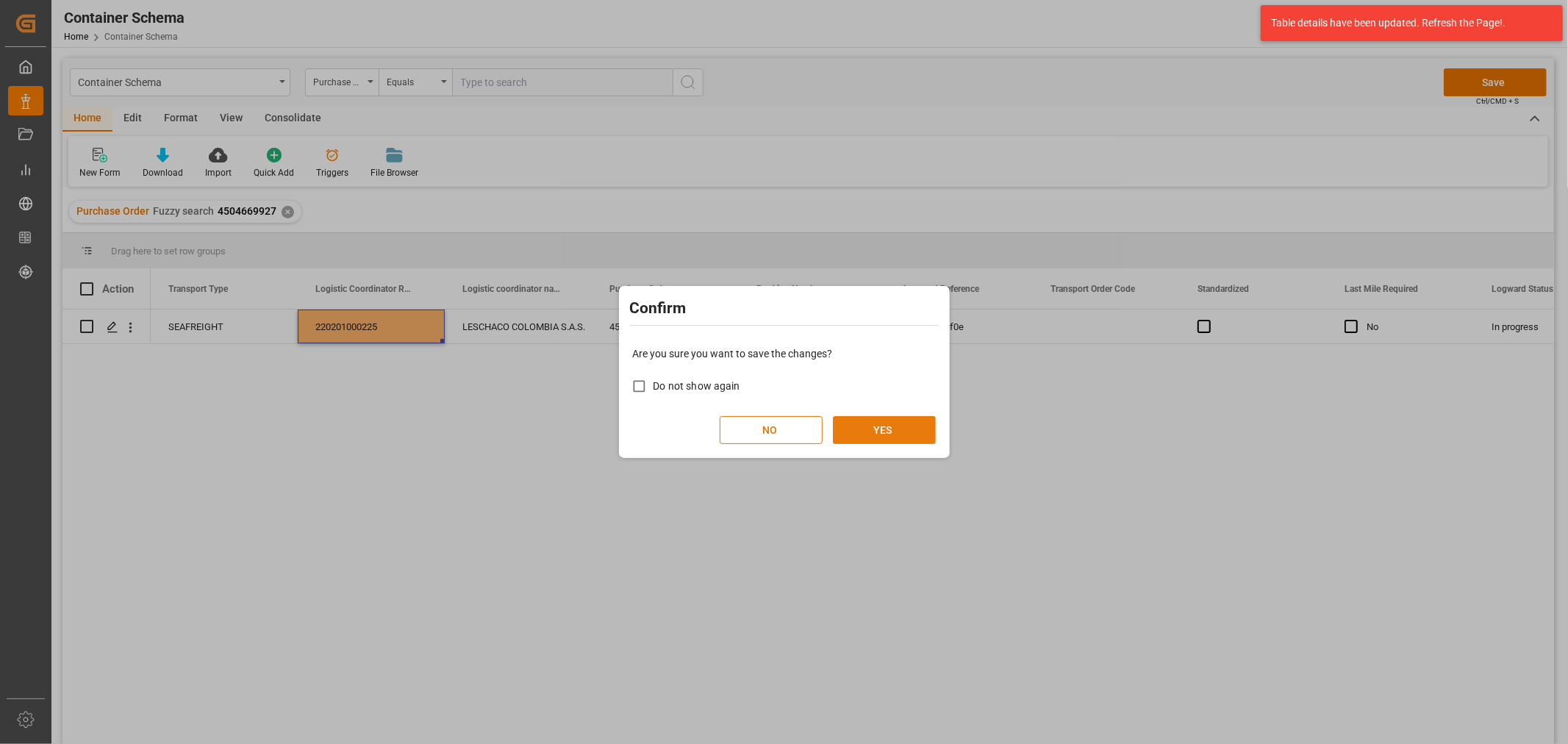
click at [885, 430] on button "YES" at bounding box center [884, 430] width 103 height 28
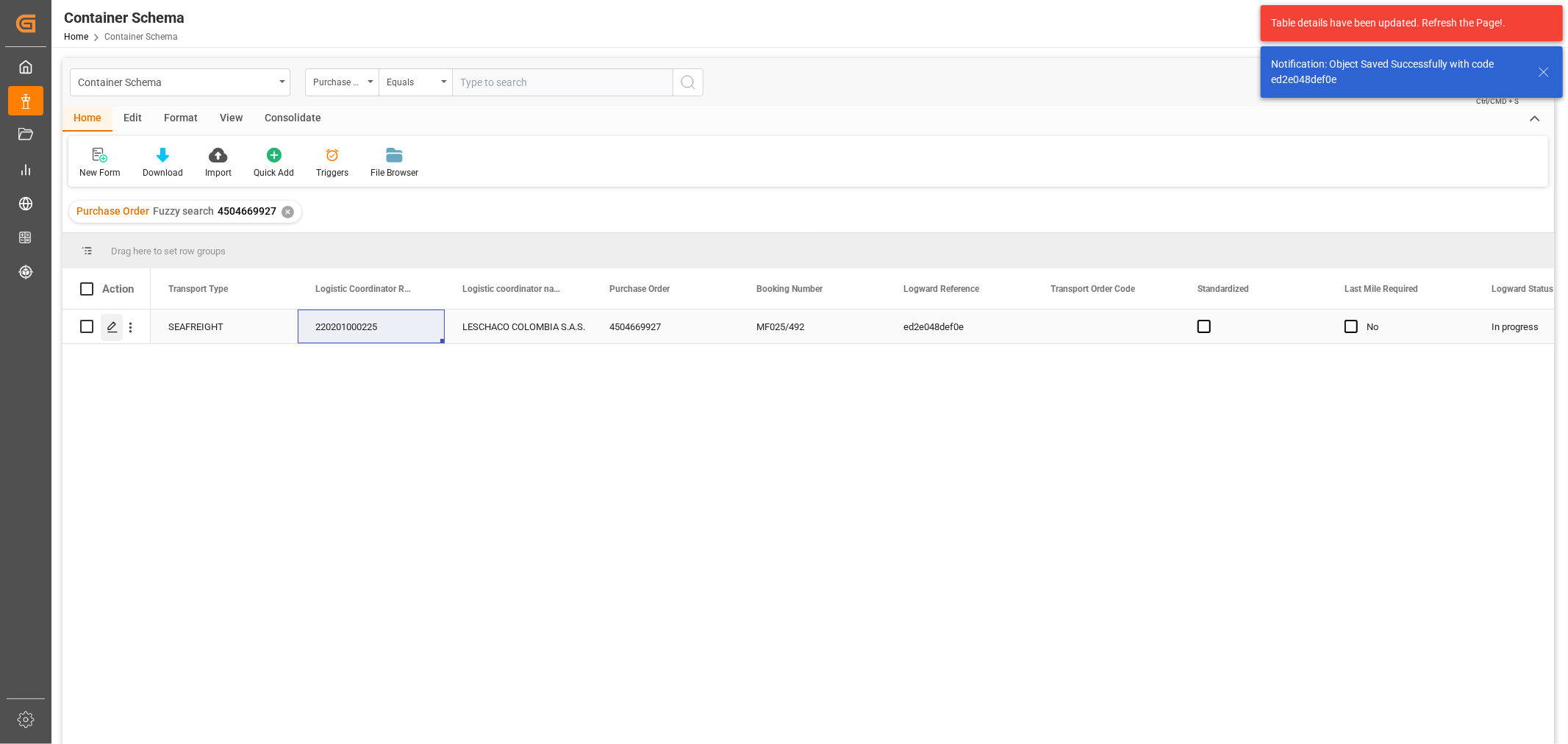
click at [111, 326] on icon "Press SPACE to select this row." at bounding box center [112, 327] width 12 height 12
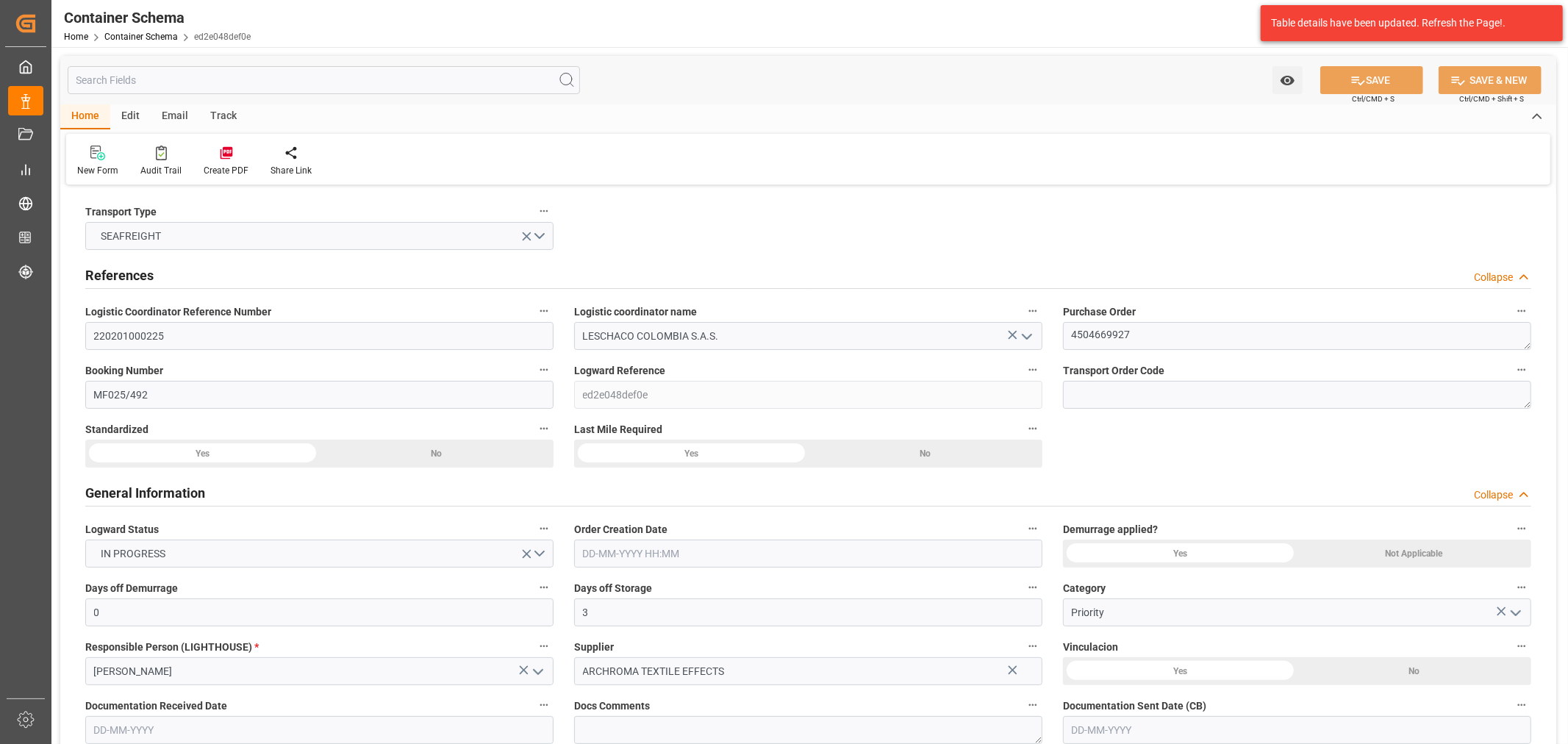
type input "0"
type input "3"
type input "1"
type input "5"
type input "6500"
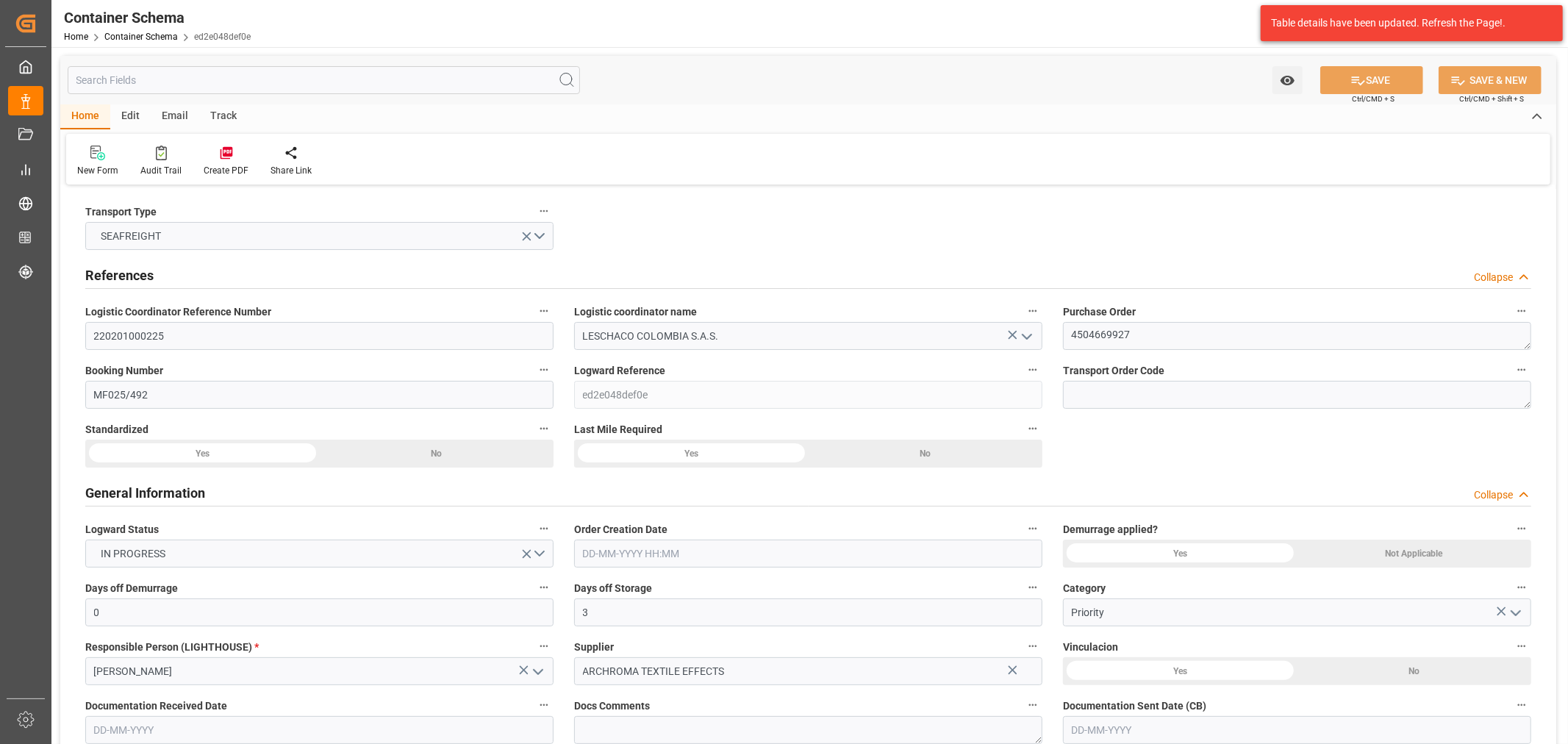
type input "6799"
type input "Hapag Lloyd"
type input "Hapag Lloyd Aktiengesellschaft"
type input "GTGUA"
type input "COBUN"
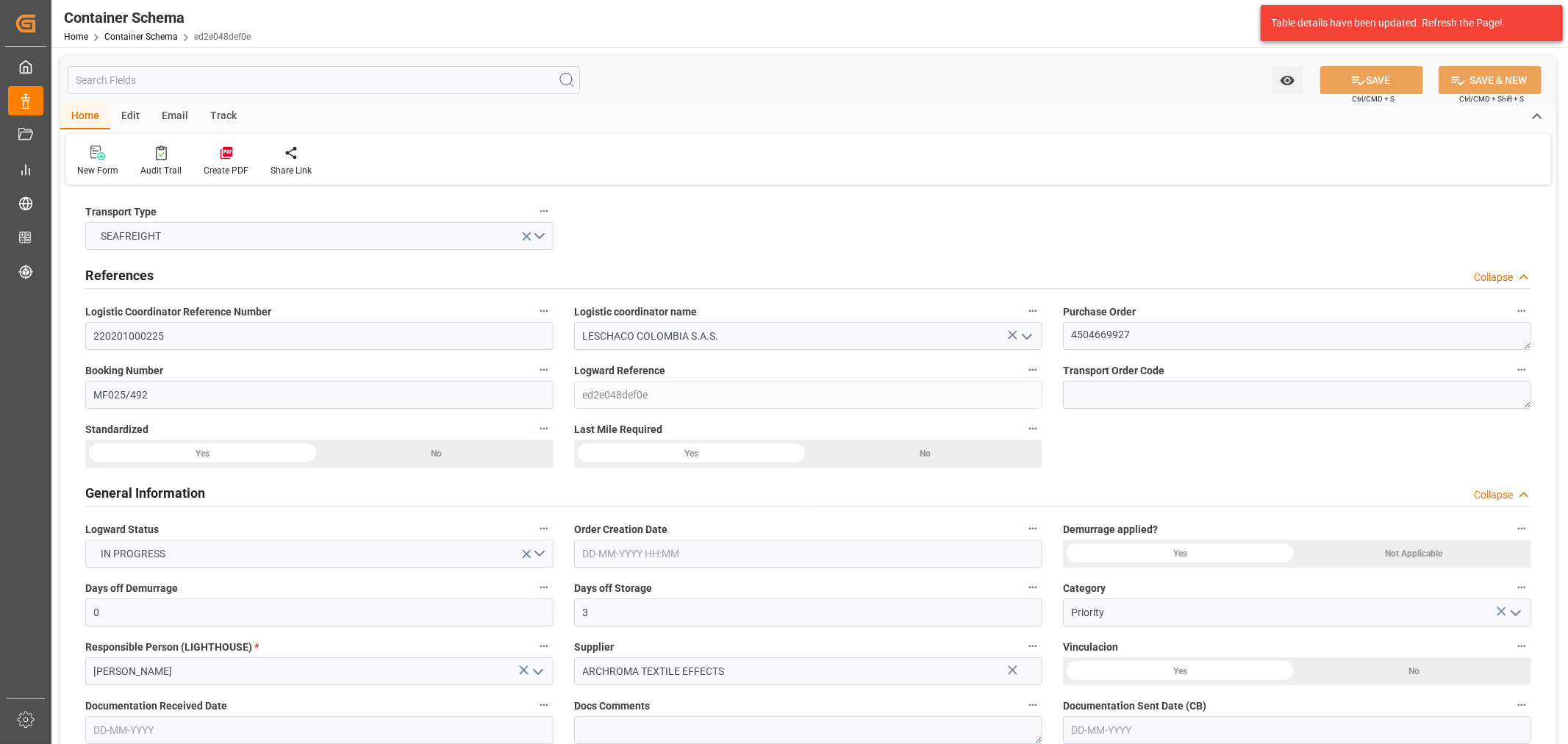
type input "COBUN"
type input "9630418"
type input "0"
type input "01-10-2025 10:45"
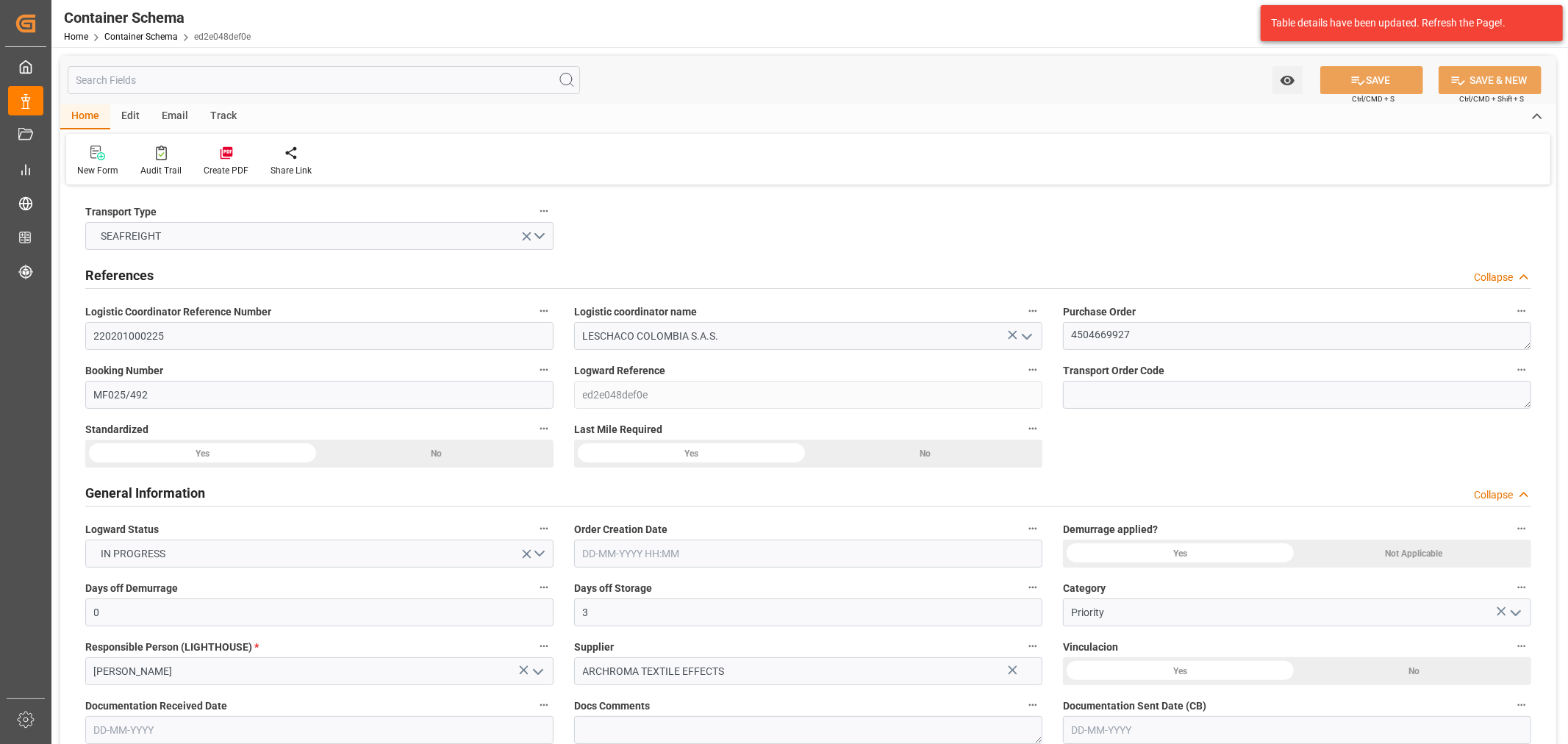
type input "01-10-2025"
type input "05-10-2025"
type input "03-10-2025"
type input "03-10-2025 23:06"
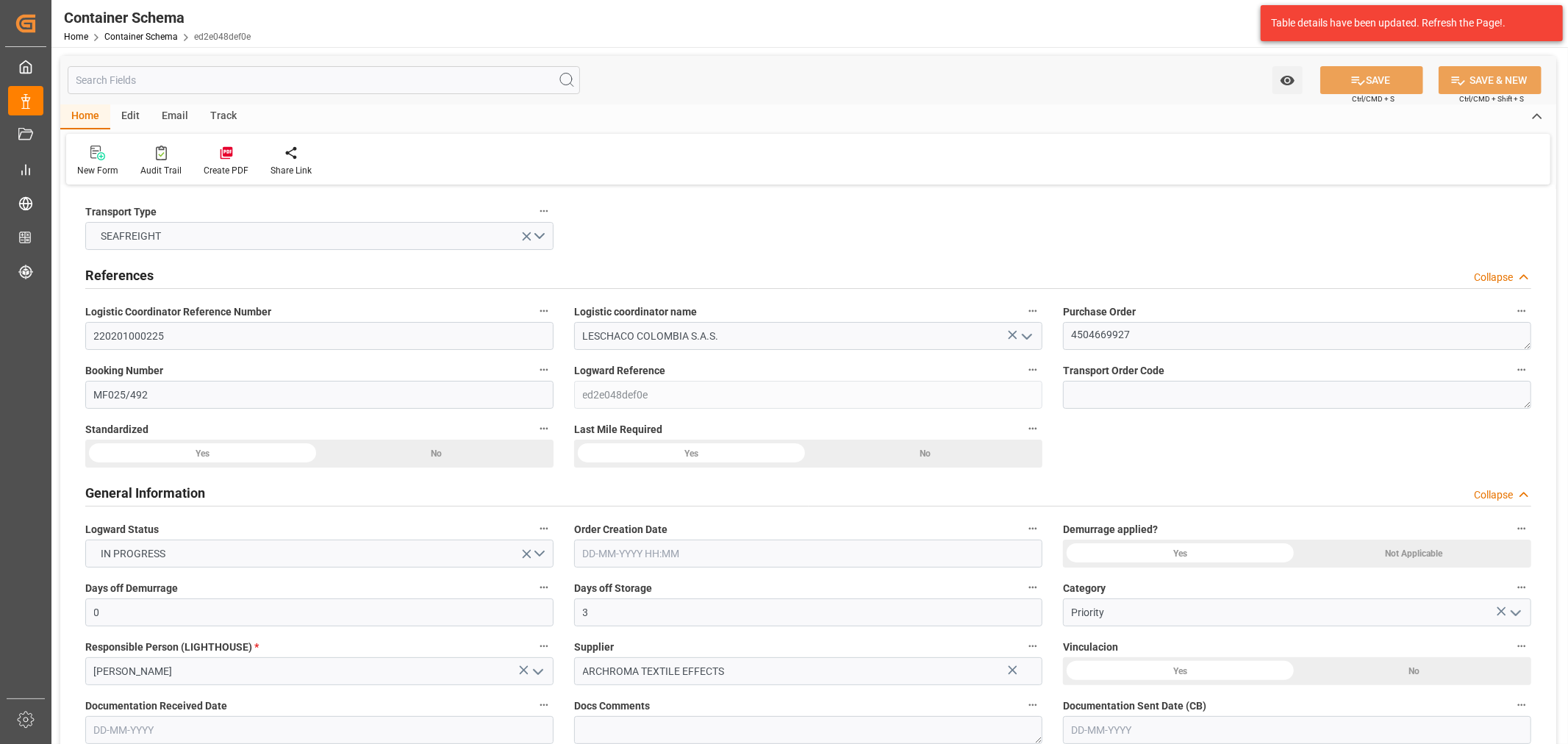
type input "01-10-2025 15:53"
type input "03-10-2025"
click at [230, 112] on div "Track" at bounding box center [224, 117] width 49 height 25
click at [95, 166] on div "Tracking" at bounding box center [94, 170] width 35 height 13
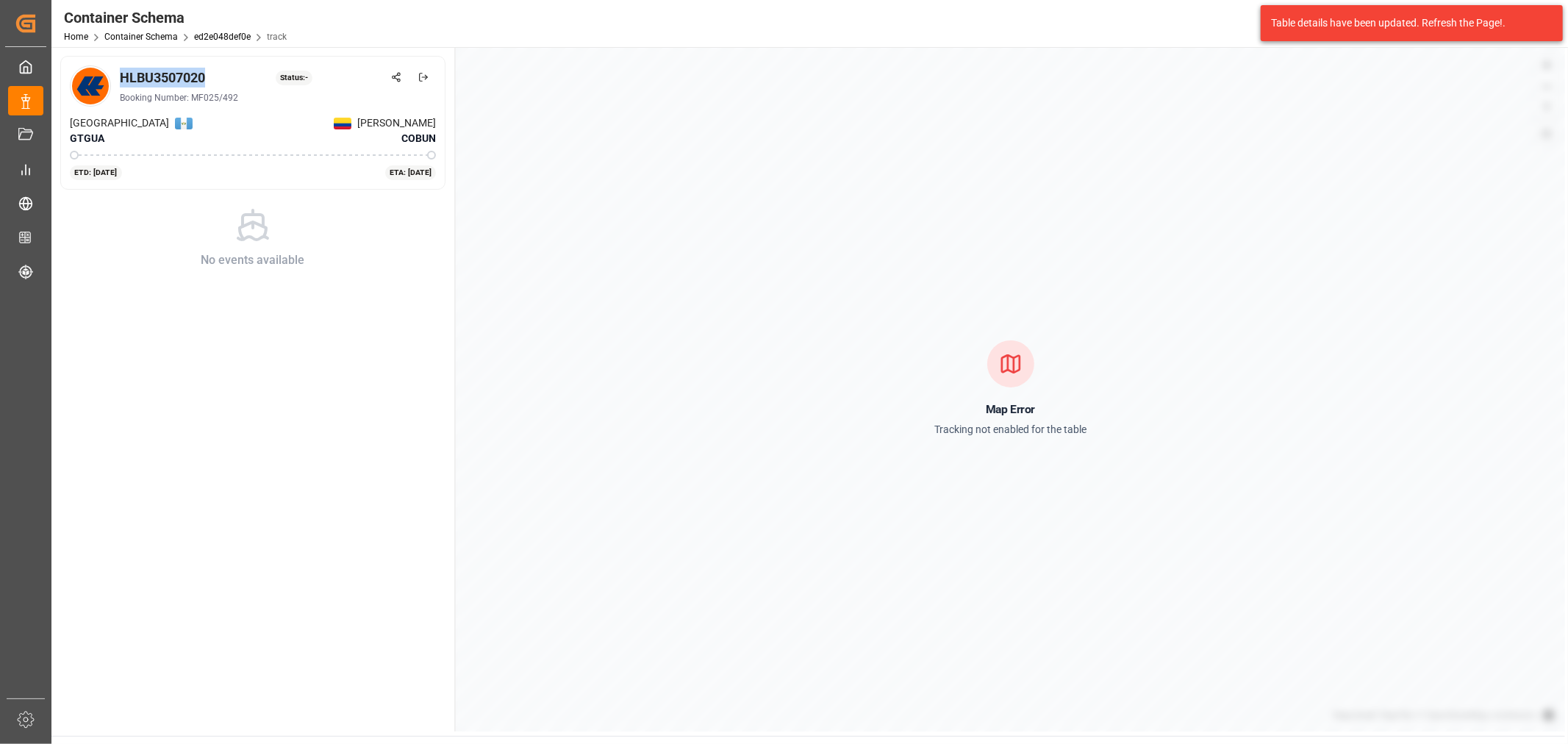
drag, startPoint x: 213, startPoint y: 72, endPoint x: 122, endPoint y: 69, distance: 91.0
click at [122, 69] on div "HLBU3507020 Status: -" at bounding box center [278, 78] width 316 height 20
copy div "HLBU3507020"
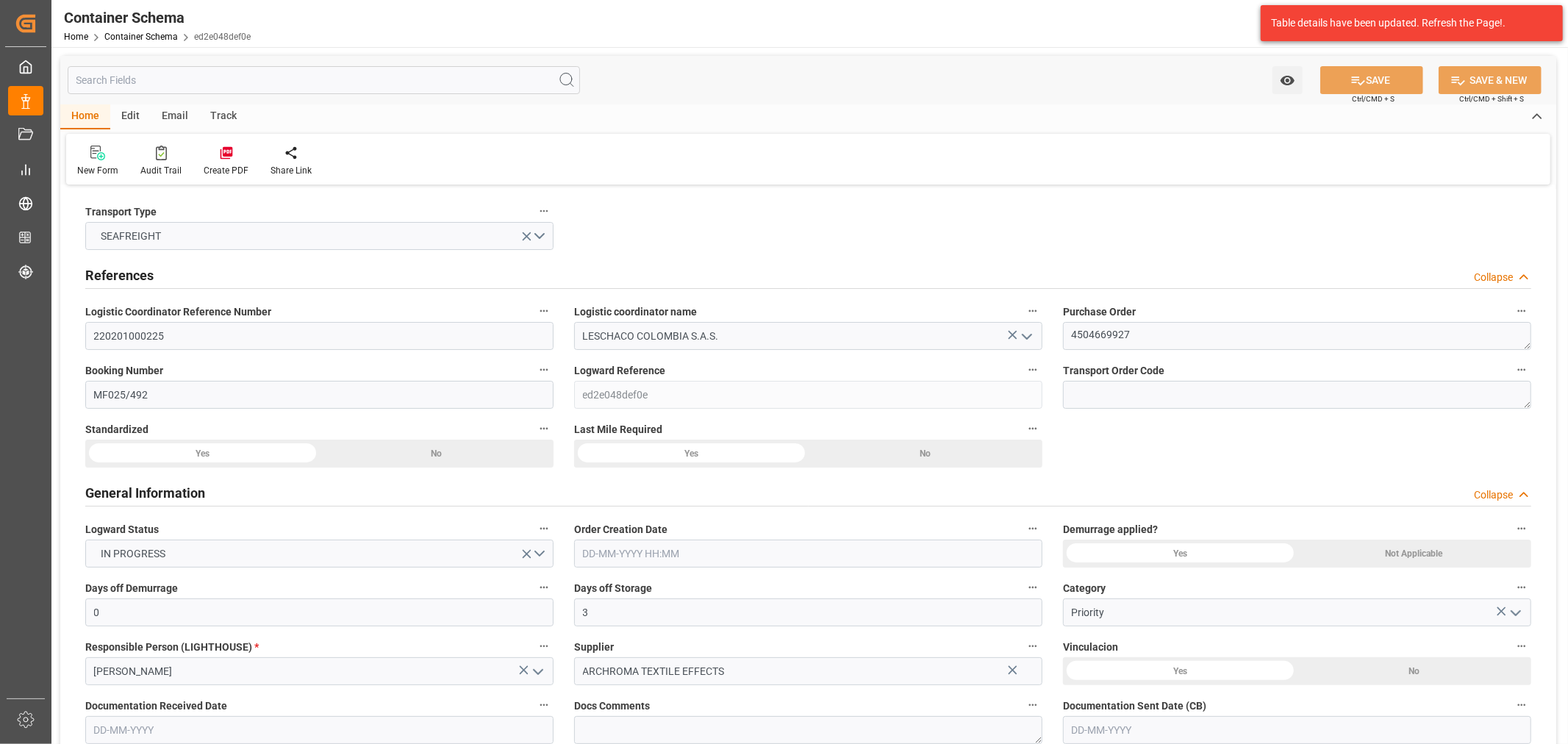
type input "0"
type input "3"
type input "1"
type input "5"
type input "6500"
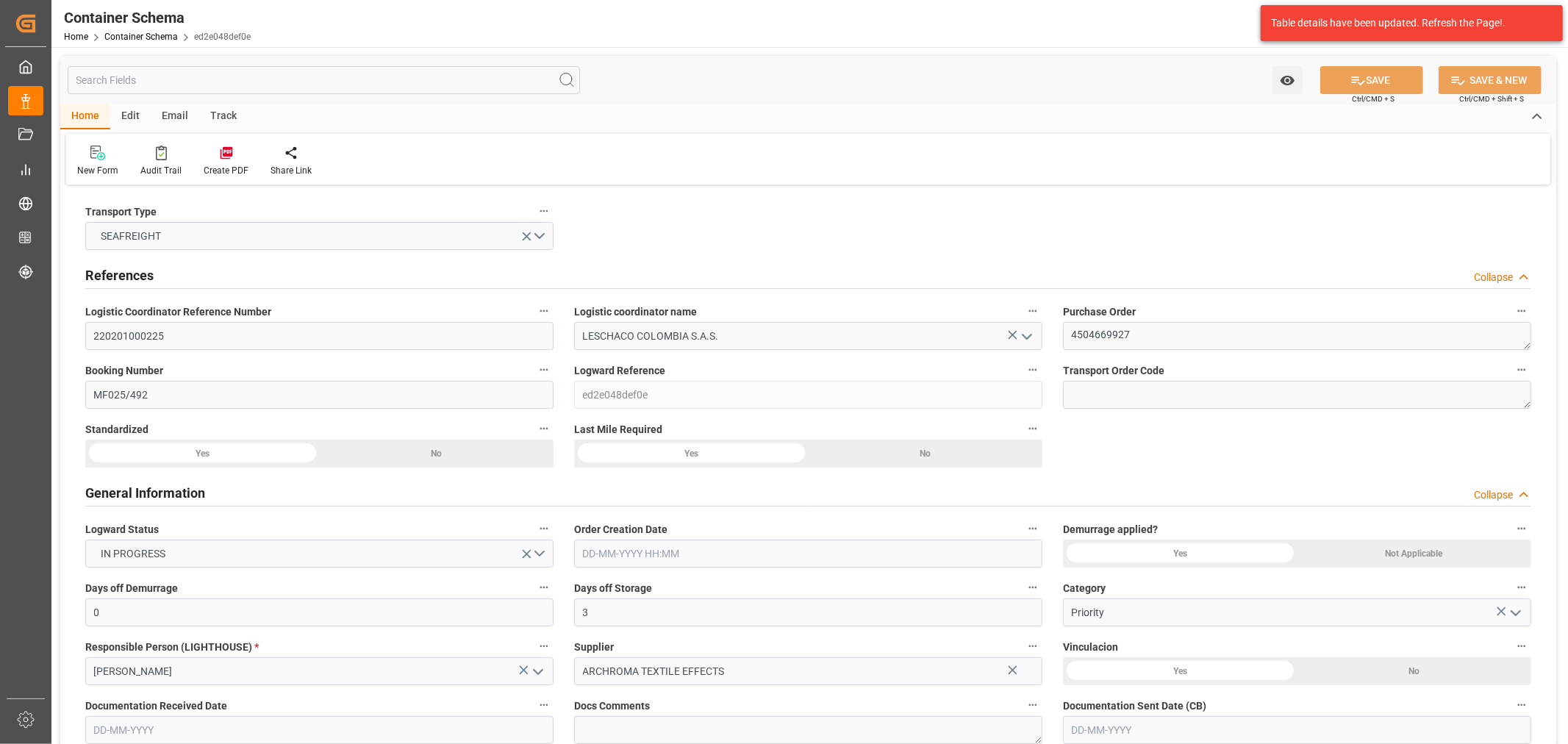
type input "6799"
type input "Hapag Lloyd"
type input "Hapag Lloyd Aktiengesellschaft"
type input "GTGUA"
type input "COBUN"
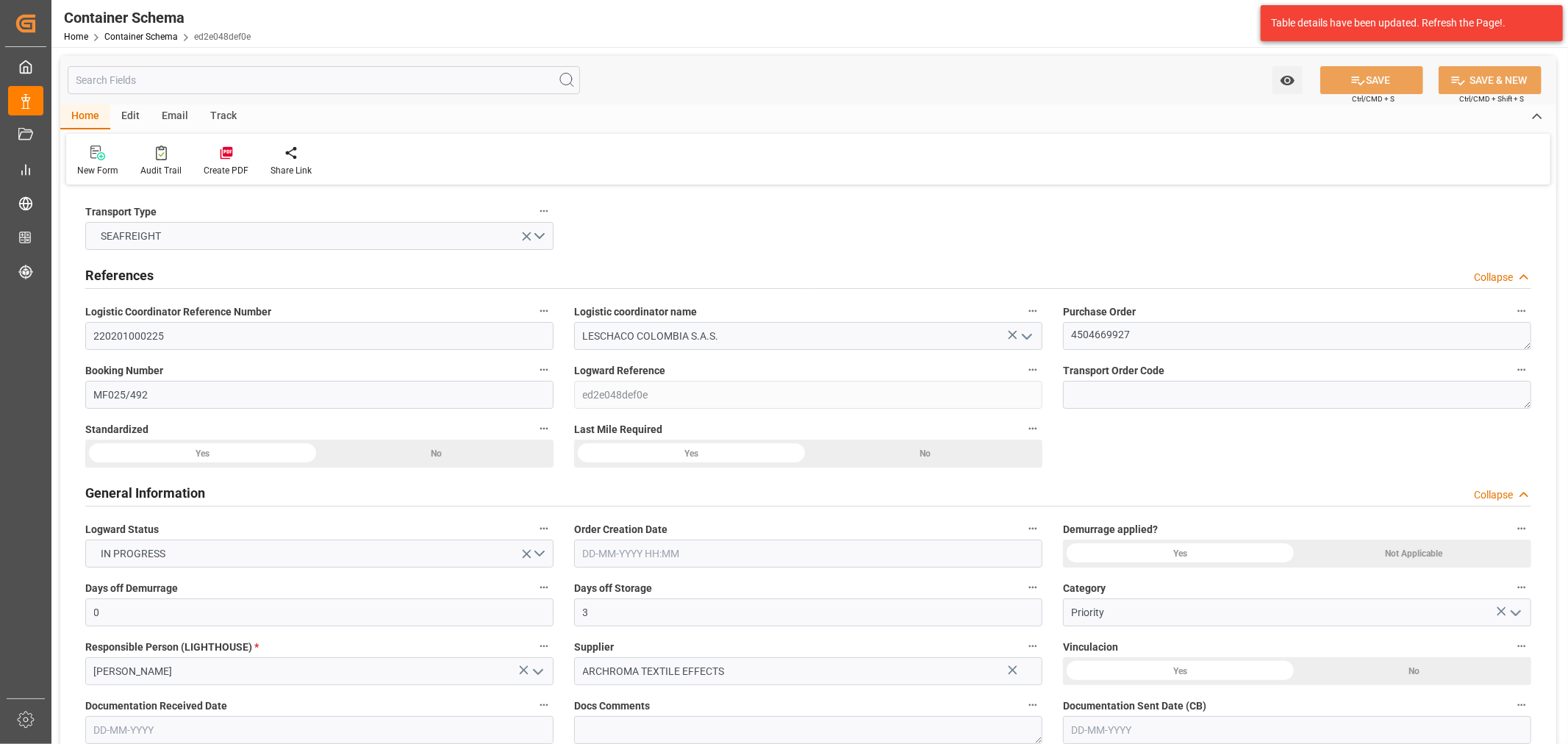
type input "COBUN"
type input "9630418"
type input "0"
type input "01-10-2025 10:45"
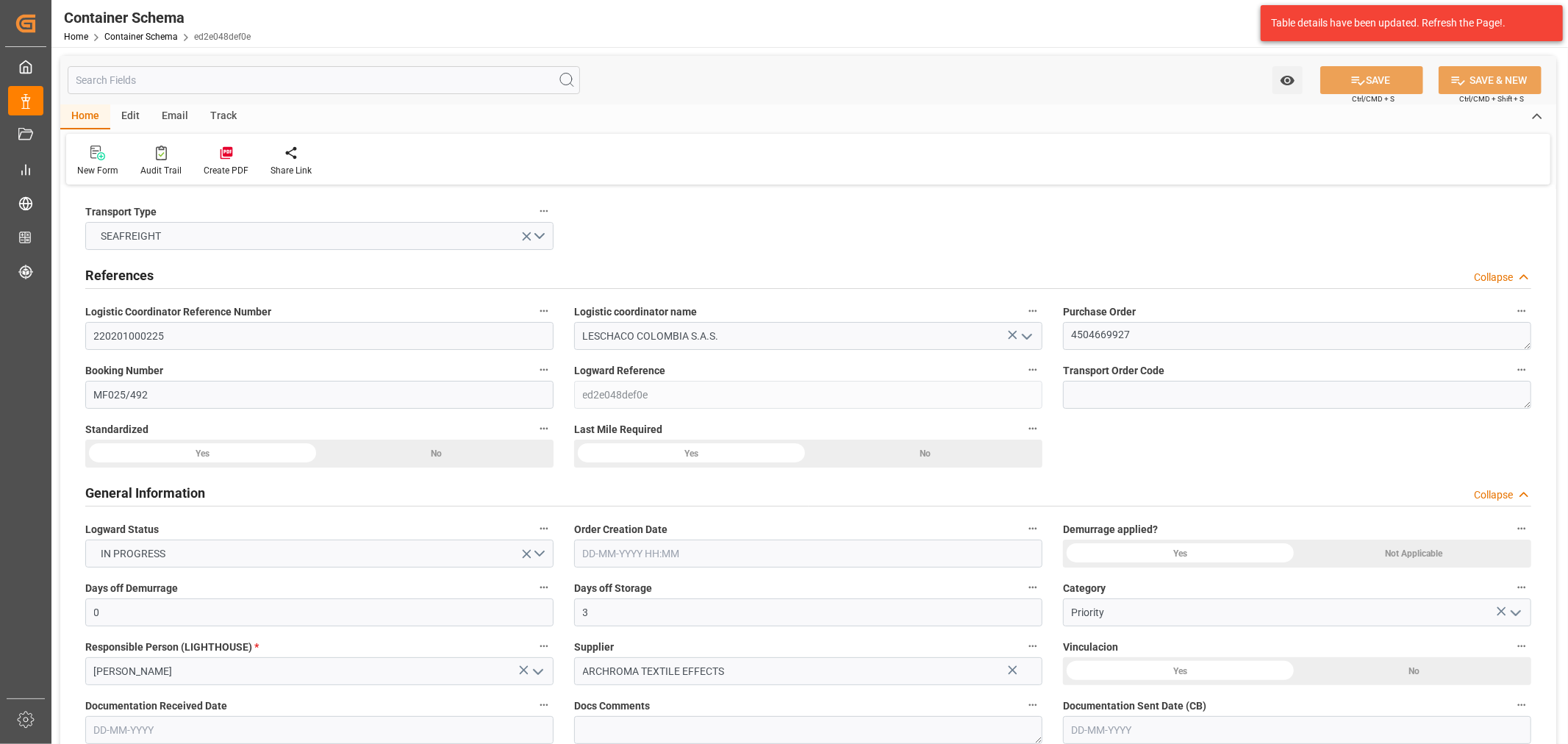
type input "01-10-2025"
type input "05-10-2025"
type input "03-10-2025"
type input "03-10-2025 23:06"
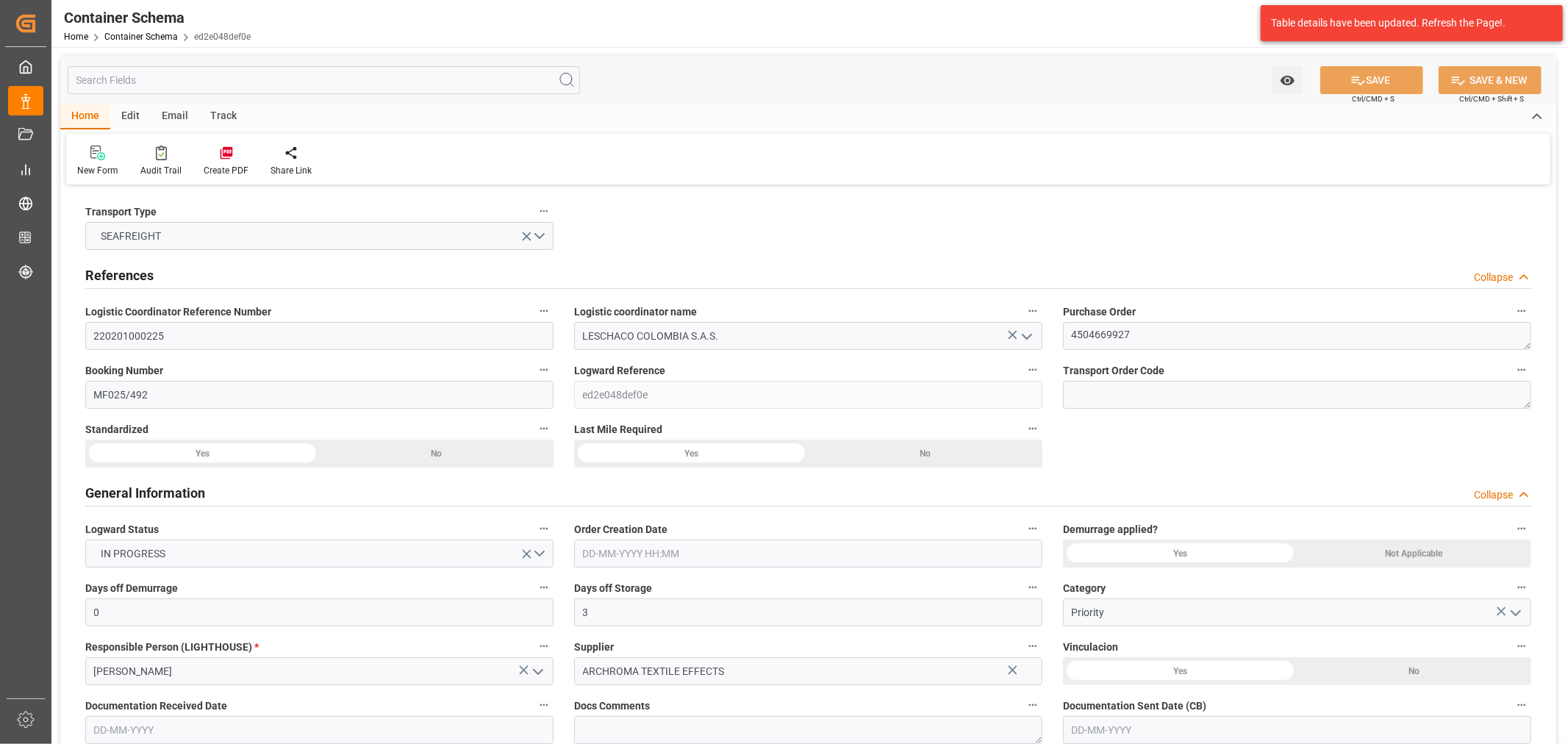
type input "01-10-2025 15:53"
type input "03-10-2025"
click at [225, 114] on div "Track" at bounding box center [224, 117] width 49 height 25
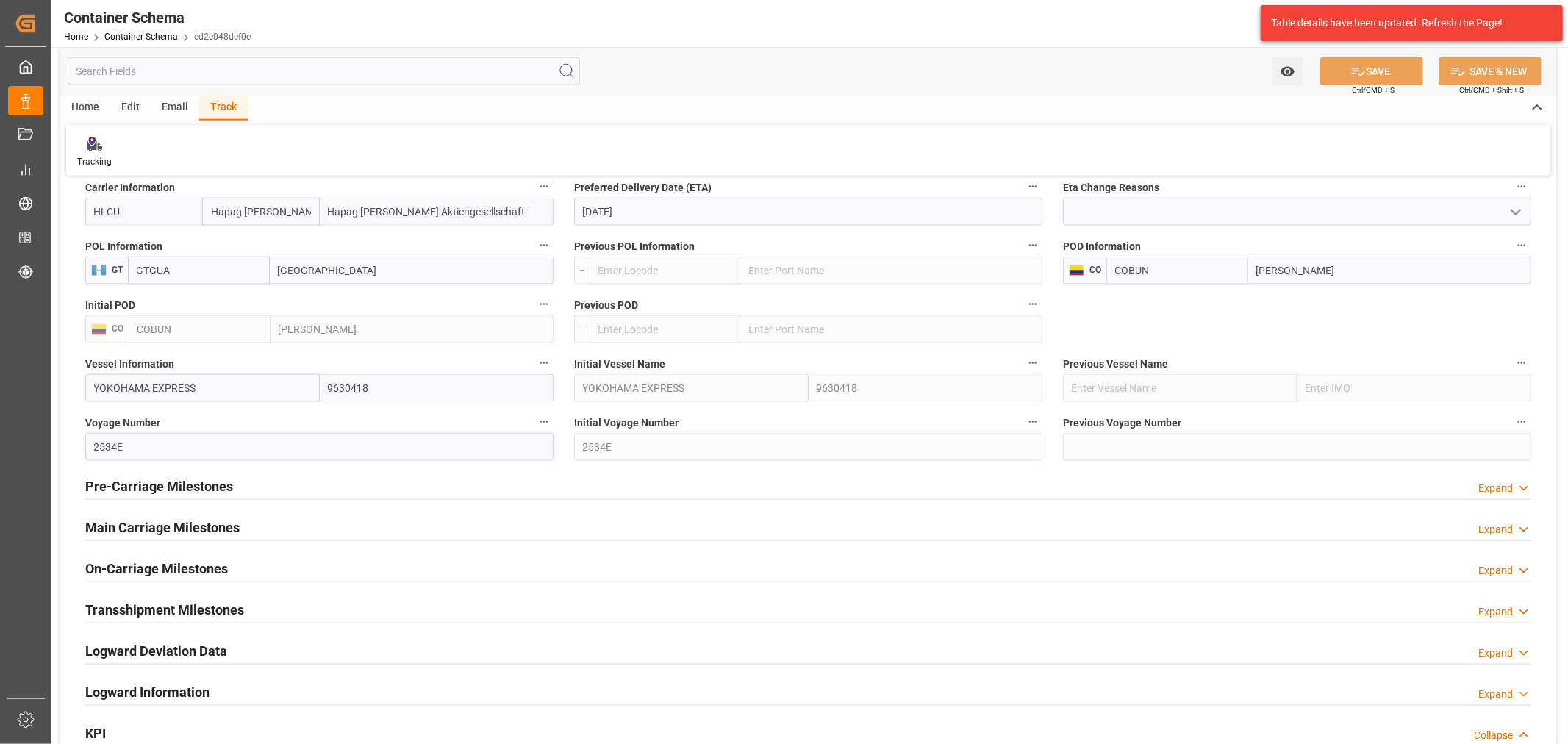
scroll to position [1470, 0]
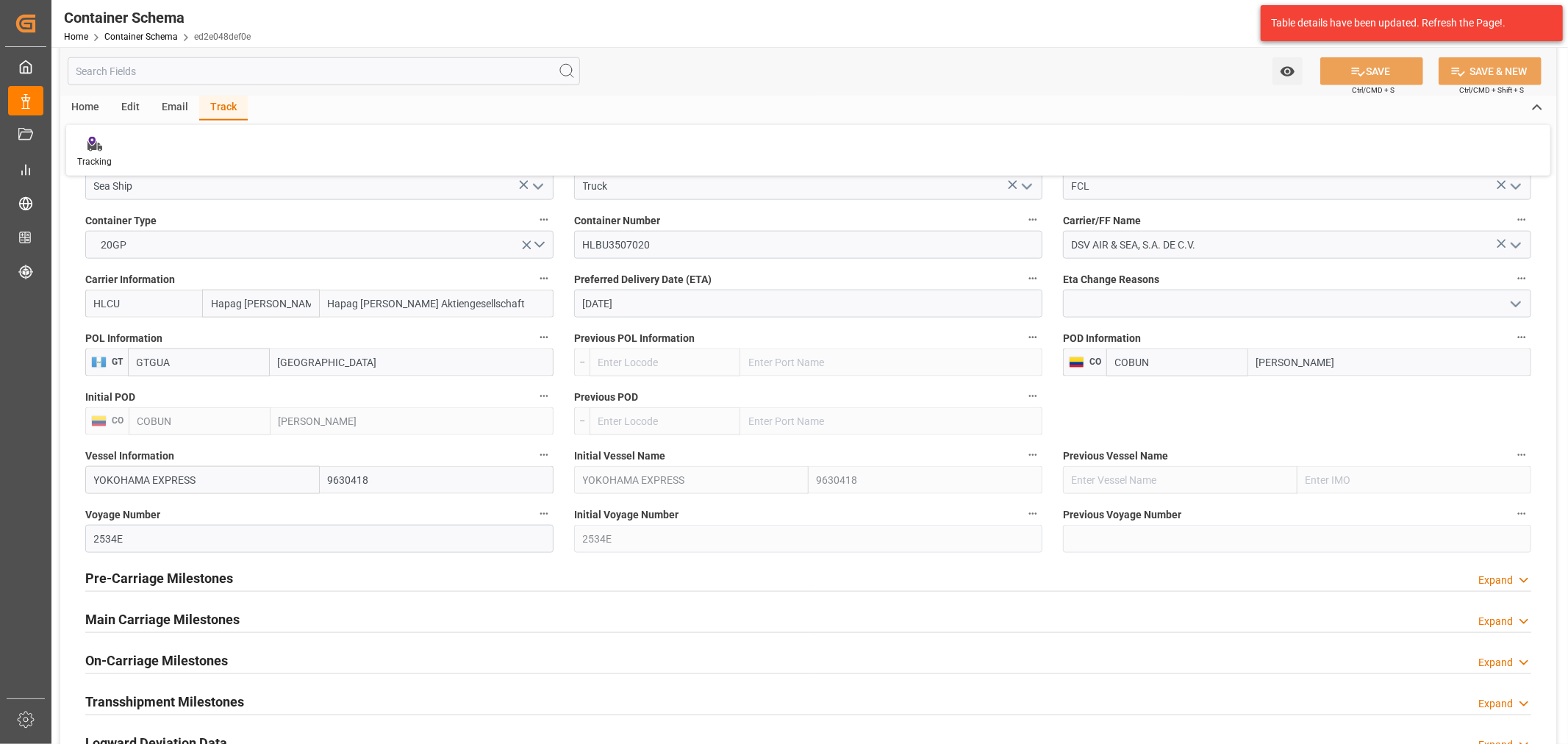
click at [675, 314] on input "05-10-2025" at bounding box center [808, 303] width 468 height 28
click at [651, 478] on span "22" at bounding box center [650, 479] width 10 height 10
click at [675, 302] on input "22-10-2025" at bounding box center [808, 303] width 468 height 28
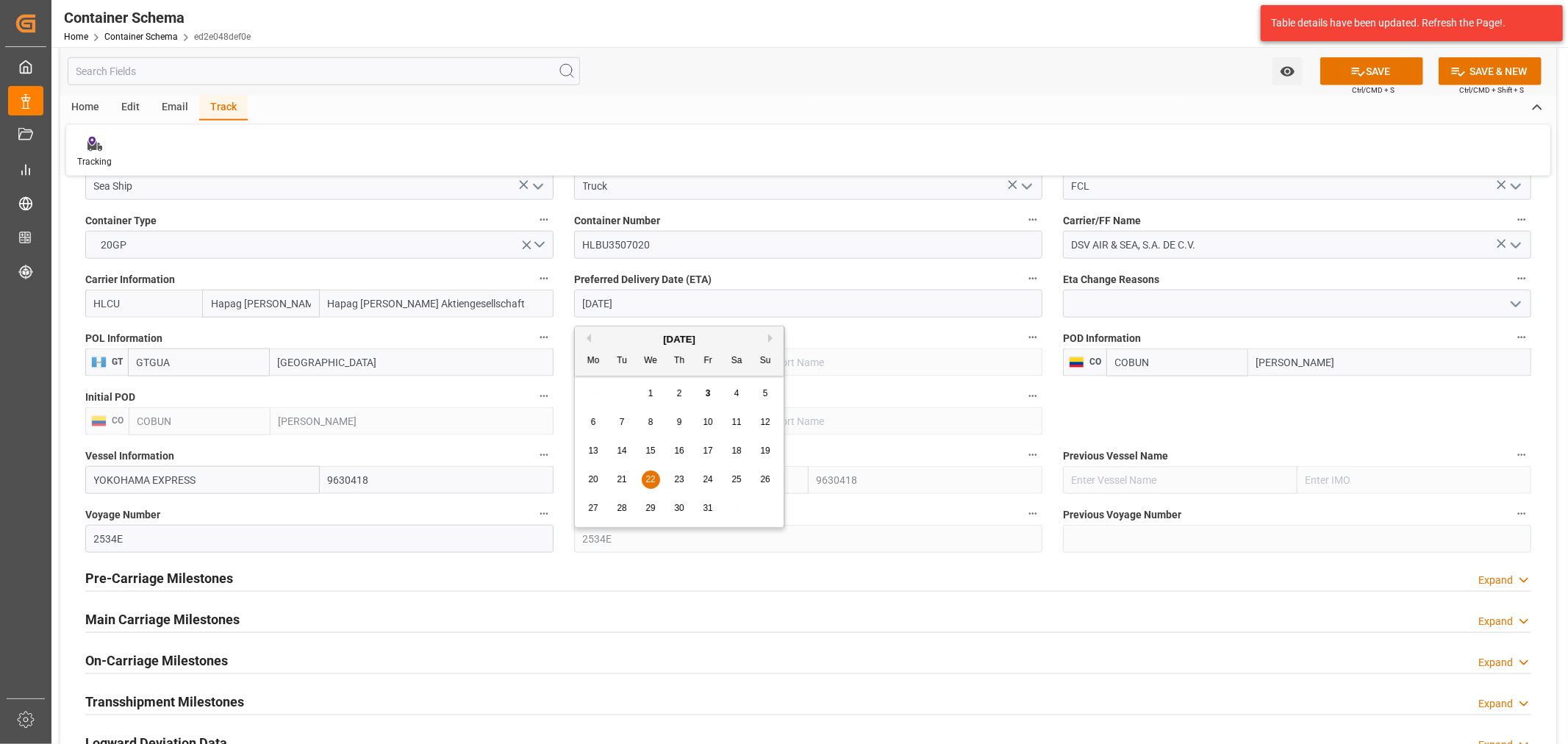
click at [761, 479] on span "26" at bounding box center [765, 479] width 10 height 10
type input "26-10-2025"
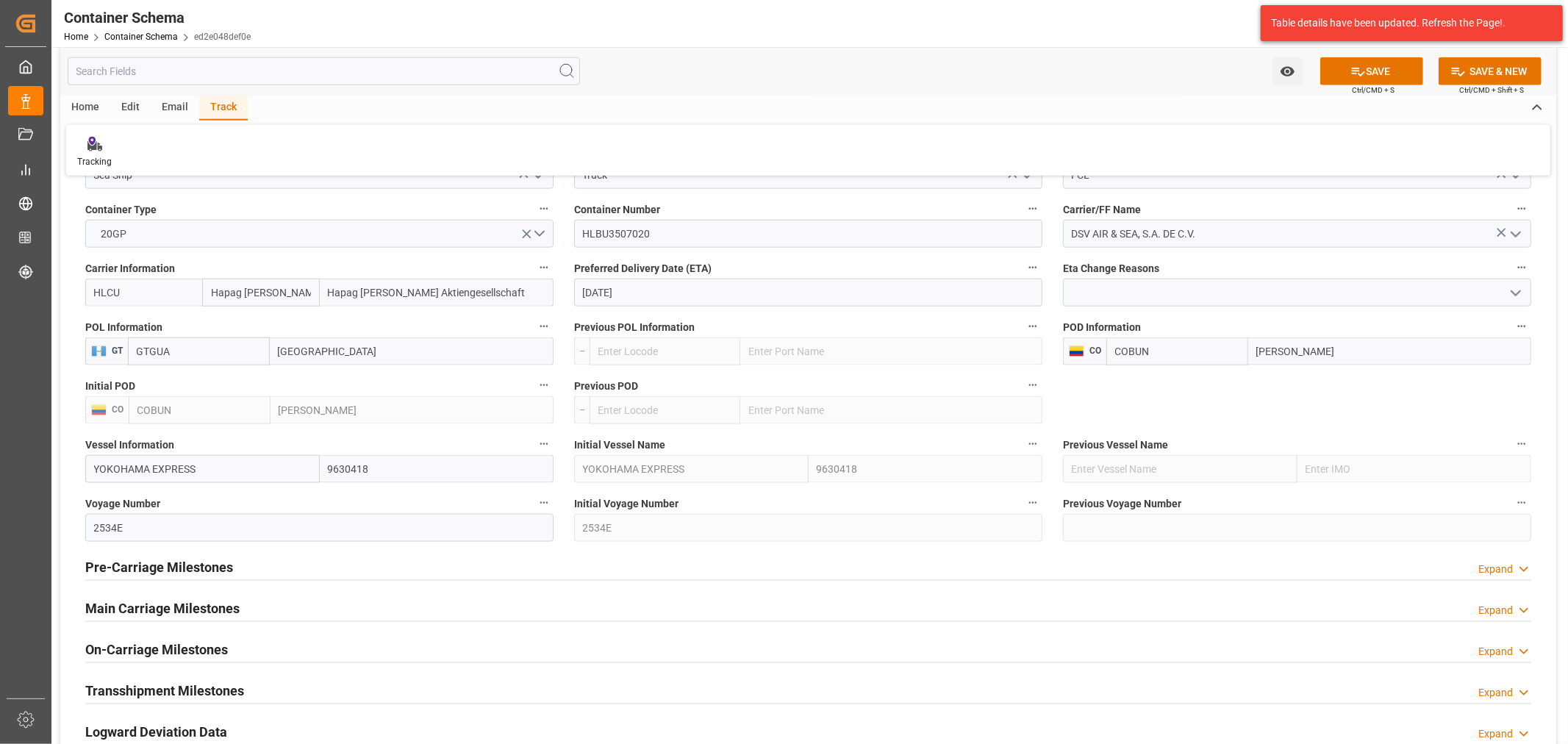
scroll to position [1633, 0]
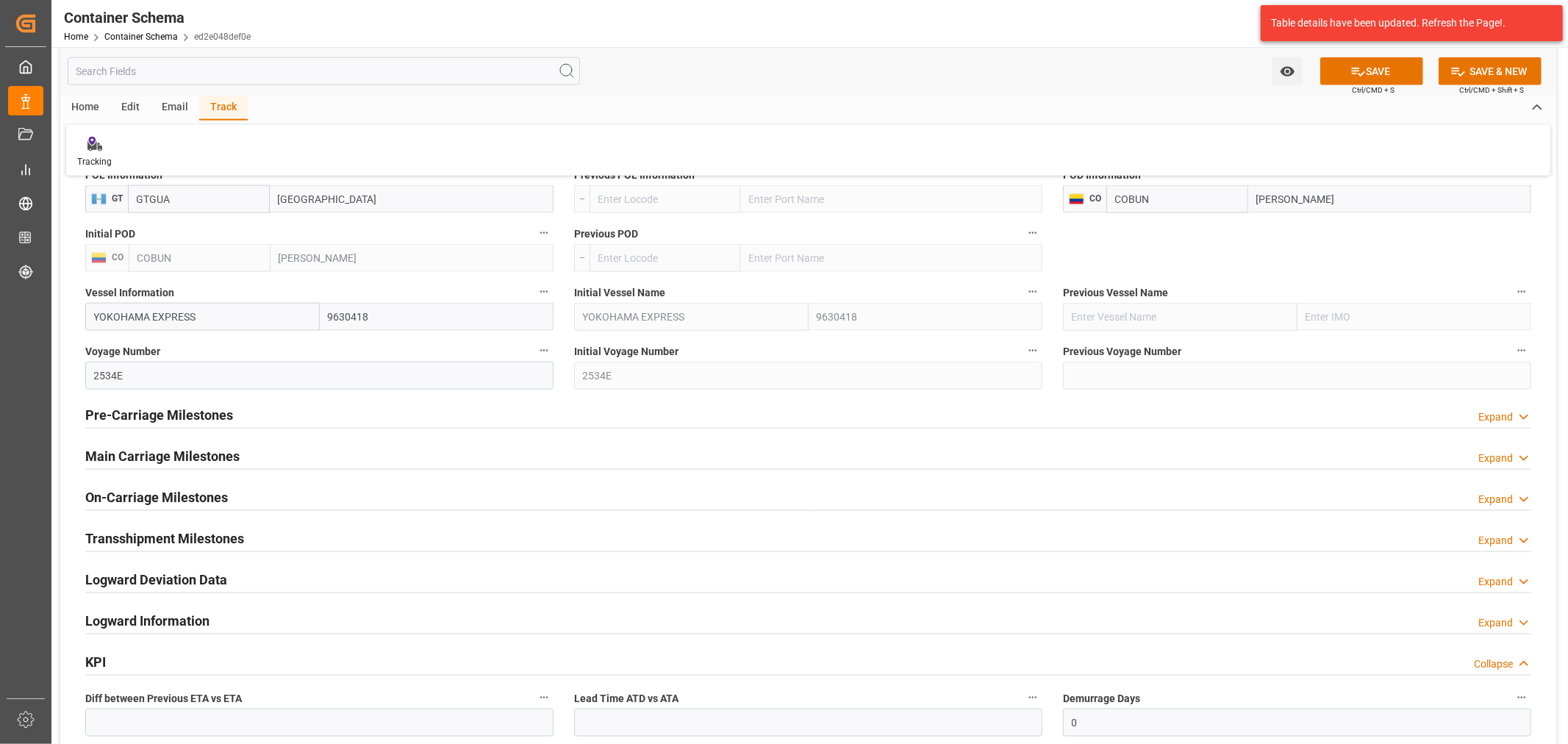
click at [163, 414] on h2 "Pre-Carriage Milestones" at bounding box center [159, 415] width 148 height 20
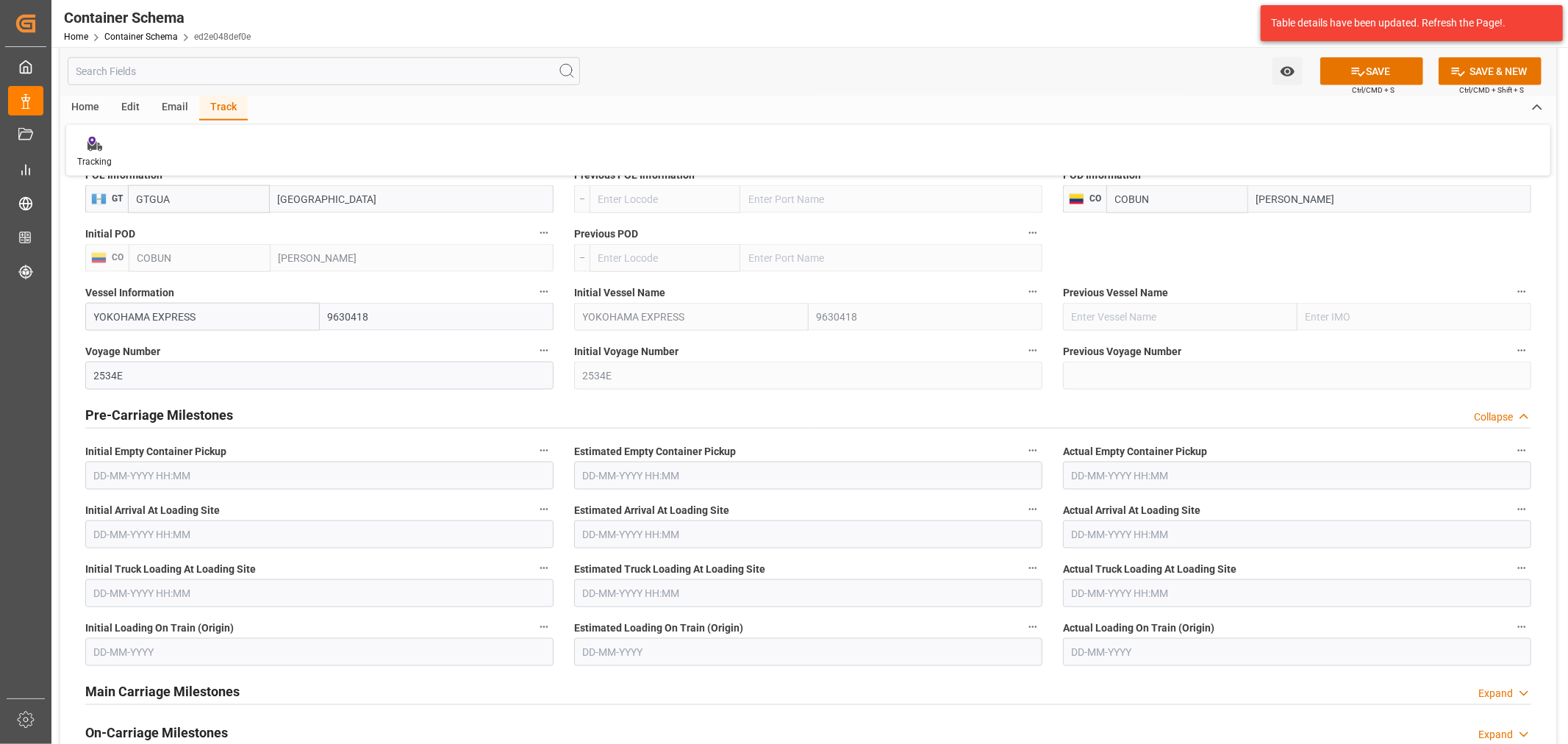
click at [162, 419] on h2 "Pre-Carriage Milestones" at bounding box center [159, 415] width 148 height 20
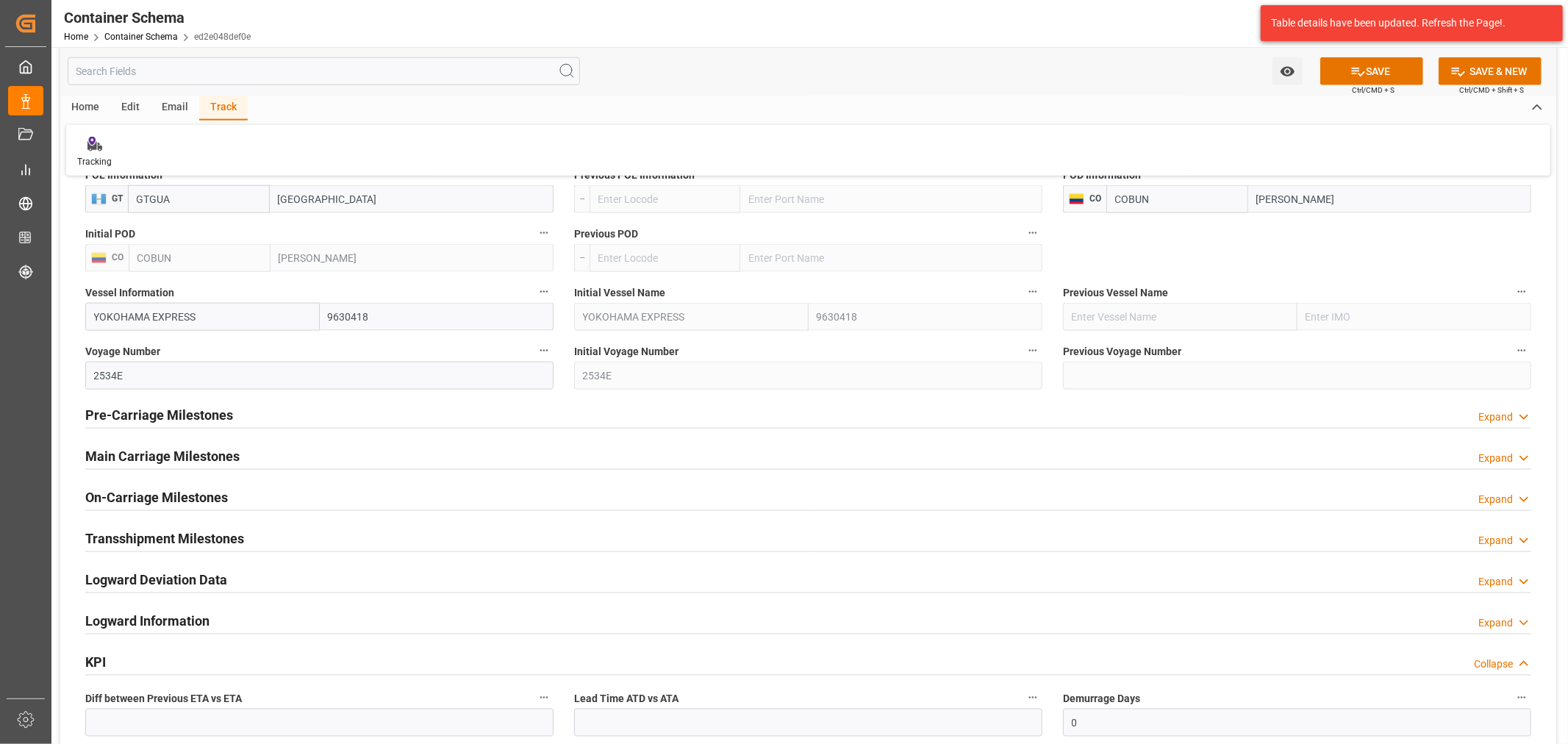
click at [145, 495] on h2 "On-Carriage Milestones" at bounding box center [157, 497] width 142 height 20
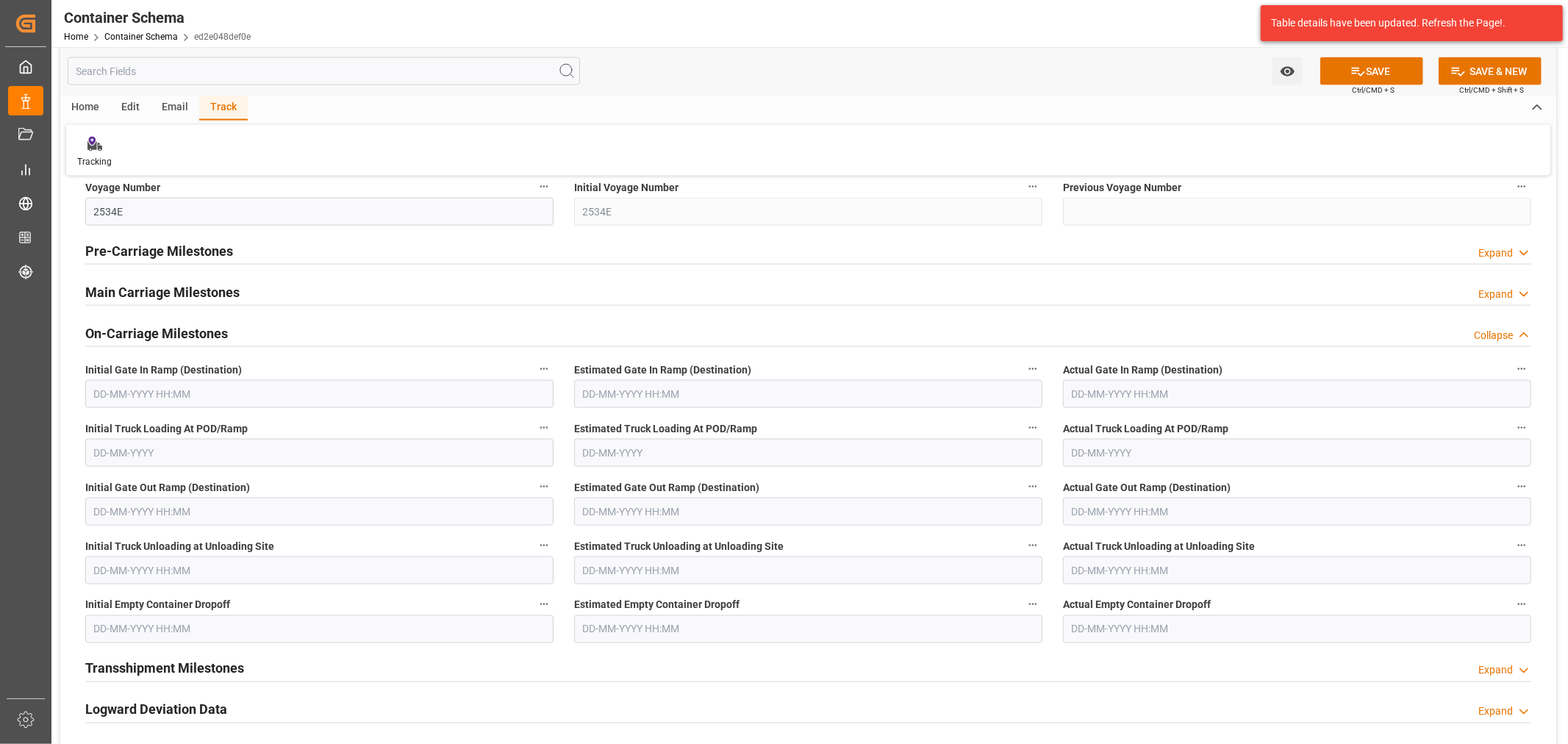
scroll to position [1797, 0]
click at [167, 328] on h2 "On-Carriage Milestones" at bounding box center [157, 334] width 142 height 20
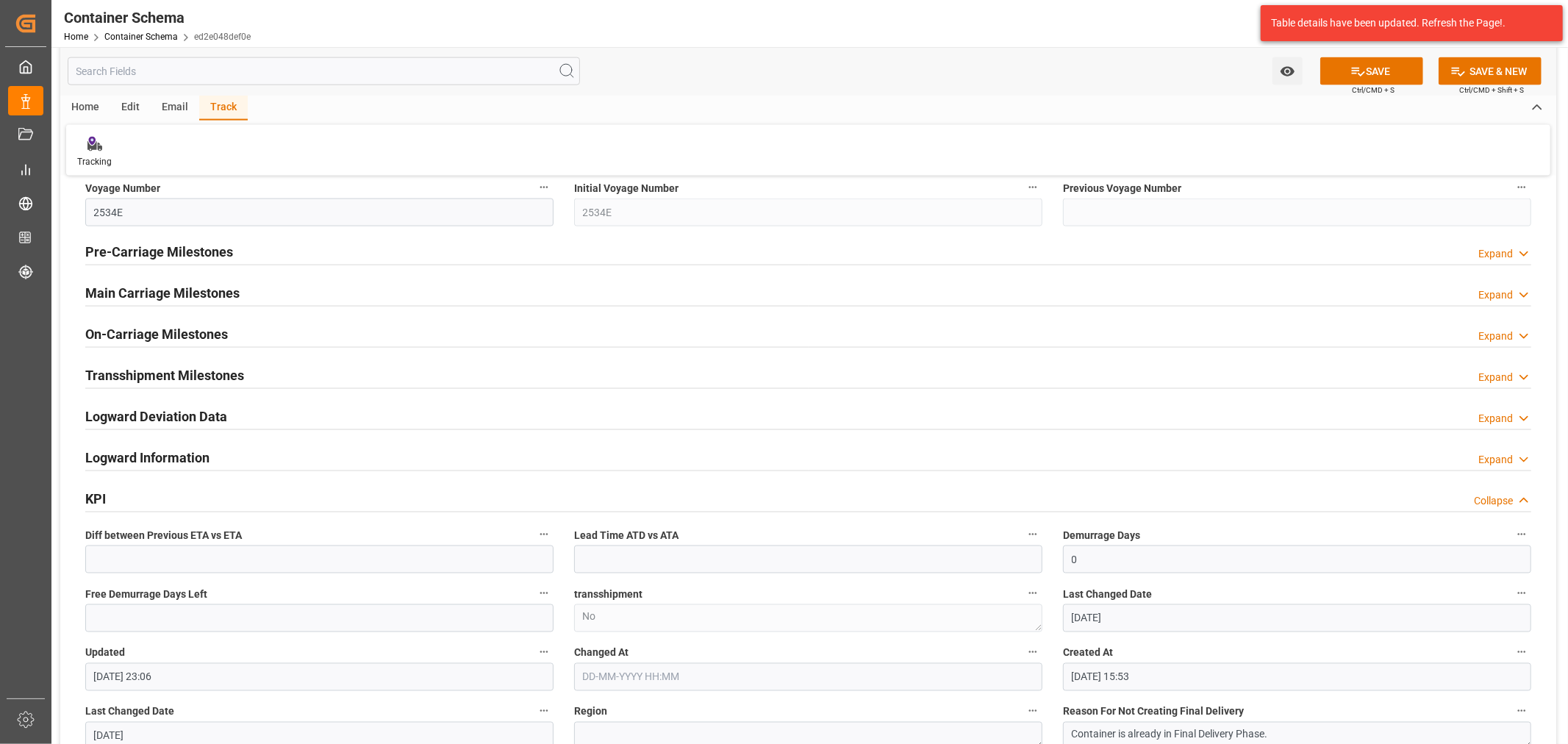
click at [180, 289] on h2 "Main Carriage Milestones" at bounding box center [162, 292] width 154 height 20
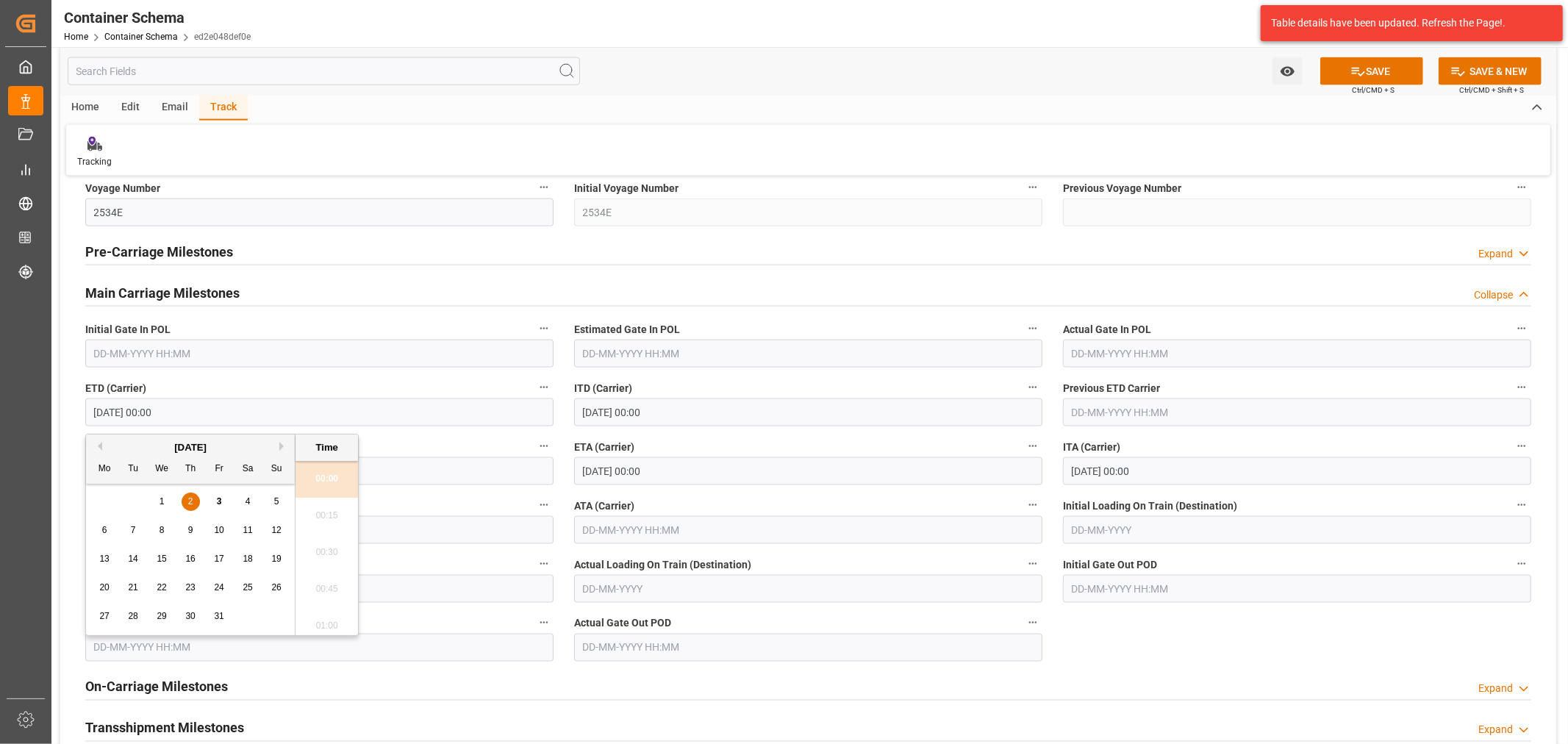
click at [358, 407] on input "02-10-2025 00:00" at bounding box center [320, 413] width 468 height 28
click at [154, 588] on div "22" at bounding box center [162, 588] width 18 height 18
type input "22-10-2025 00:00"
click at [684, 468] on input "04-10-2025 00:00" at bounding box center [808, 471] width 468 height 28
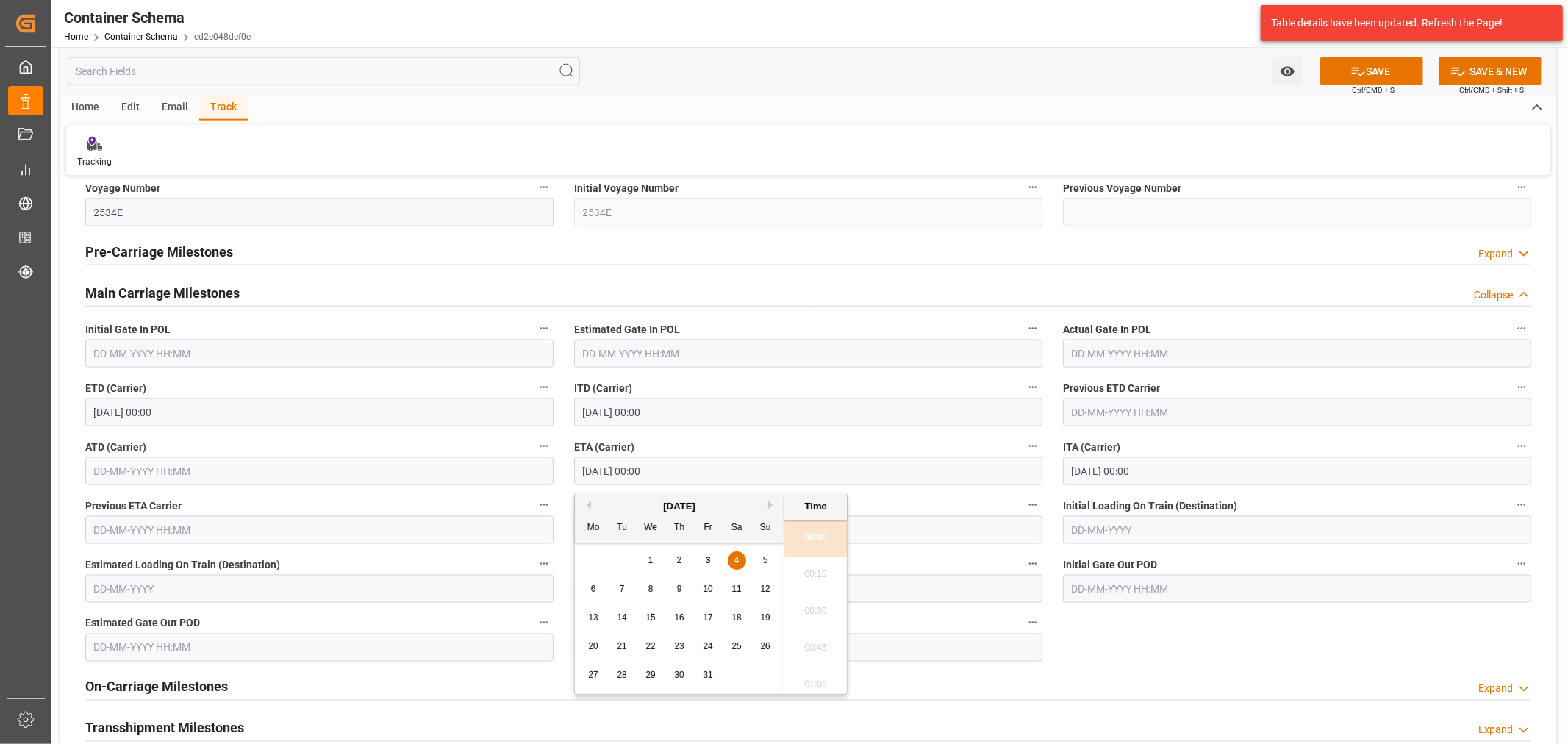
click at [759, 650] on div "26" at bounding box center [766, 647] width 18 height 18
type input "26-10-2025 00:00"
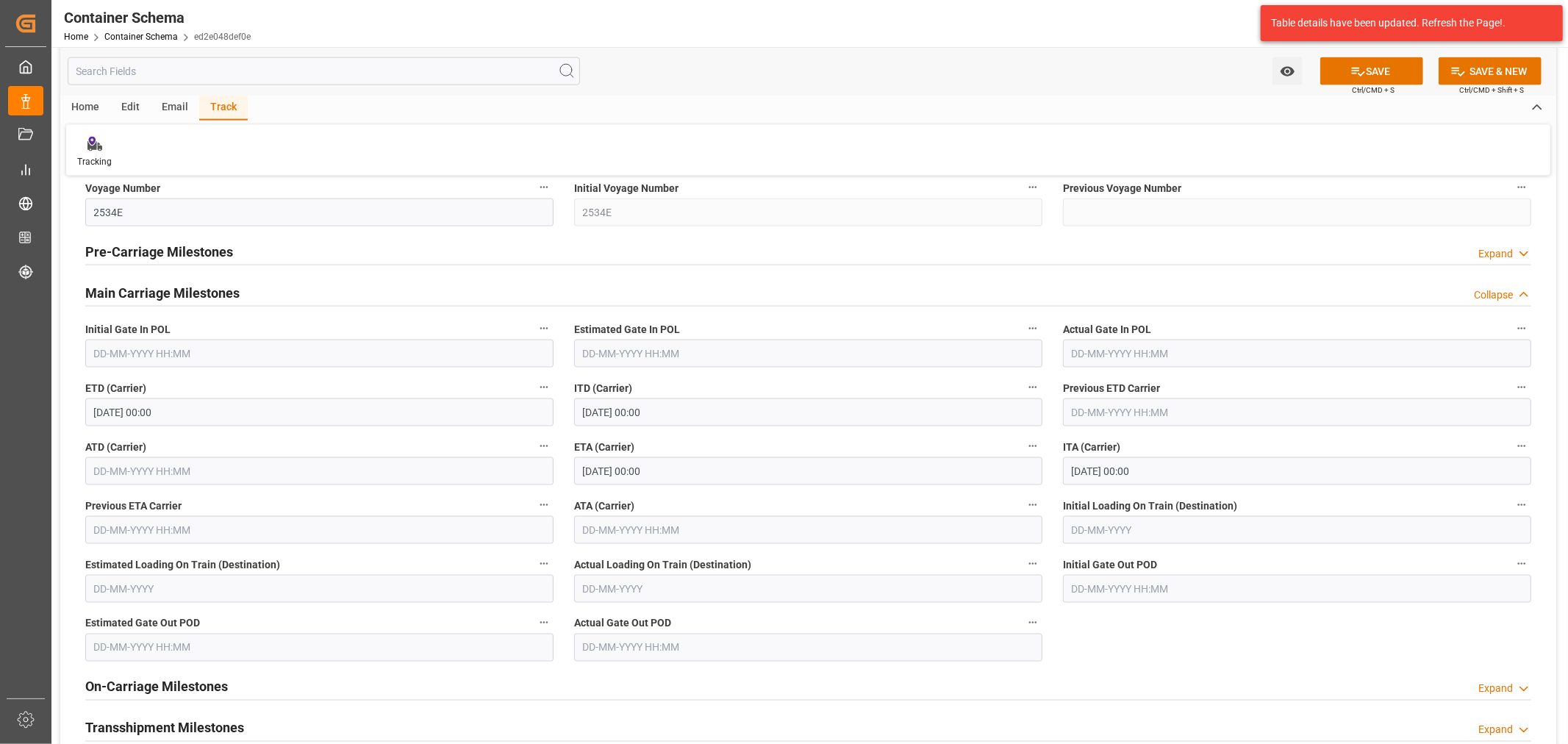
click at [1371, 55] on div "Watch Option SAVE Ctrl/CMD + S SAVE & NEW Ctrl/CMD + Shift + S" at bounding box center [808, 72] width 1496 height 49
click at [1367, 71] on button "SAVE" at bounding box center [1371, 72] width 103 height 28
click at [1287, 69] on icon "open menu" at bounding box center [1287, 72] width 16 height 16
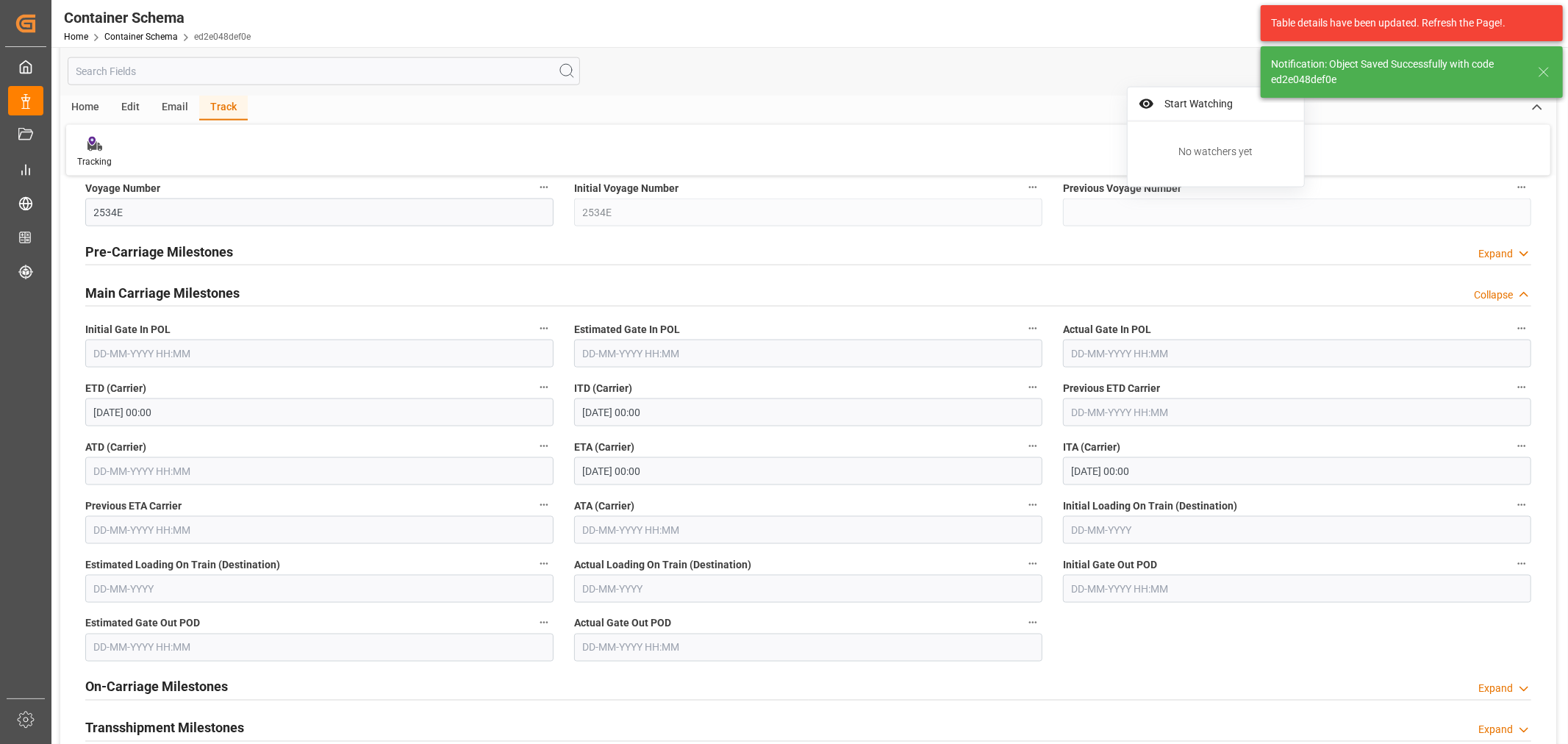
click at [1226, 106] on span "Start Watching" at bounding box center [1225, 103] width 134 height 16
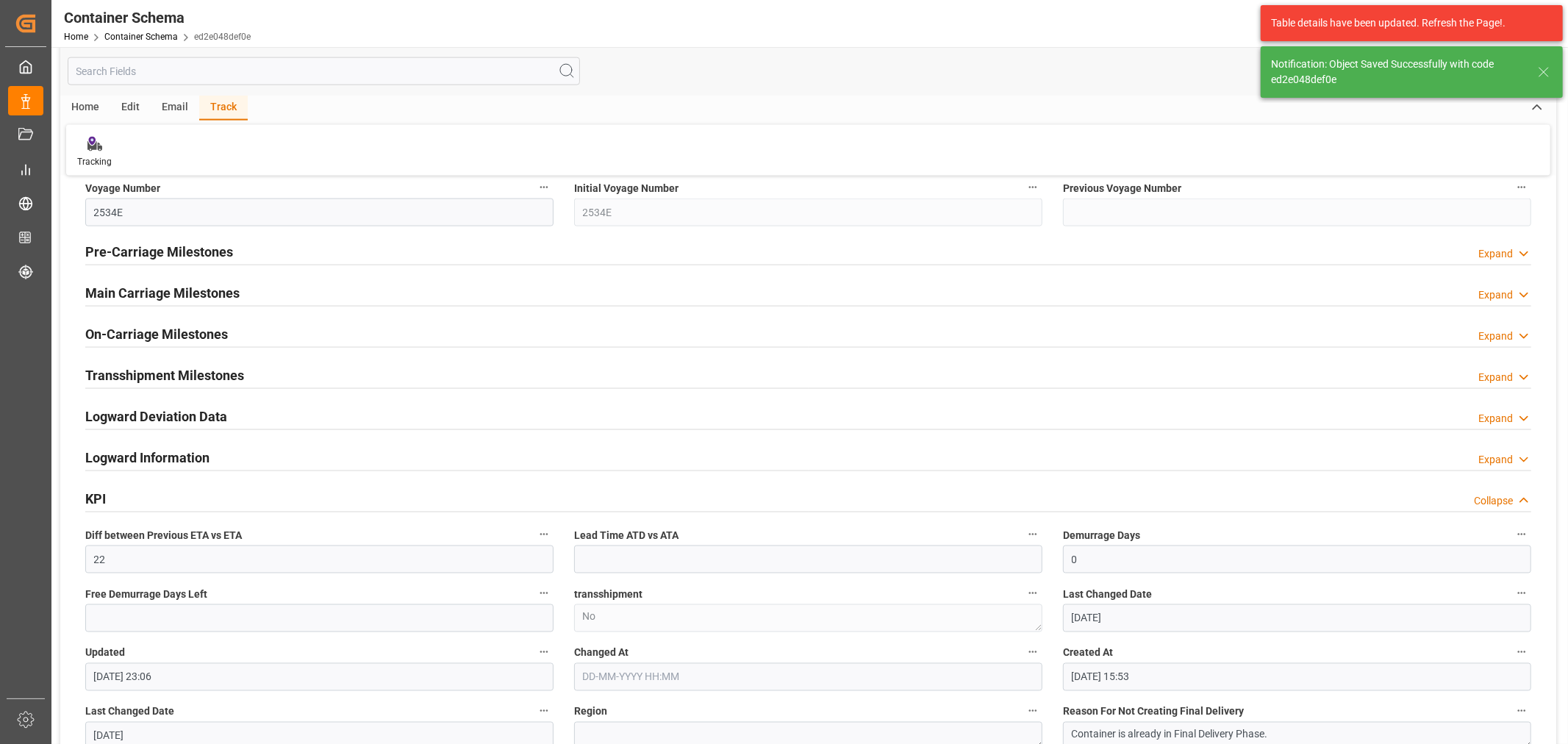
type input "22"
type input "03-10-2025 23:08"
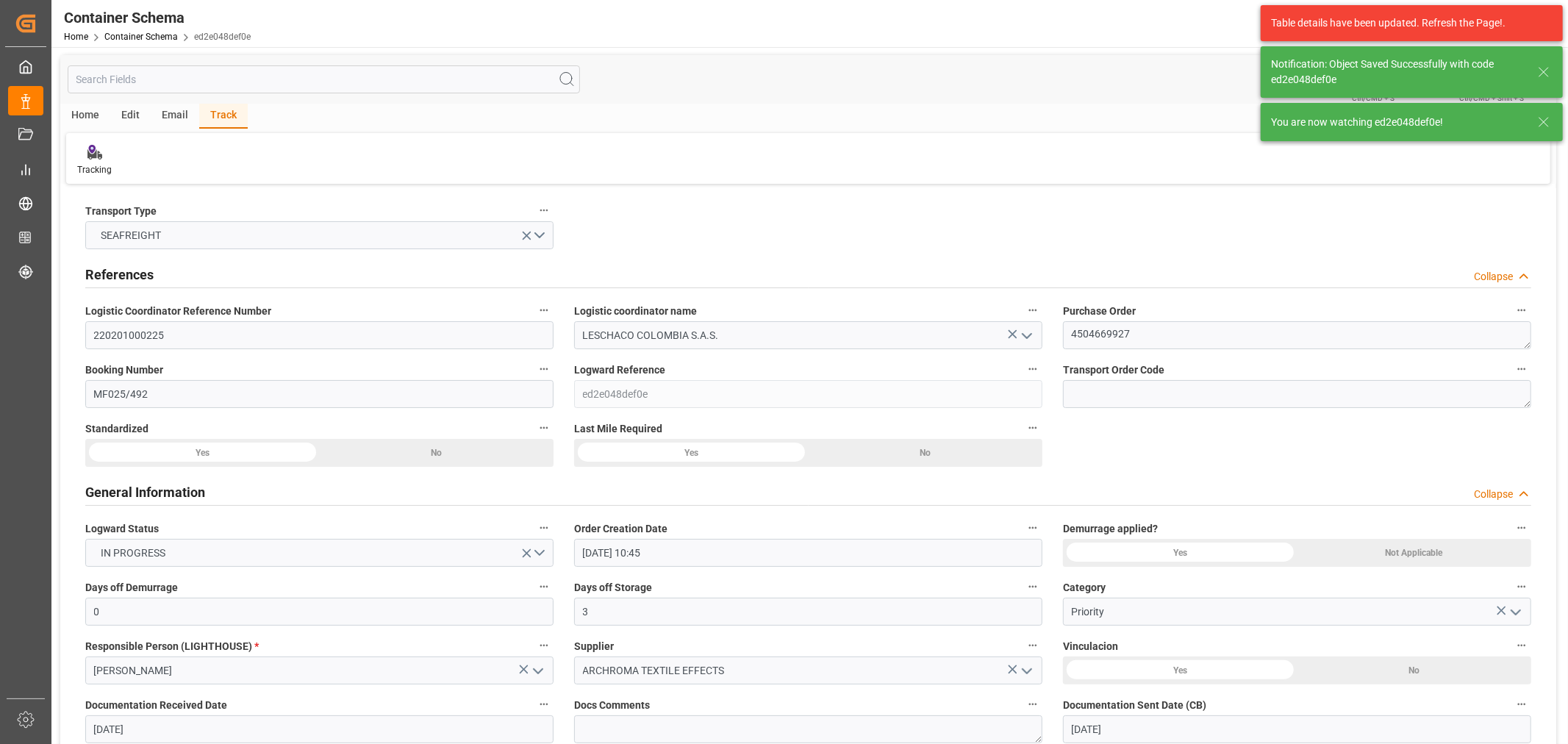
scroll to position [0, 0]
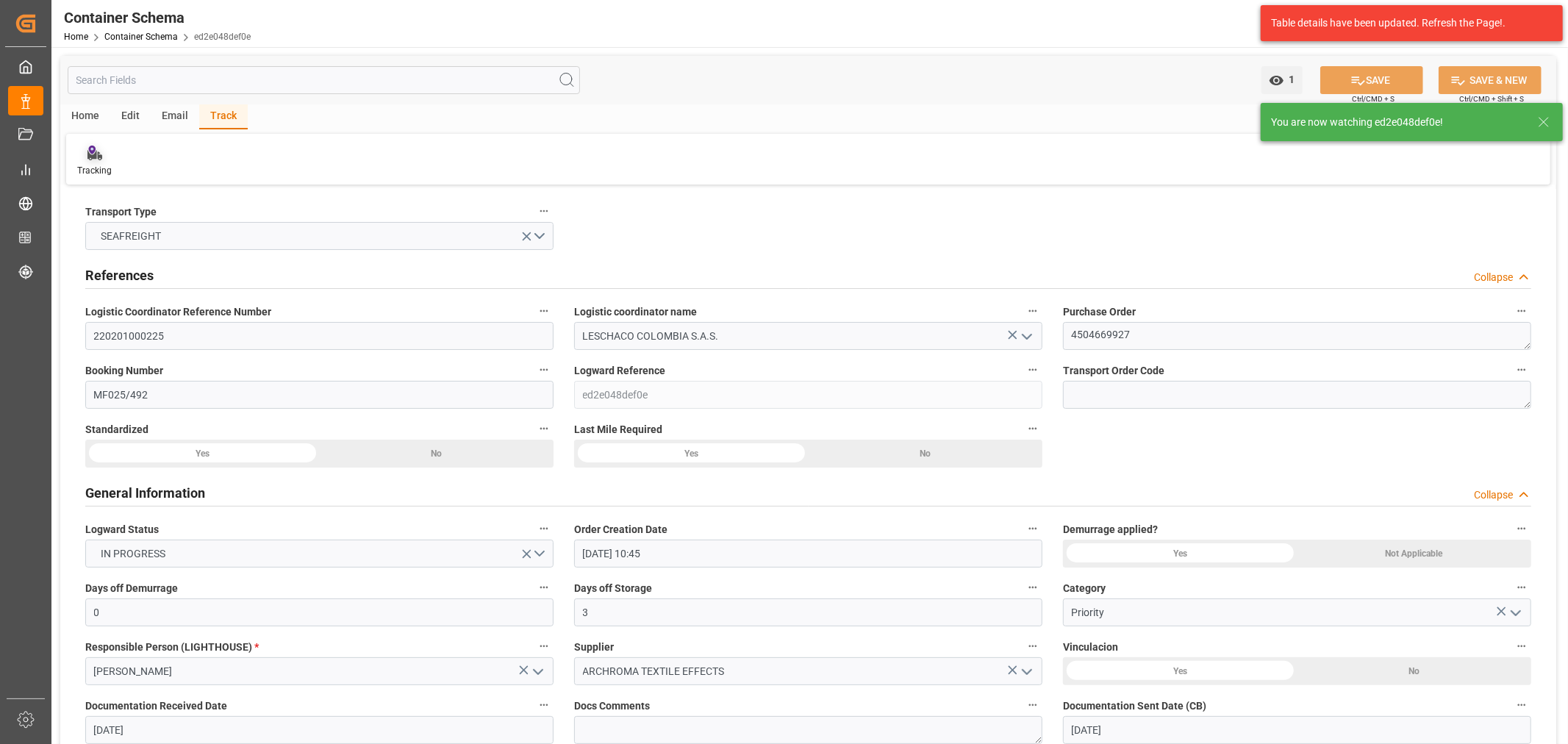
click at [104, 162] on div "Tracking" at bounding box center [94, 161] width 57 height 32
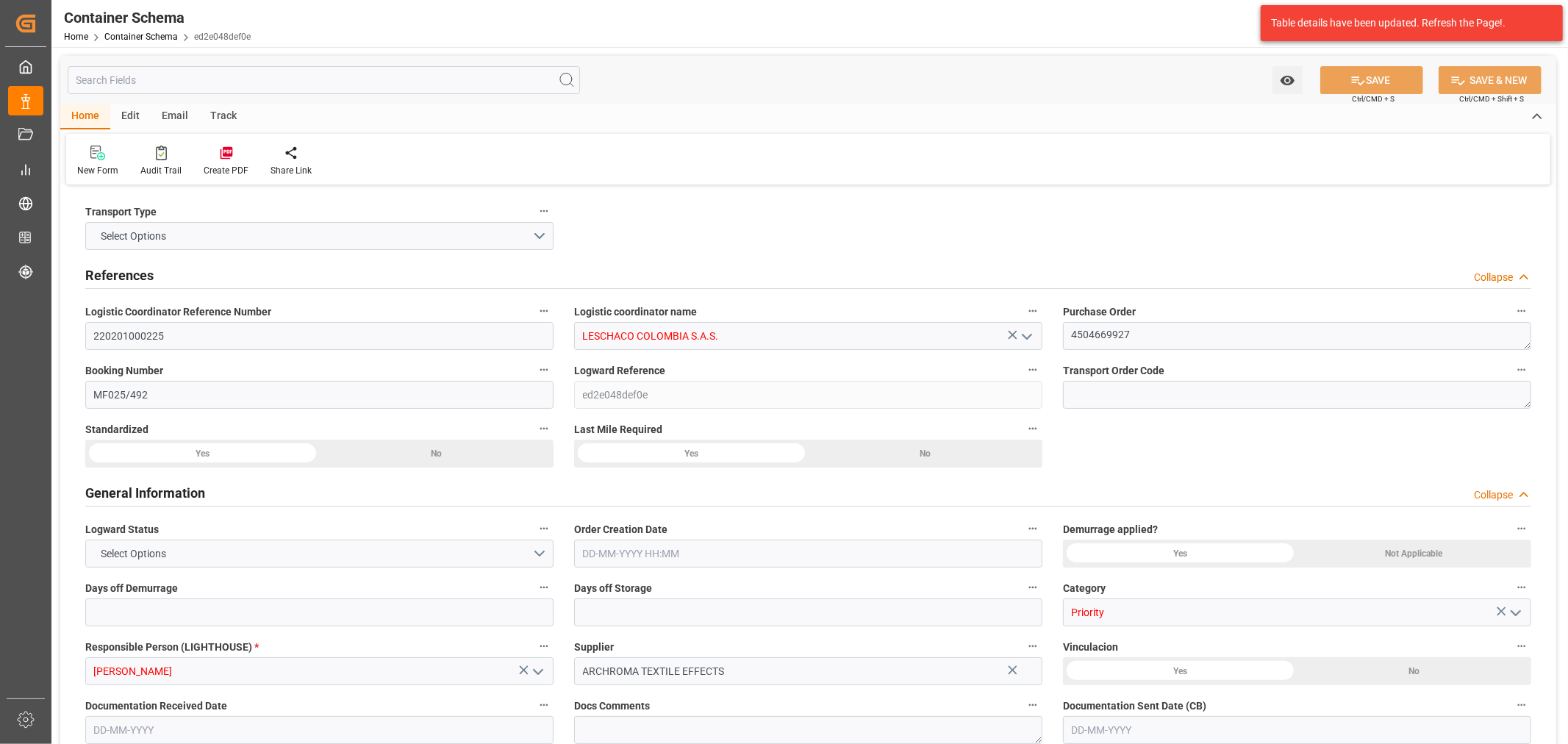
type input "0"
type input "3"
type input "1"
type input "5"
type input "6500"
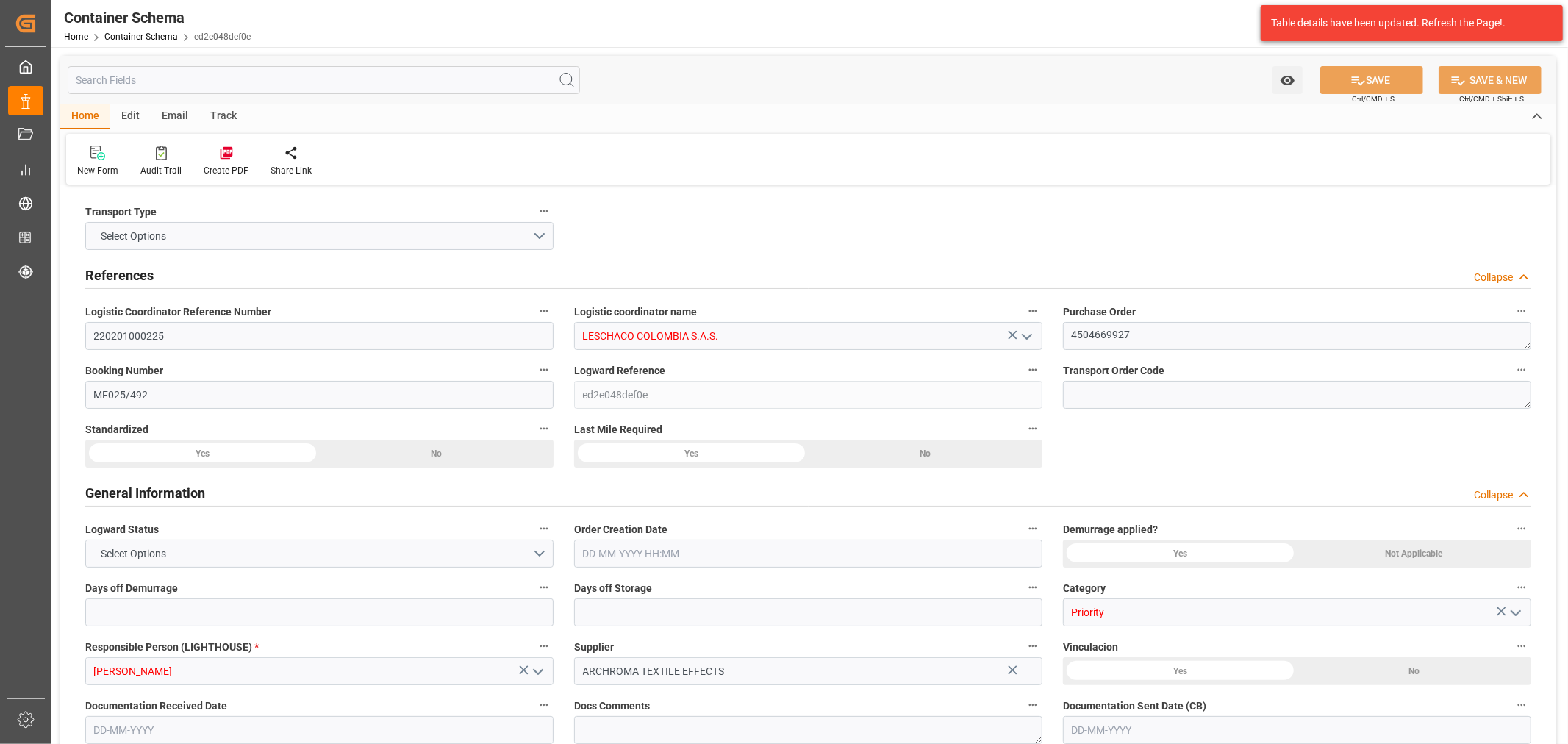
type input "6799"
type input "Hapag Lloyd"
type input "Hapag Lloyd Aktiengesellschaft"
type input "GTGUA"
type input "COBUN"
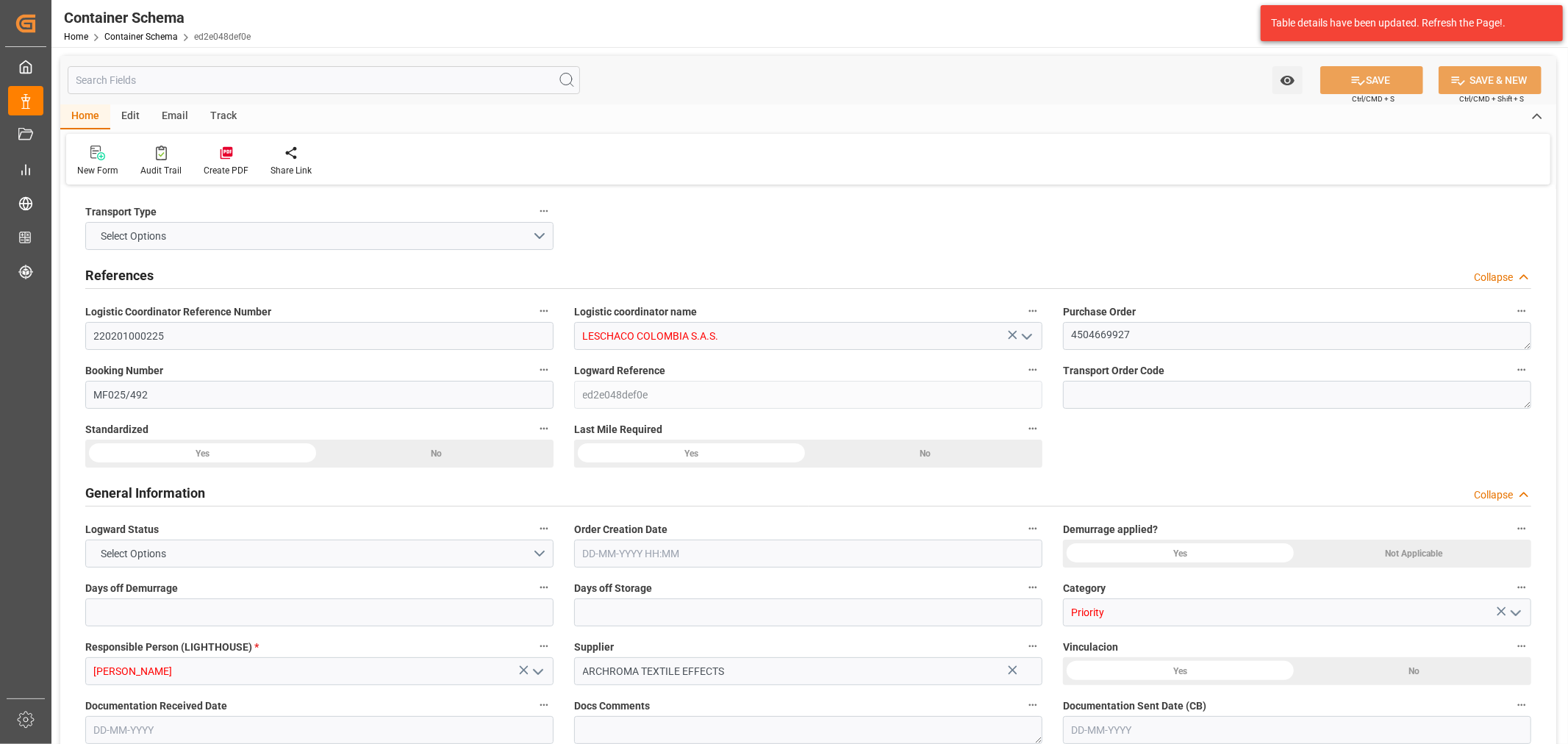
type input "COBUN"
type input "9630418"
type input "22"
type input "0"
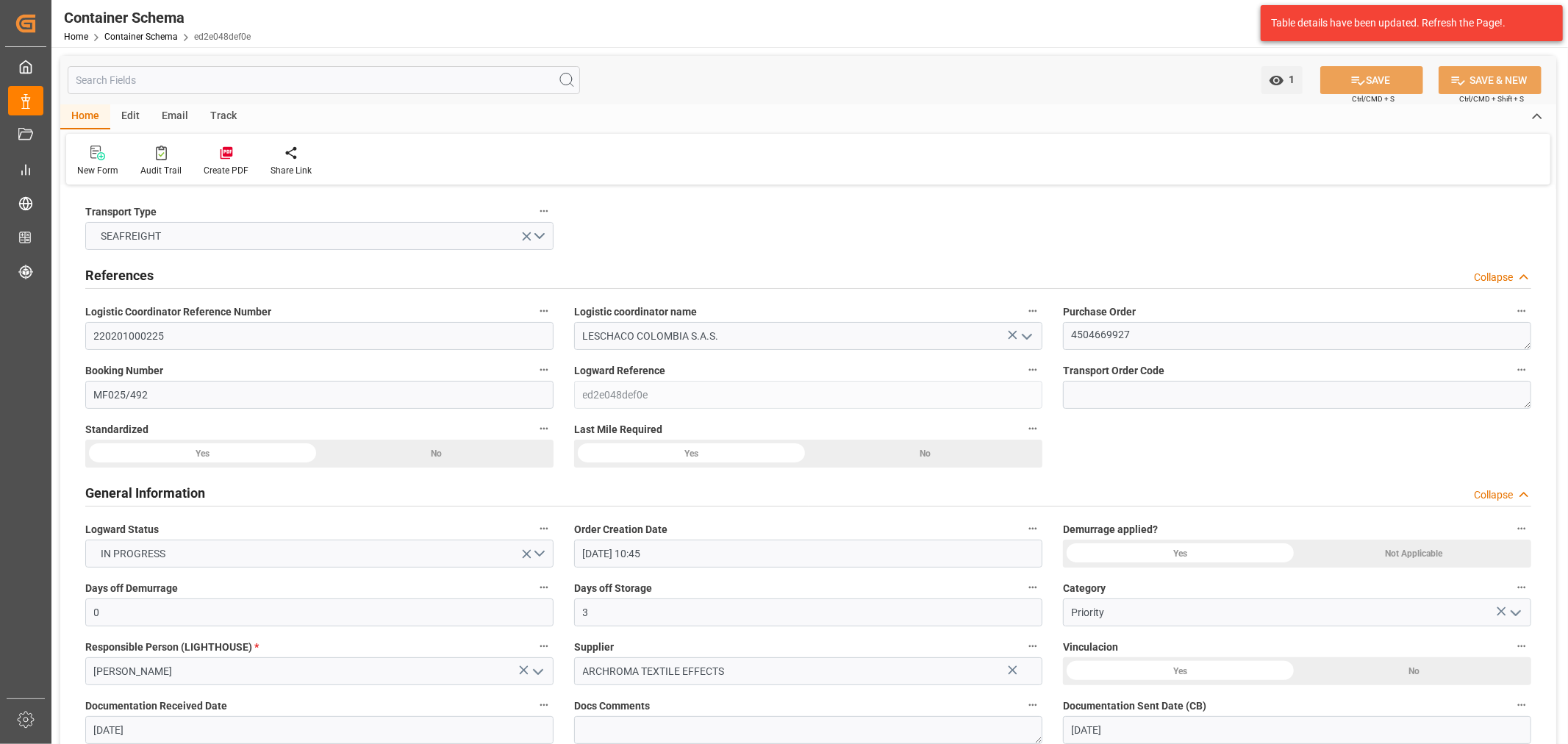
type input "01-10-2025 10:45"
type input "01-10-2025"
type input "26-10-2025"
type input "03-10-2025"
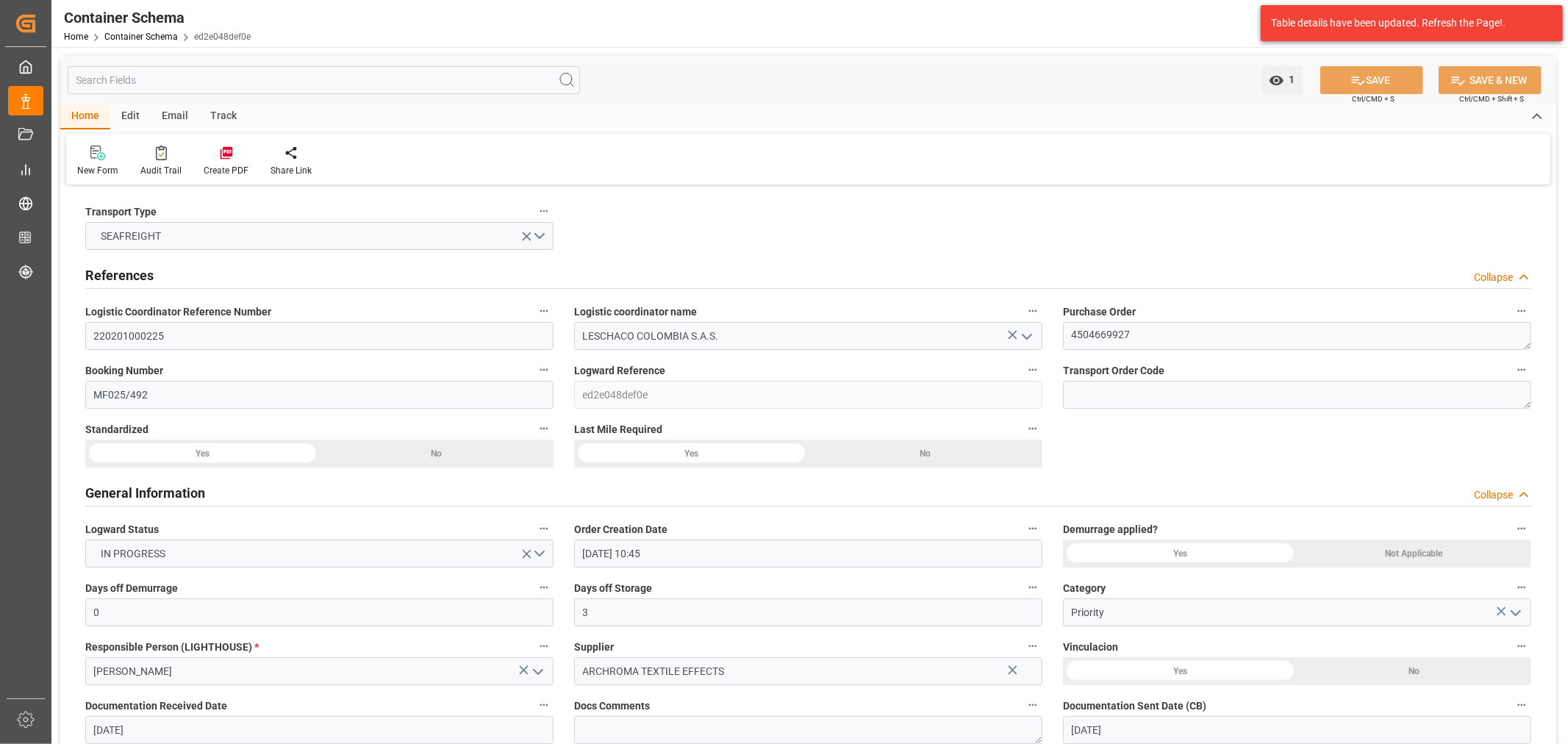
type input "03-10-2025 23:08"
type input "01-10-2025 15:53"
type input "03-10-2025"
click at [178, 112] on div "Email" at bounding box center [175, 117] width 49 height 25
click at [91, 156] on icon at bounding box center [99, 155] width 20 height 10
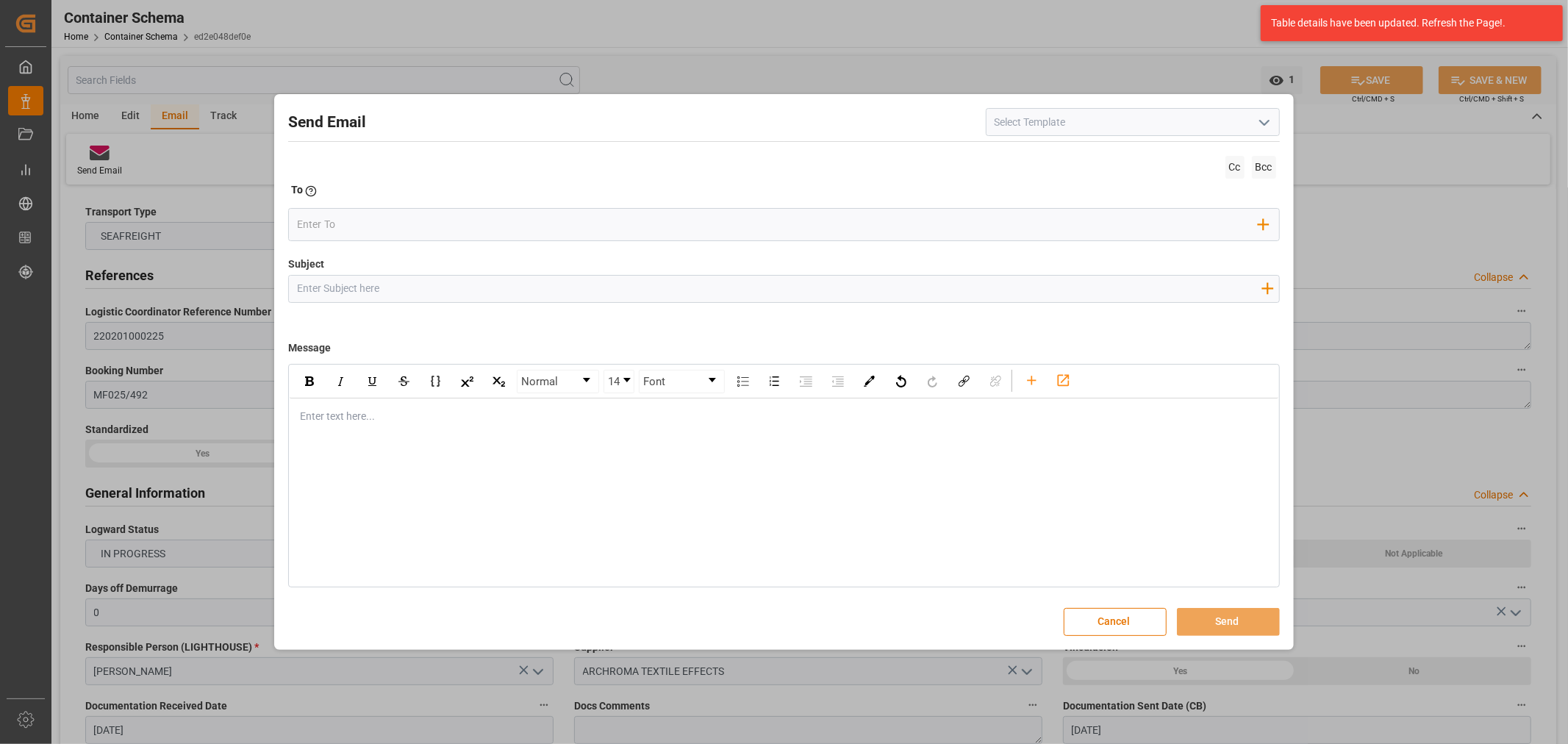
drag, startPoint x: 391, startPoint y: 297, endPoint x: 327, endPoint y: 240, distance: 85.7
click at [391, 297] on input "Subject" at bounding box center [778, 288] width 980 height 26
paste input "PO 4504669927 //TE//DOCUMENTOS//ARCHROMA PAPER GMBH//ARCHROMA COLOMBIA// FCL//E…"
drag, startPoint x: 469, startPoint y: 292, endPoint x: 398, endPoint y: 287, distance: 71.2
click at [398, 287] on input "PO 4504669927 //TE//DOCUMENTOS//ARCHROMA PAPER GMBH//ARCHROMA COLOMBIA// FCL//E…" at bounding box center [778, 288] width 980 height 26
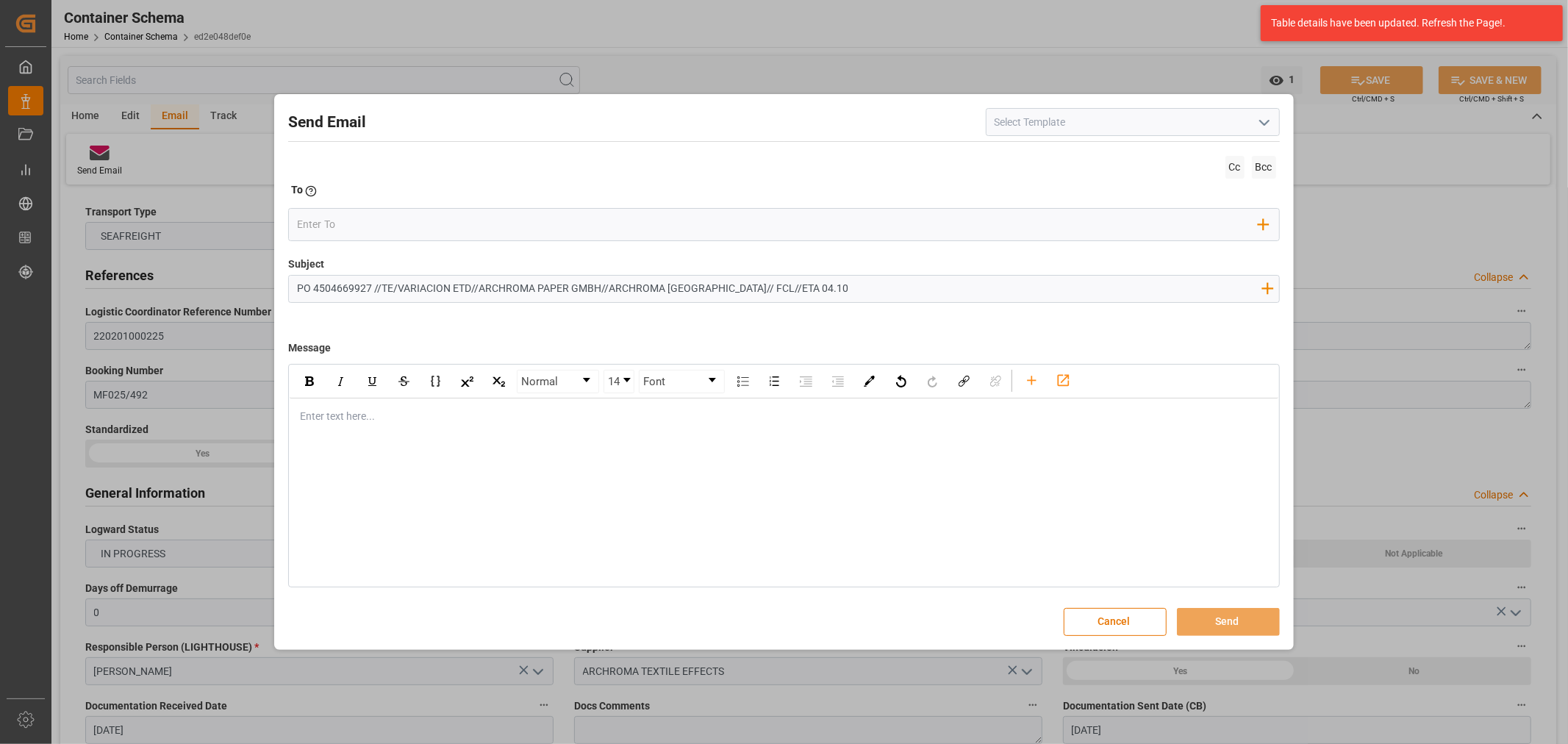
type input "PO 4504669927 //TE/VARIACION ETD//ARCHROMA PAPER GMBH//ARCHROMA COLOMBIA// FCL/…"
click at [337, 425] on div "Enter text here..." at bounding box center [783, 416] width 988 height 36
click at [322, 424] on div "Enter text here..." at bounding box center [783, 416] width 988 height 36
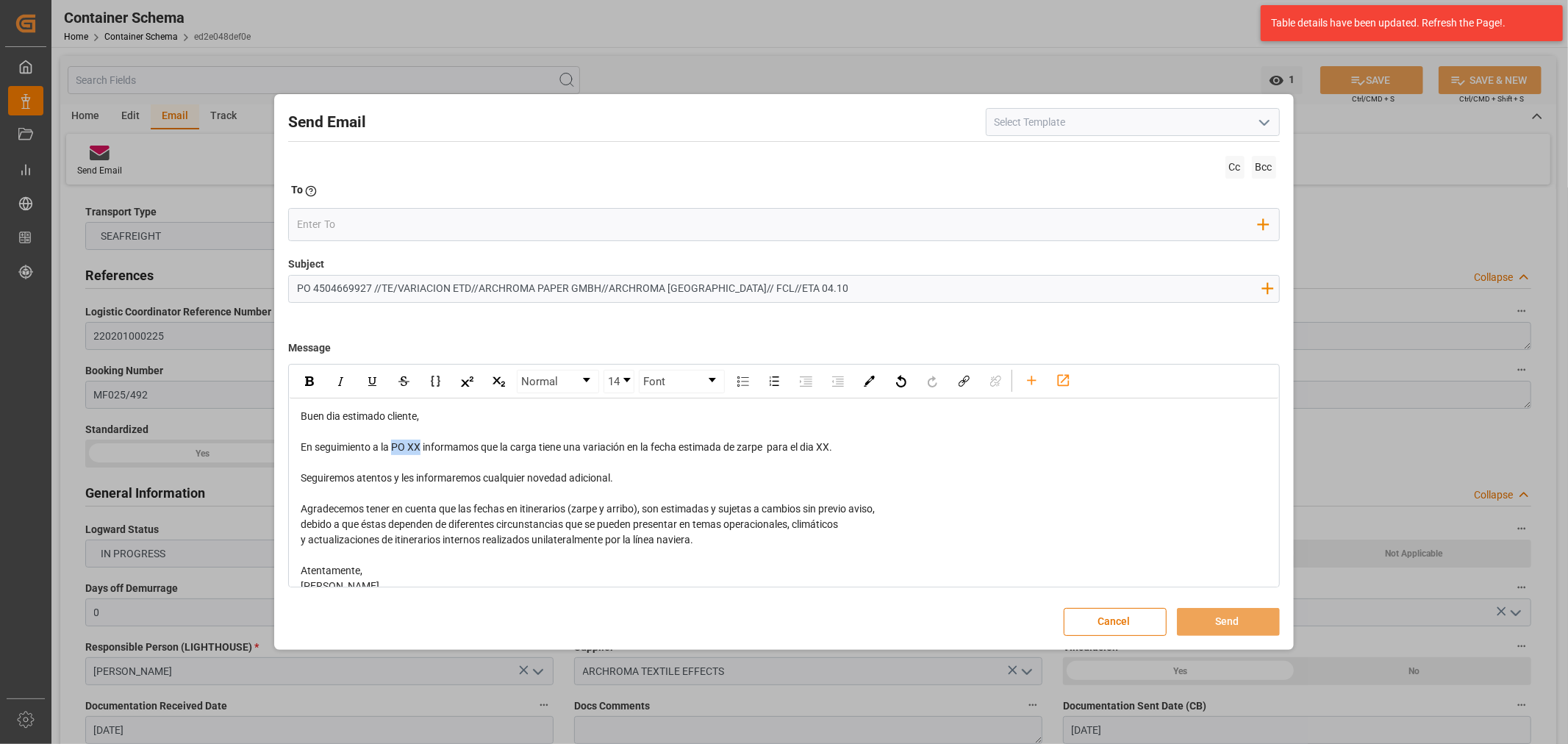
drag, startPoint x: 420, startPoint y: 451, endPoint x: 396, endPoint y: 452, distance: 24.0
click at [396, 452] on span "En seguimiento a la PO XX informamos que la carga tiene una variación en la fec…" at bounding box center [566, 447] width 532 height 12
drag, startPoint x: 910, startPoint y: 446, endPoint x: 878, endPoint y: 444, distance: 32.1
click at [878, 444] on div "En seguimiento a la orden en referencia informamos que la carga tiene una varia…" at bounding box center [783, 447] width 966 height 16
click at [880, 452] on div "En seguimiento a la orden en referencia informamos que la carga tiene una varia…" at bounding box center [783, 447] width 966 height 16
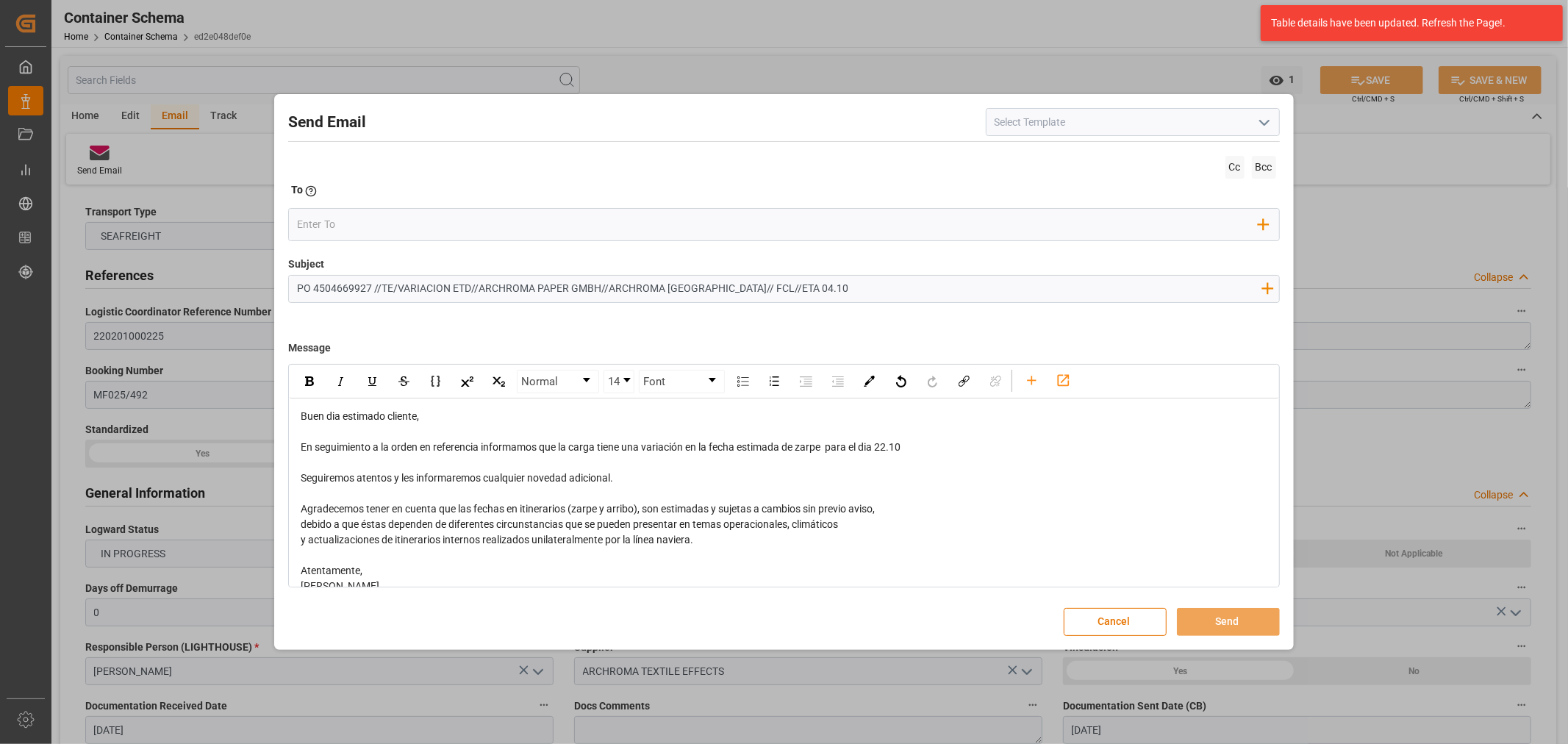
drag, startPoint x: 807, startPoint y: 290, endPoint x: 776, endPoint y: 286, distance: 31.3
click at [776, 286] on input "PO 4504669927 //TE/VARIACION ETD//ARCHROMA PAPER GMBH//ARCHROMA COLOMBIA// FCL/…" at bounding box center [778, 288] width 980 height 26
type input "PO 4504669927 //TE/VARIACION ETD//ARCHROMA PAPER GMBH//ARCHROMA COLOMBIA// FCL/…"
click at [943, 441] on div "En seguimiento a la orden en referencia informamos que la carga tiene una varia…" at bounding box center [783, 447] width 966 height 16
drag, startPoint x: 907, startPoint y: 445, endPoint x: 880, endPoint y: 450, distance: 27.5
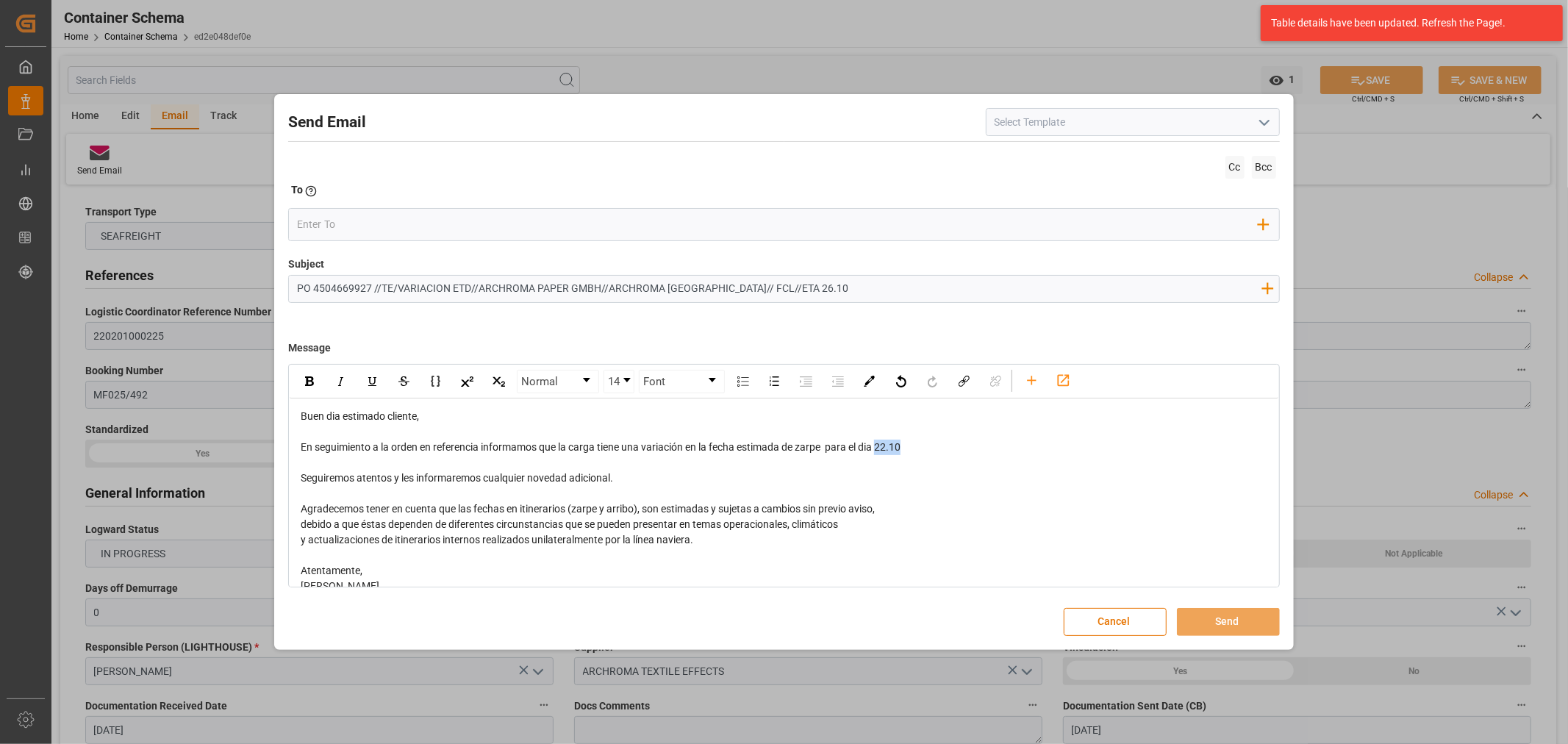
click at [880, 450] on div "En seguimiento a la orden en referencia informamos que la carga tiene una varia…" at bounding box center [783, 447] width 966 height 16
click at [312, 386] on img "rdw-inline-control" at bounding box center [309, 381] width 9 height 10
click at [541, 460] on div "rdw-editor" at bounding box center [783, 462] width 966 height 16
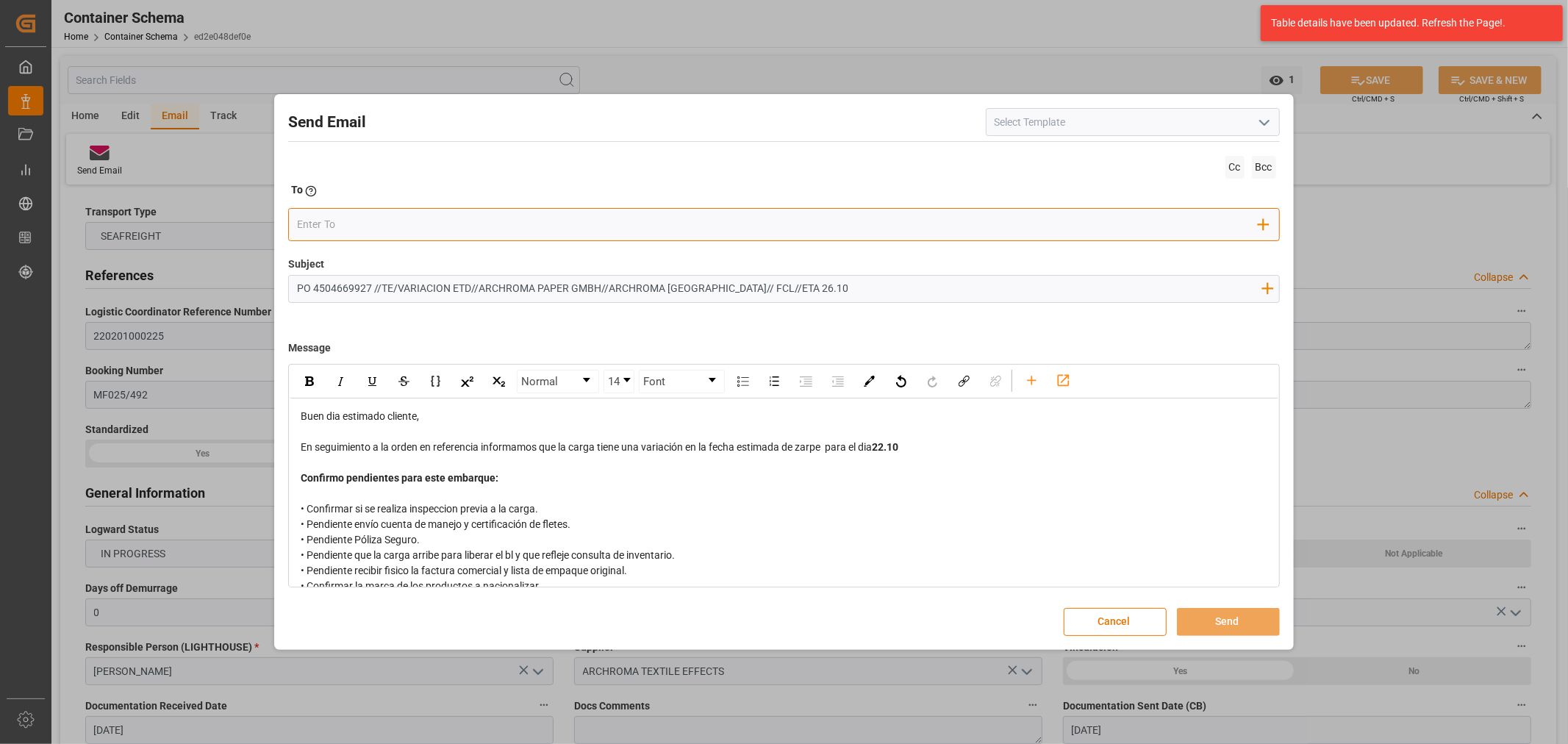
click at [345, 227] on input "email" at bounding box center [777, 225] width 961 height 22
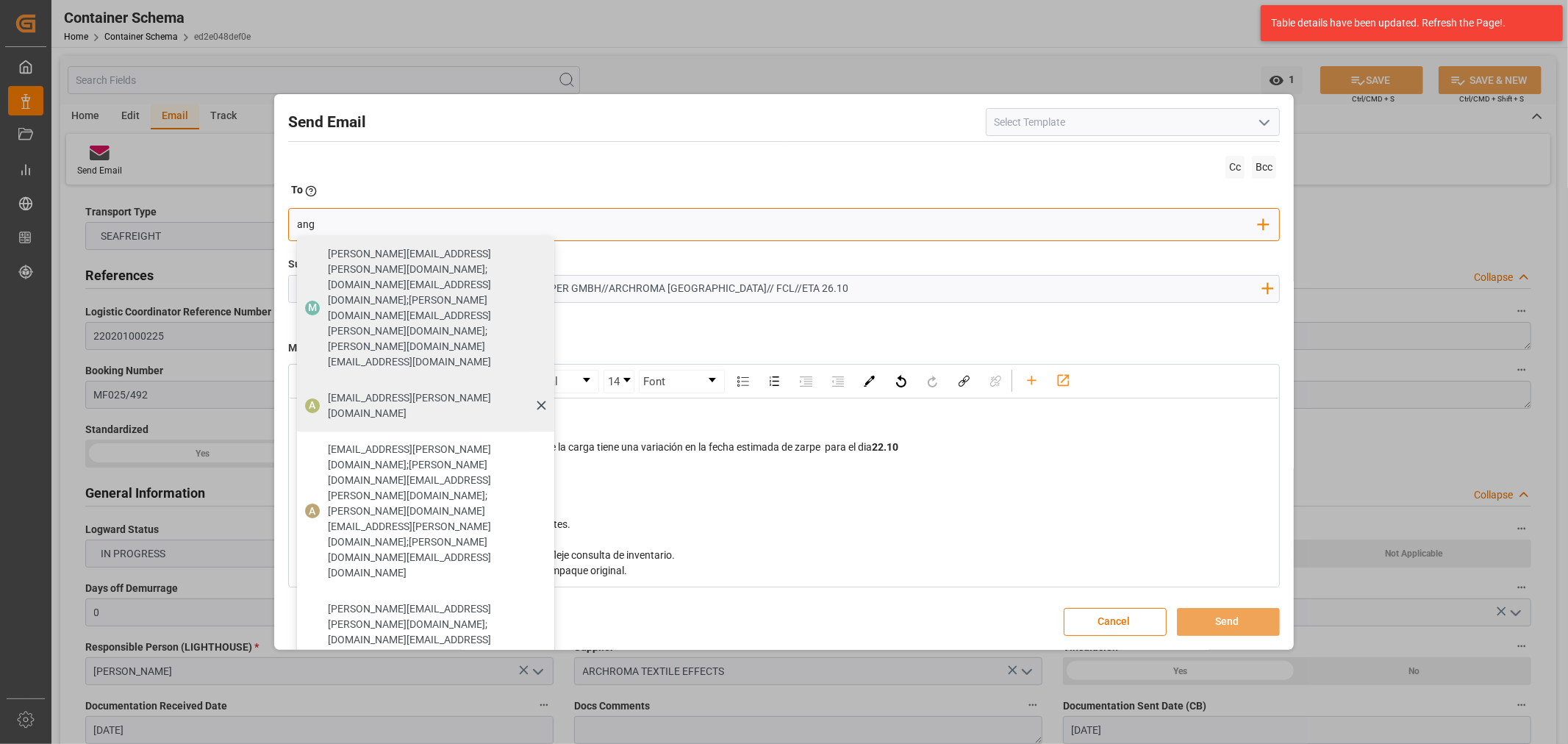
type input "ang"
click at [353, 390] on span "angiee.lamilla@archroma.com" at bounding box center [436, 406] width 216 height 31
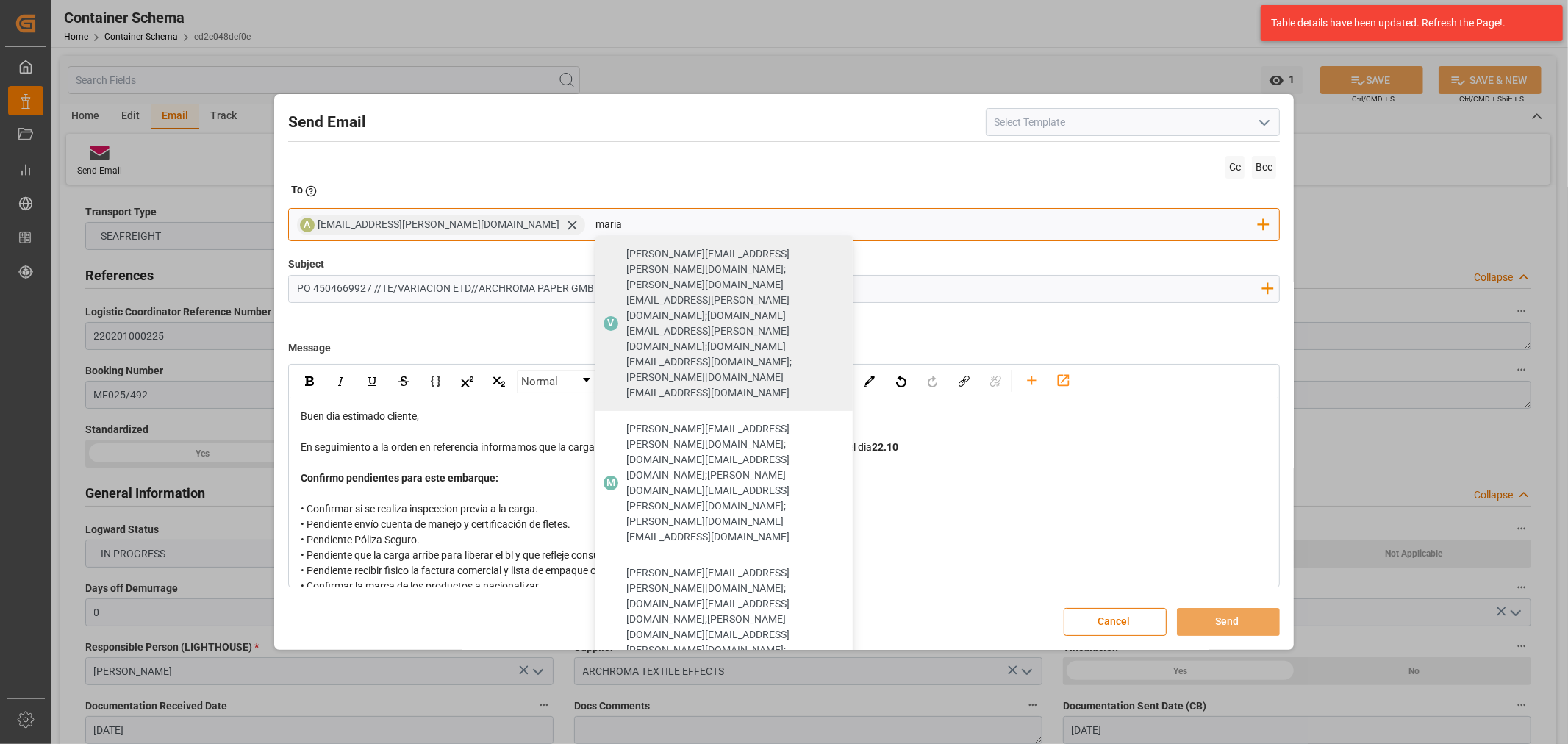
type input "maria"
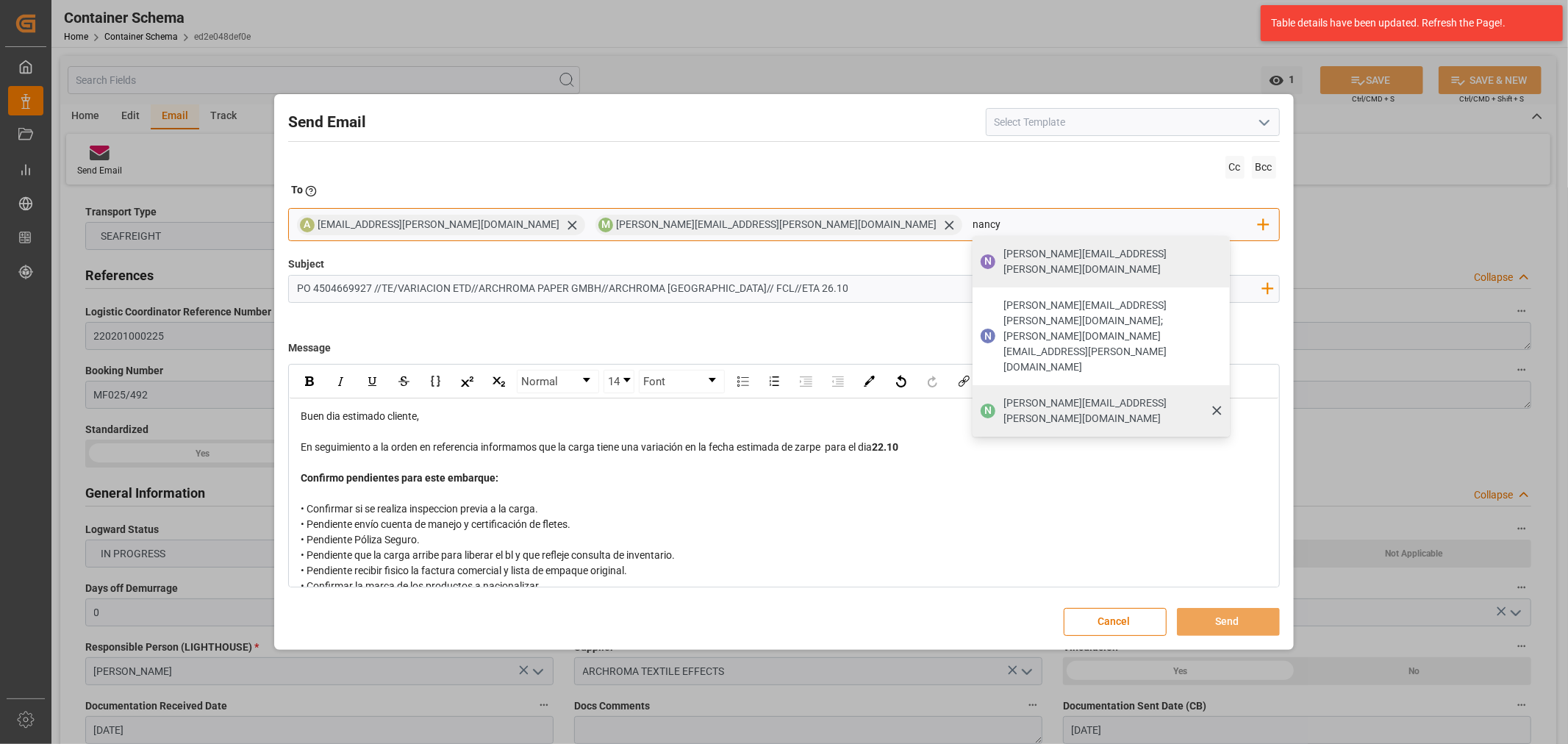
type input "nancy"
click at [1003, 396] on span "nancy.castellanos@archroma.com" at bounding box center [1111, 411] width 216 height 31
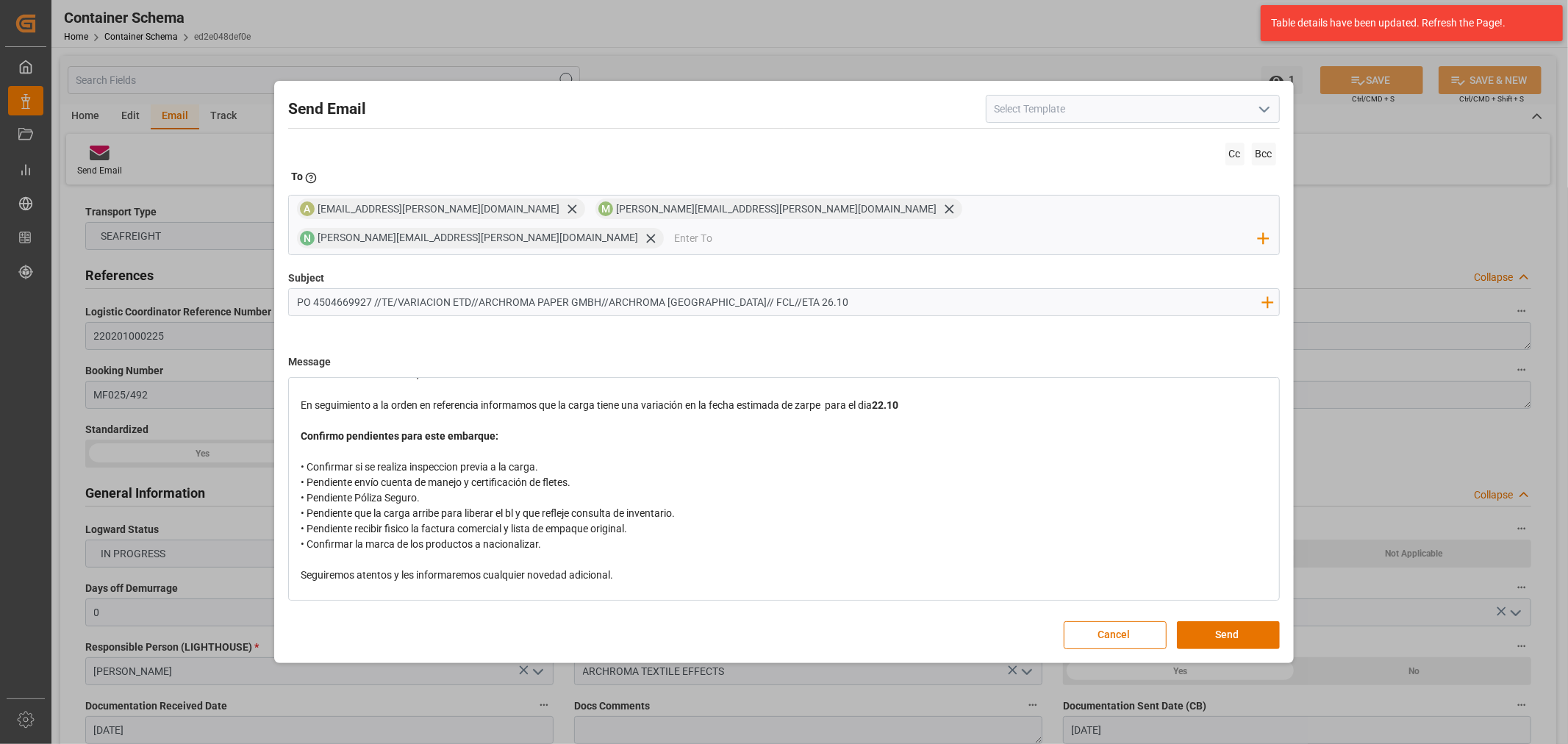
scroll to position [82, 0]
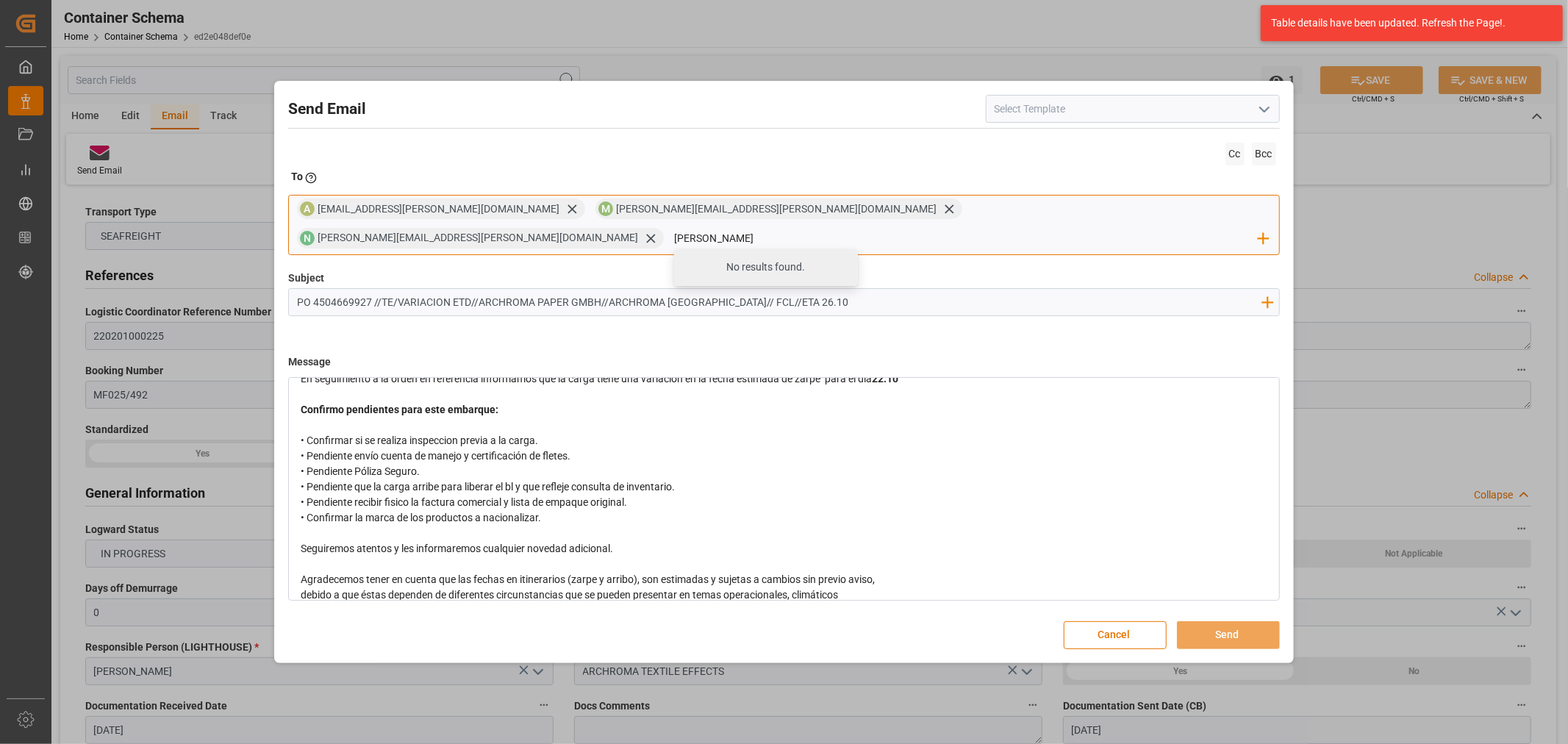
type input "luis"
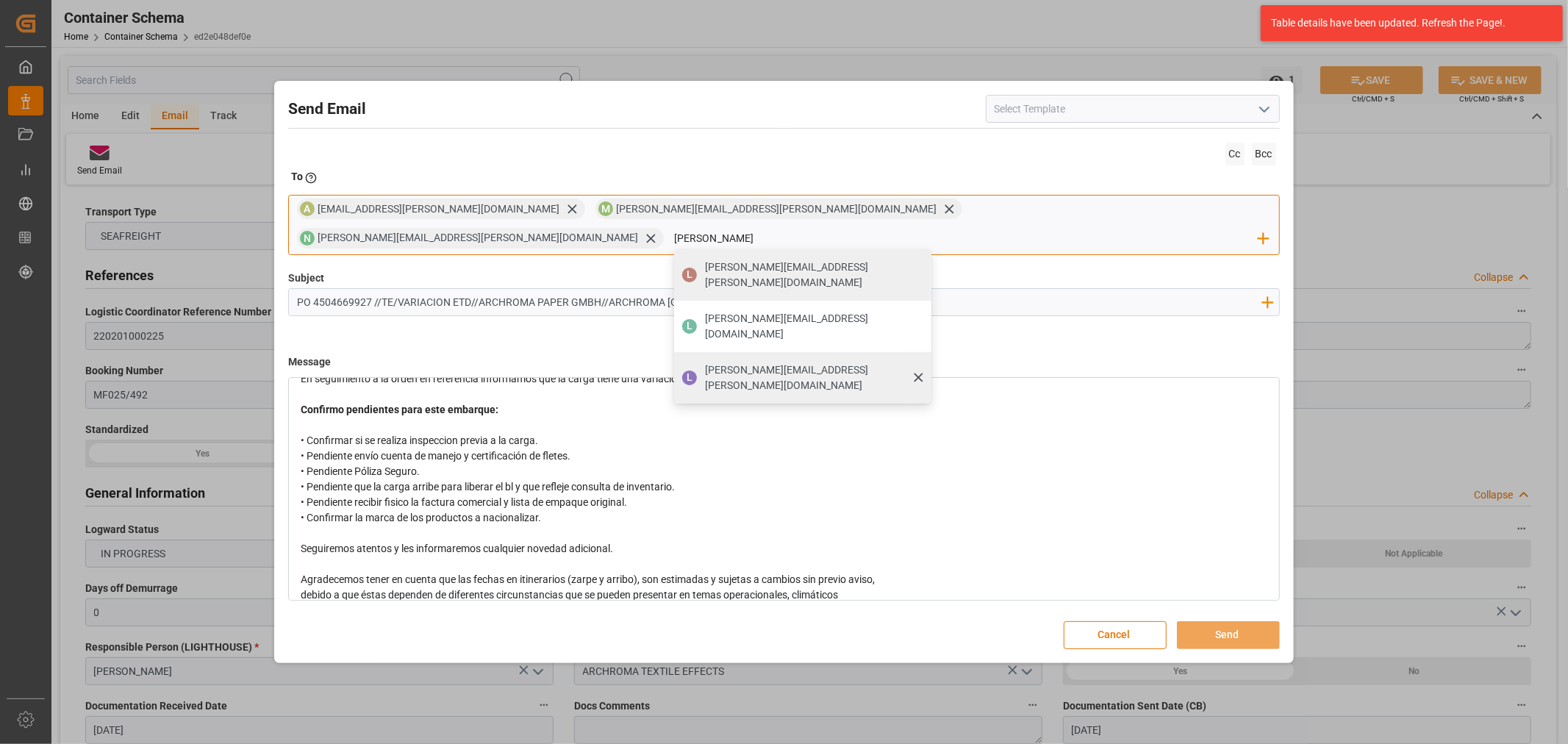
click at [921, 362] on span "luis.montoya@leschaco.com" at bounding box center [813, 378] width 216 height 31
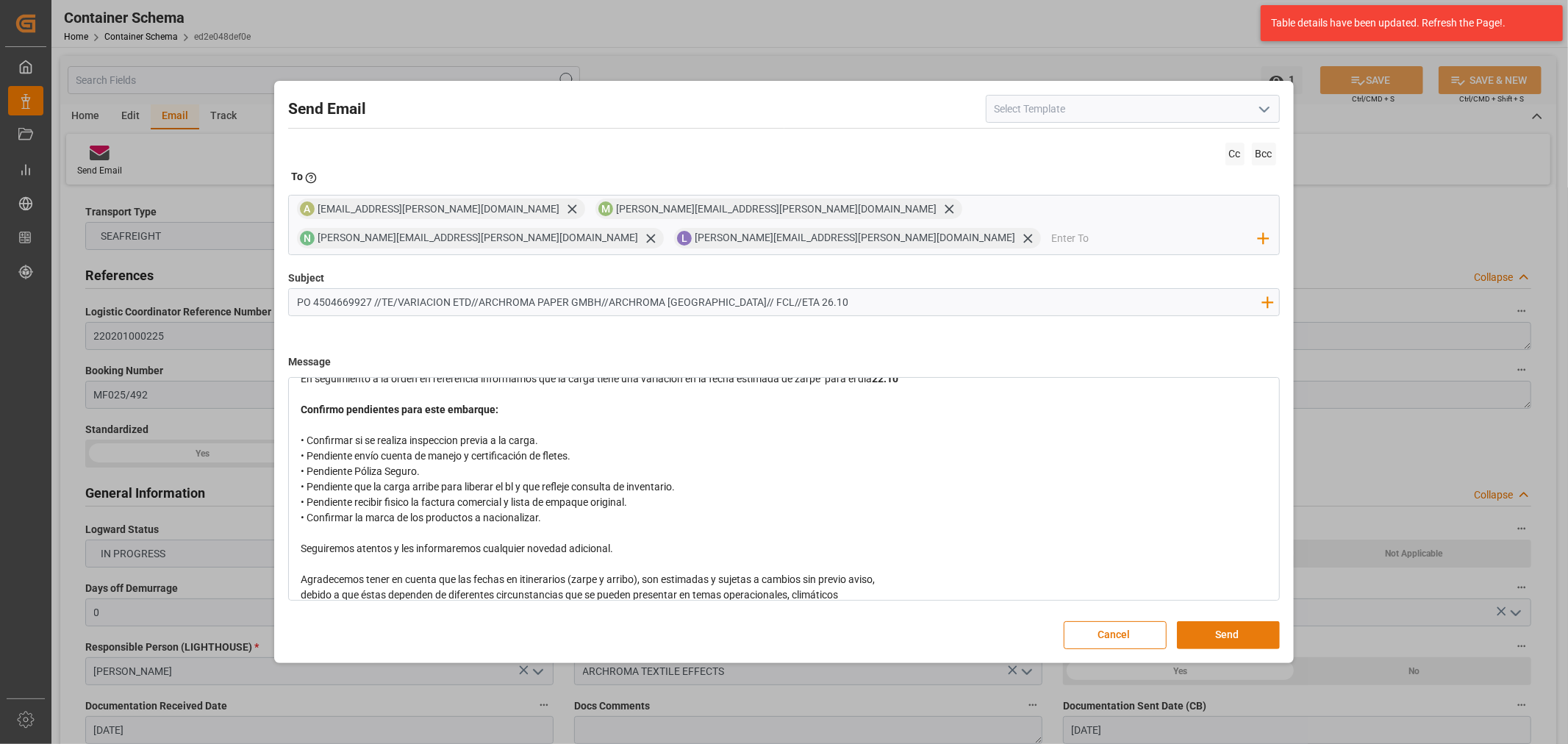
click at [1243, 621] on button "Send" at bounding box center [1228, 635] width 103 height 28
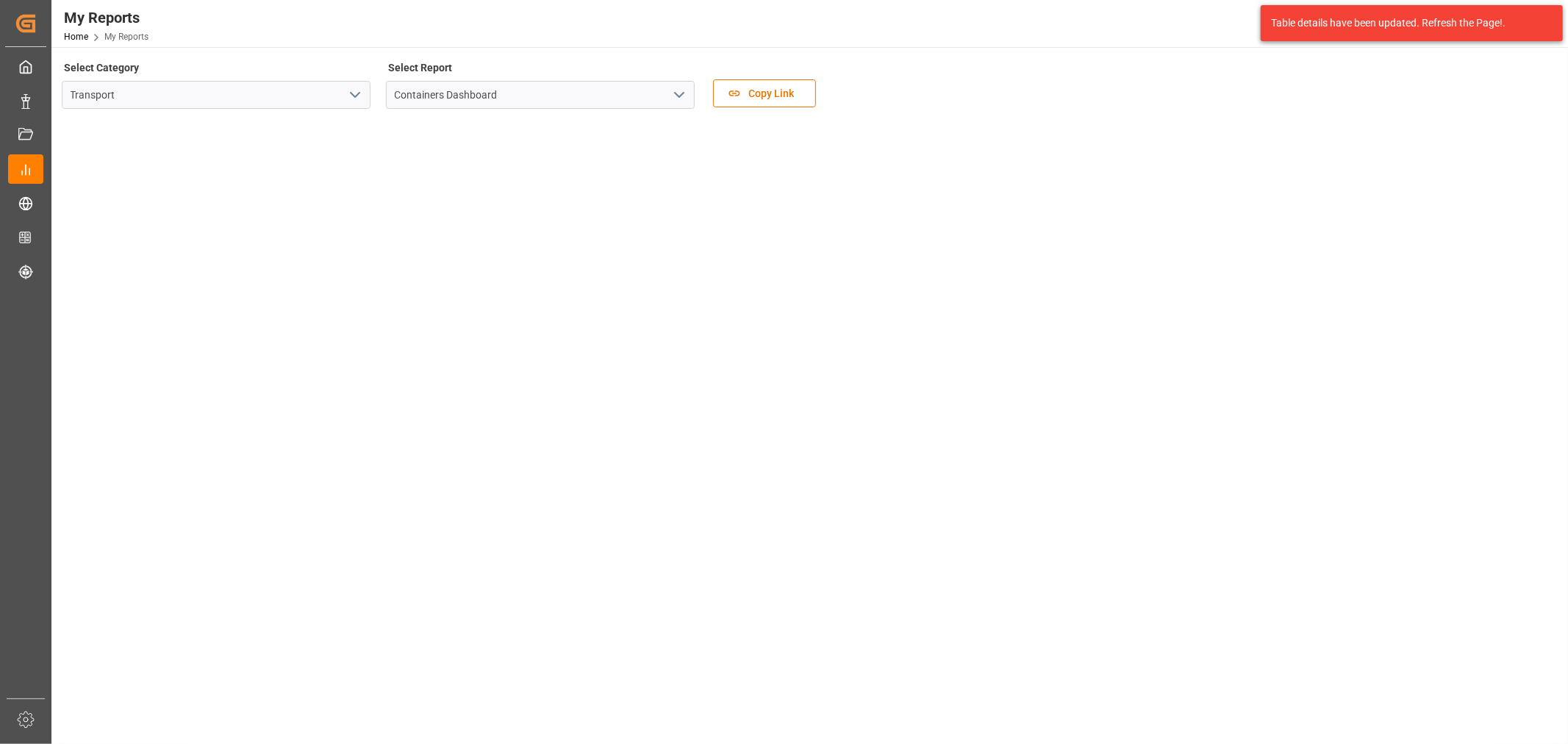
scroll to position [82, 0]
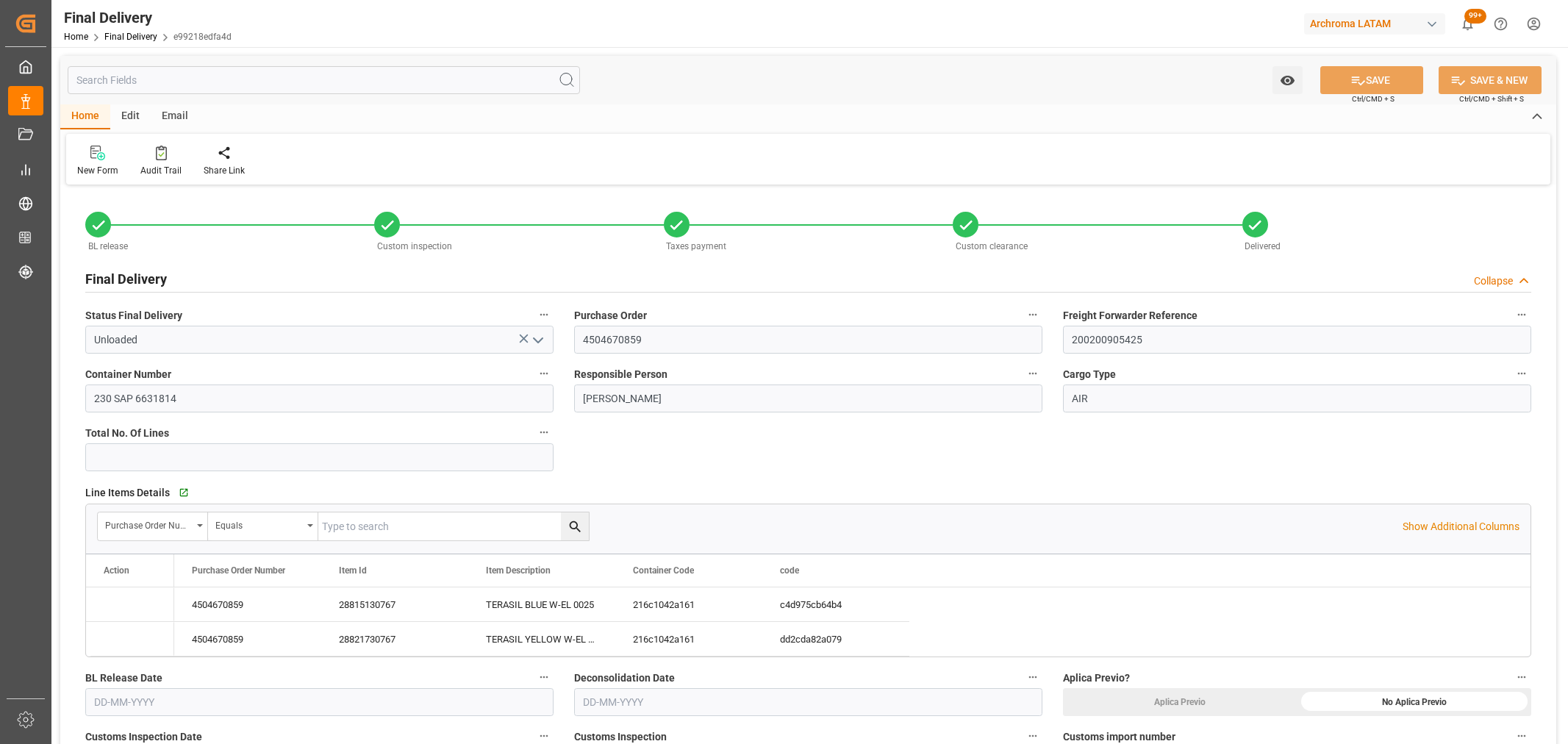
type input "02-10-2025"
type input "03-10-2025"
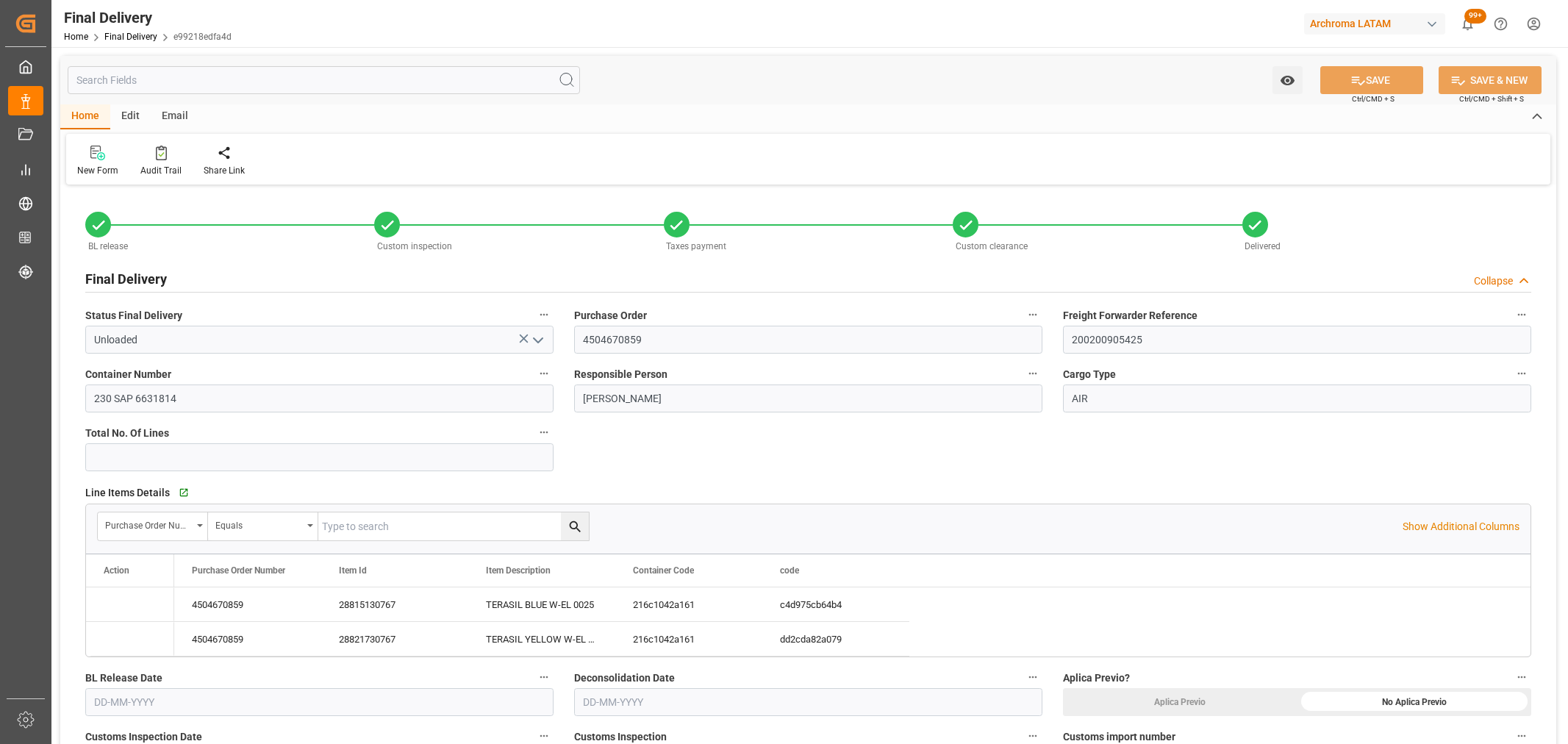
type input "03-10-2025"
type input "03-10-2025 11:00"
